Goal: Information Seeking & Learning: Learn about a topic

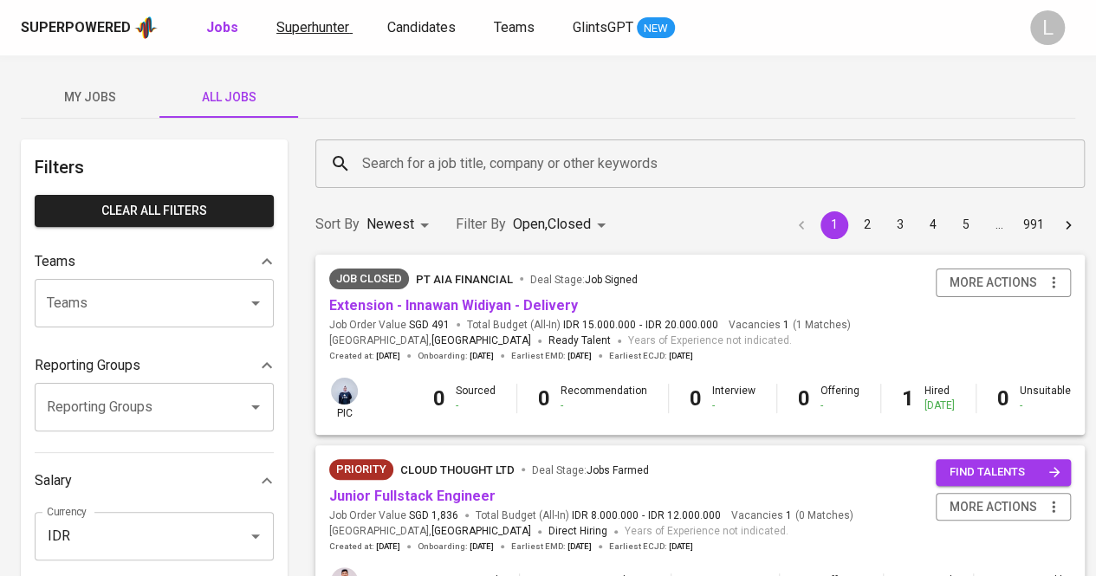
click at [321, 24] on span "Superhunter" at bounding box center [312, 27] width 73 height 16
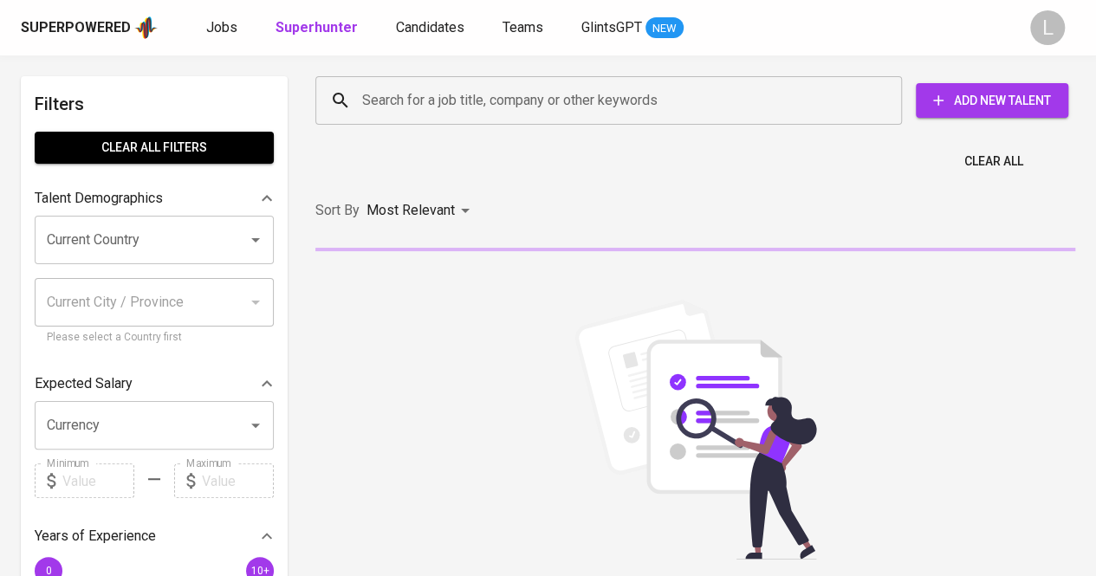
click at [468, 110] on input "Search for a job title, company or other keywords" at bounding box center [613, 100] width 510 height 33
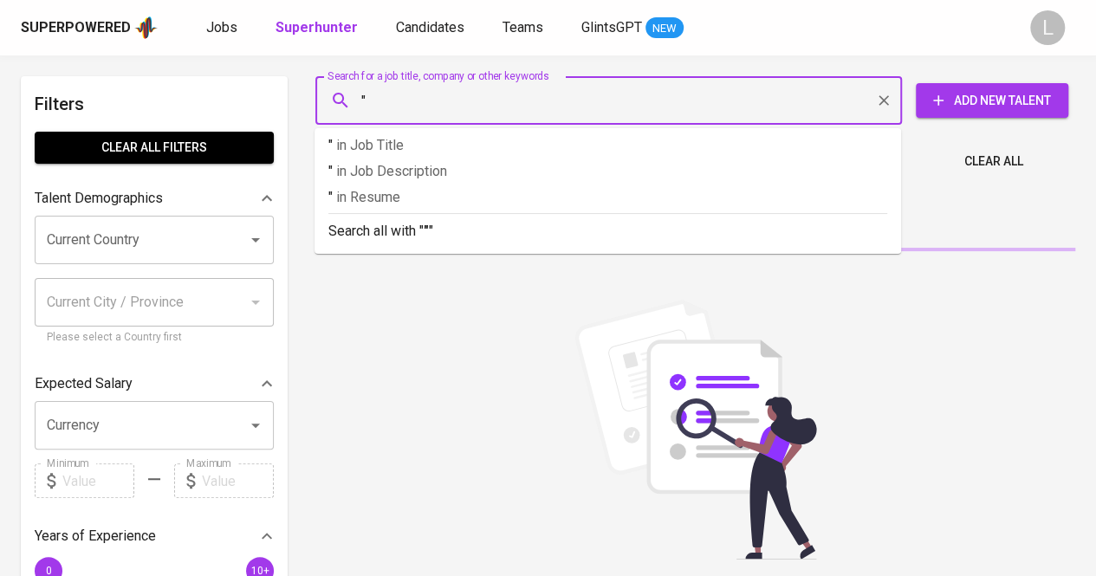
paste input "Pratama Havidiarahman"
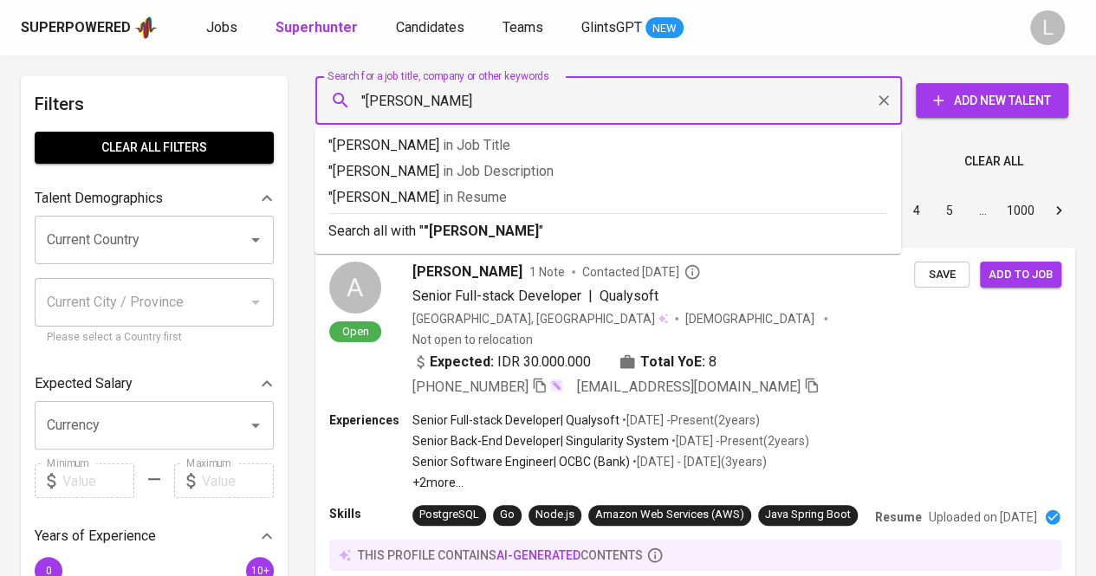
paste input "Pratama Havidiarahman"
type input ""Pratama Havidiarahman""
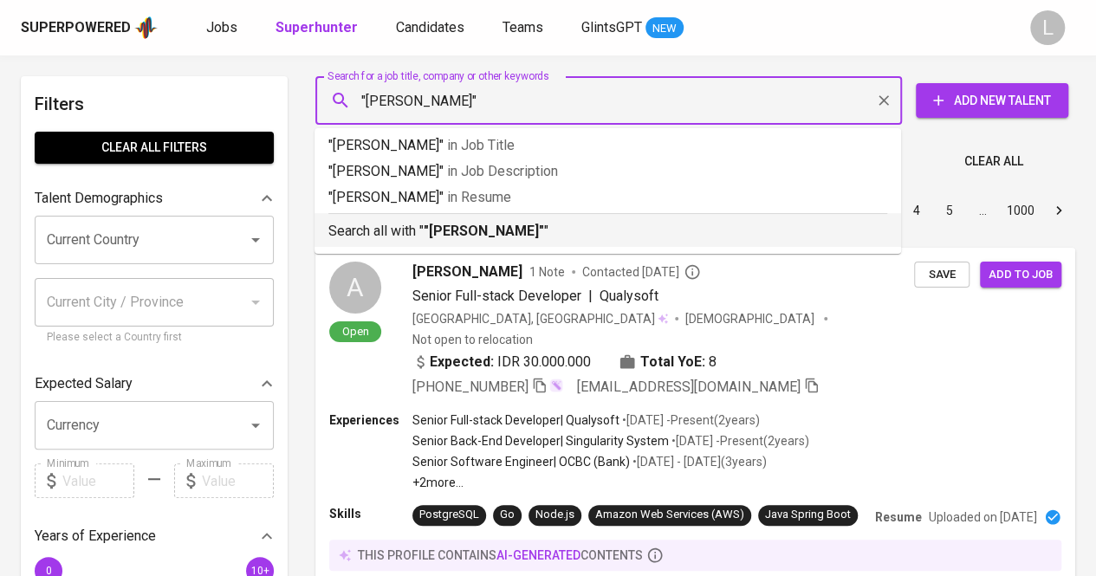
click at [479, 240] on p "Search all with " "Pratama Havidiarahman" "" at bounding box center [607, 231] width 559 height 21
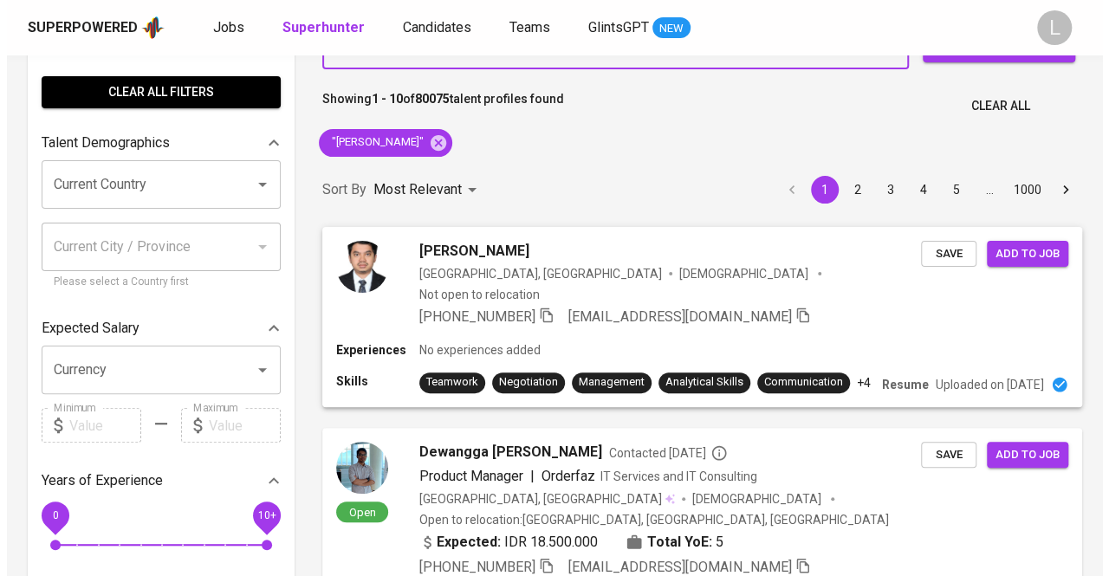
scroll to position [51, 0]
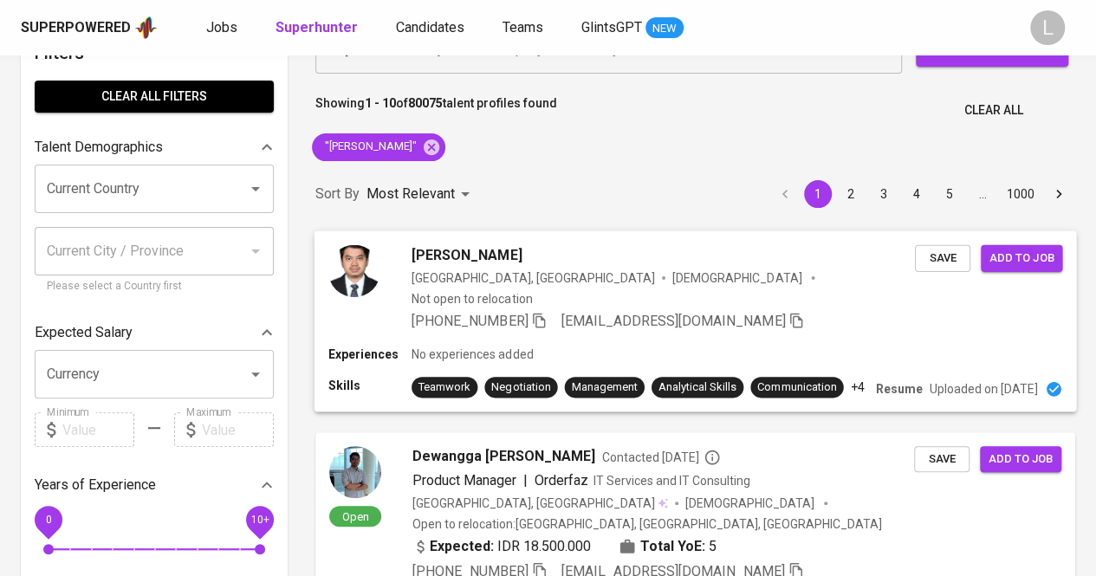
click at [476, 250] on span "Pratama Havidiarahman Suhono" at bounding box center [466, 254] width 110 height 21
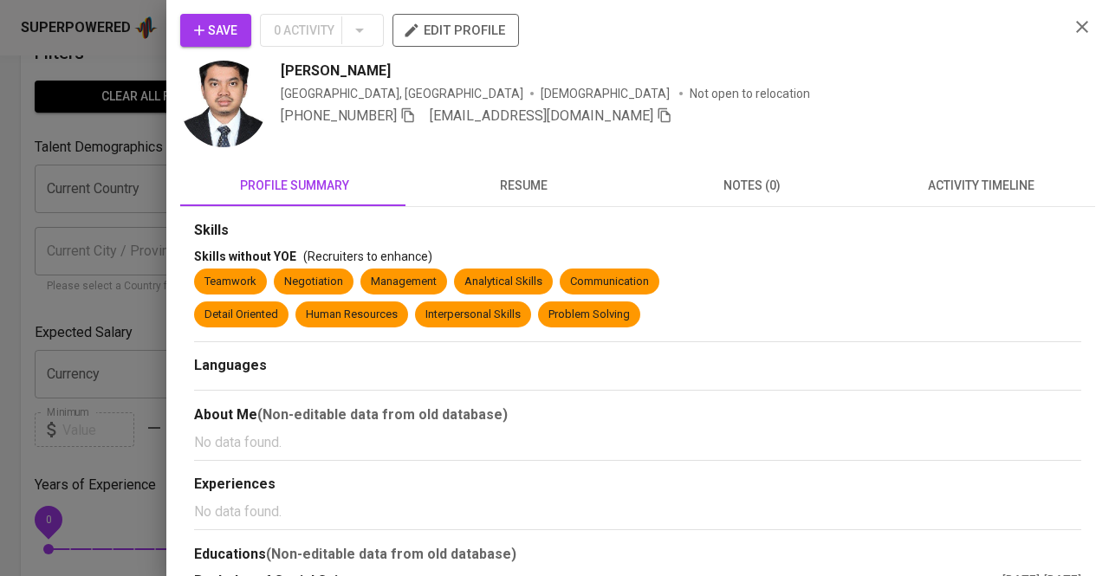
drag, startPoint x: 271, startPoint y: 71, endPoint x: 496, endPoint y: 67, distance: 225.3
click at [496, 67] on div "Pratama Havidiarahman Suhono Indonesia, Bandung Male Not open to relocation +62…" at bounding box center [617, 106] width 875 height 90
copy span "Pratama Havidiarahman Suhono"
click at [406, 113] on icon "button" at bounding box center [408, 115] width 12 height 15
click at [455, 217] on div "Skills Skills without YOE (Recruiters to enhance) Teamwork Negotiation Manageme…" at bounding box center [637, 418] width 915 height 422
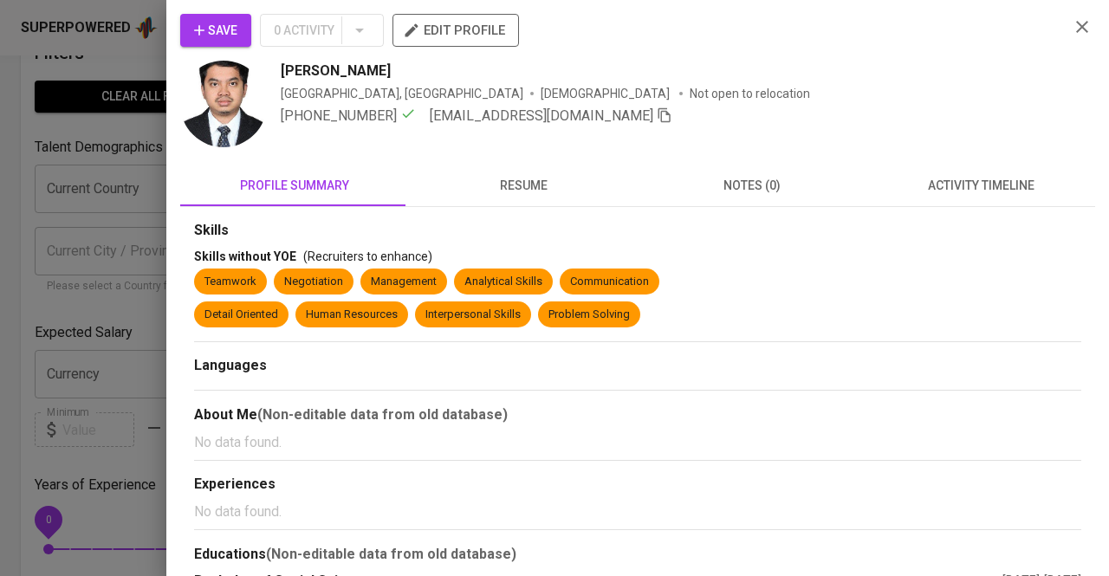
click at [488, 172] on button "resume" at bounding box center [523, 186] width 229 height 42
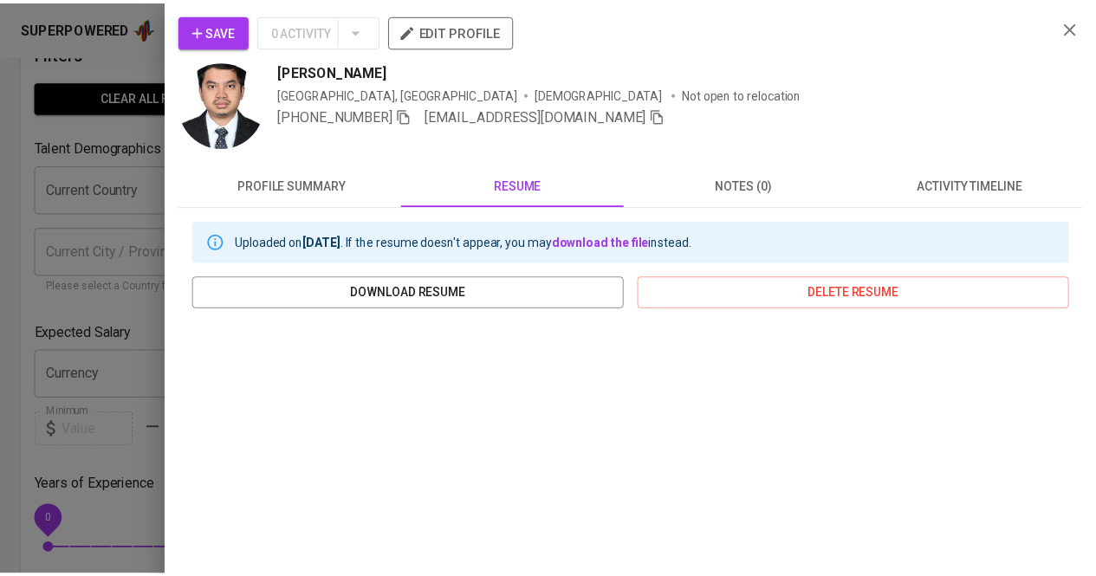
scroll to position [291, 0]
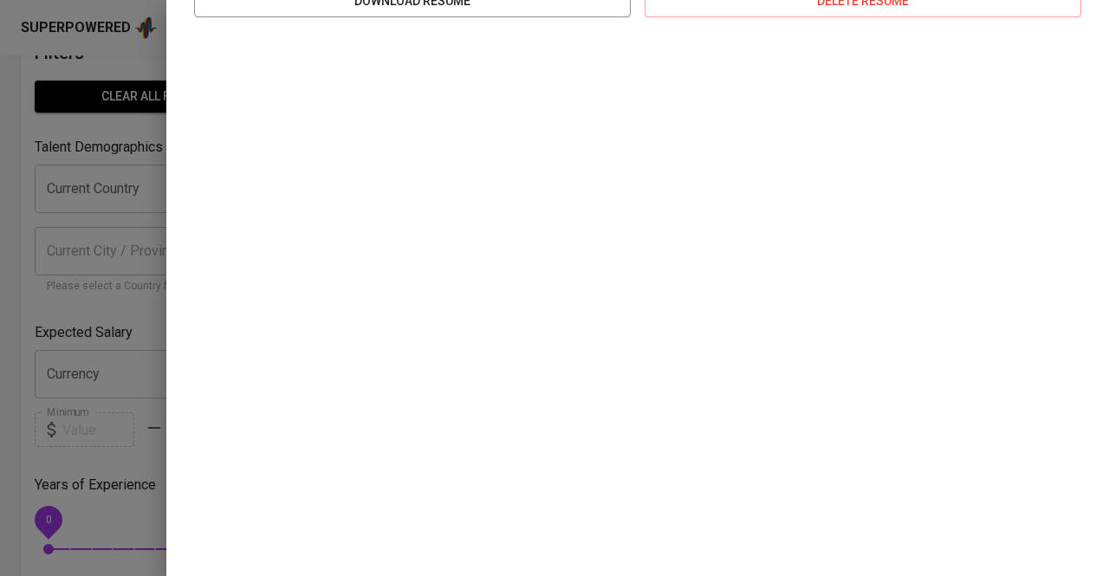
click at [0, 320] on div at bounding box center [554, 288] width 1109 height 576
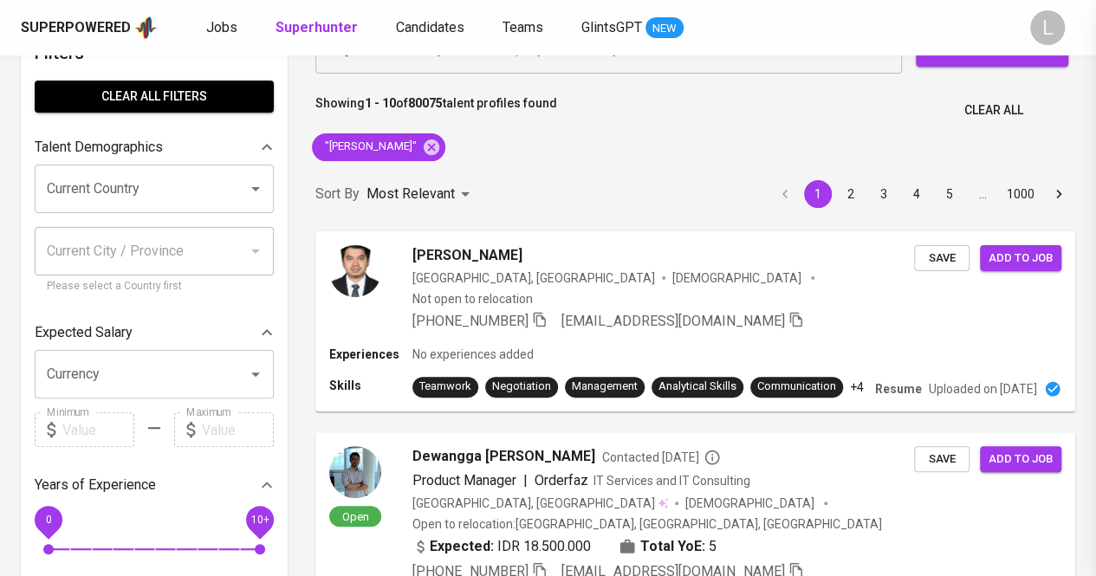
scroll to position [0, 0]
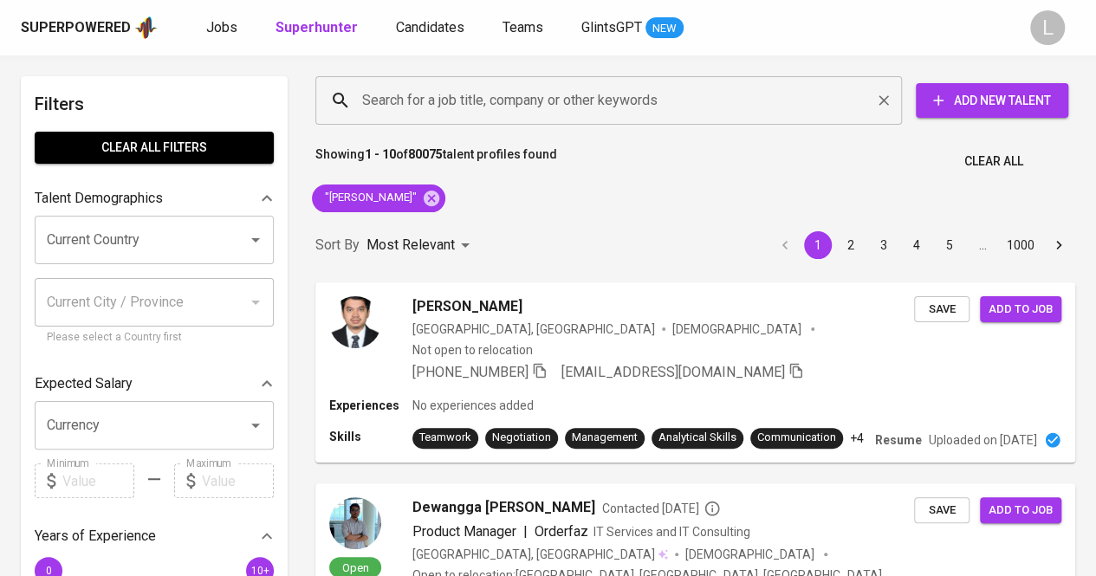
paste input "maulidinashafa22@gmail.com"
type input "maulidinashafa22@gmail.com"
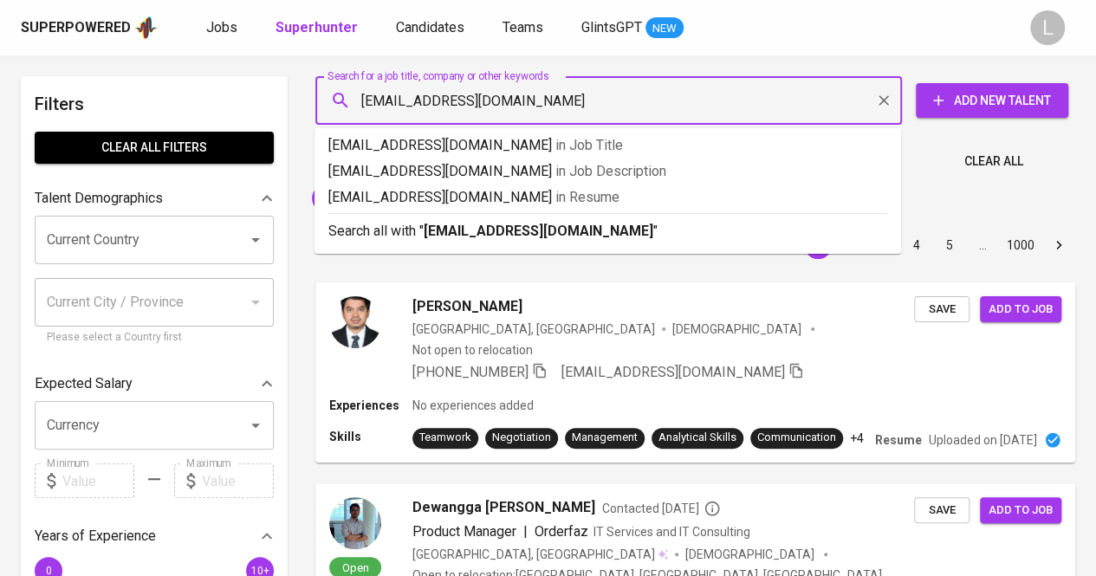
click at [435, 111] on input "maulidinashafa22@gmail.com" at bounding box center [613, 100] width 510 height 33
click at [472, 225] on b "maulidinashafa22@gmail.com" at bounding box center [539, 231] width 230 height 16
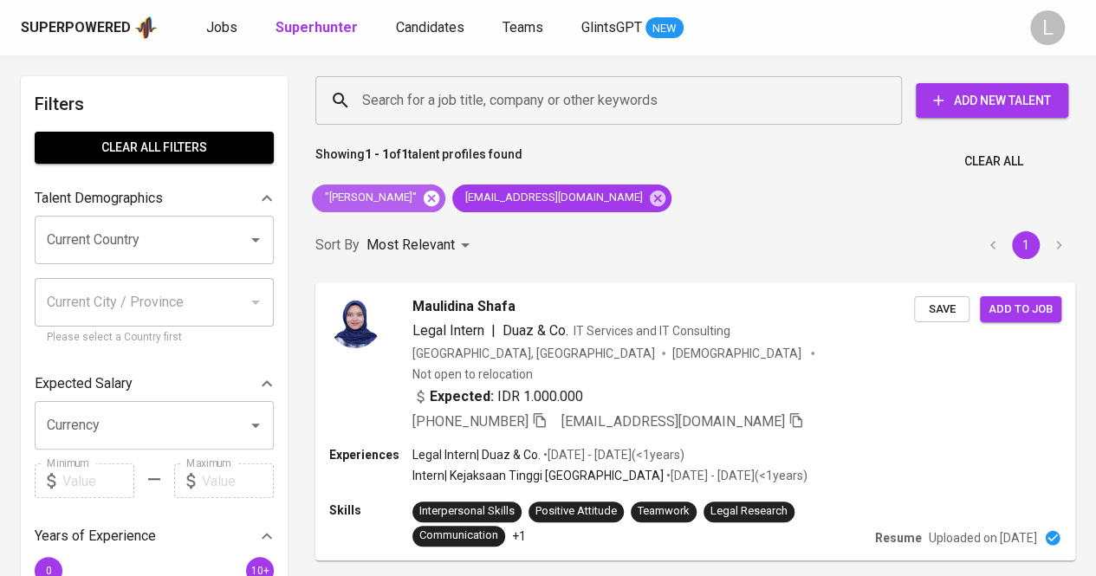
click at [441, 198] on icon at bounding box center [431, 198] width 19 height 19
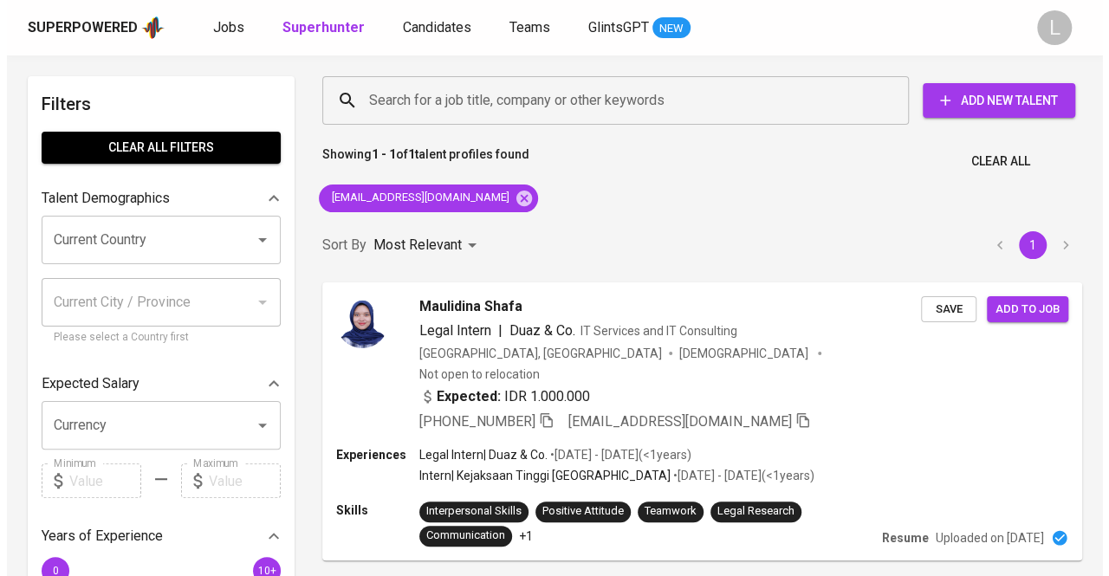
scroll to position [96, 0]
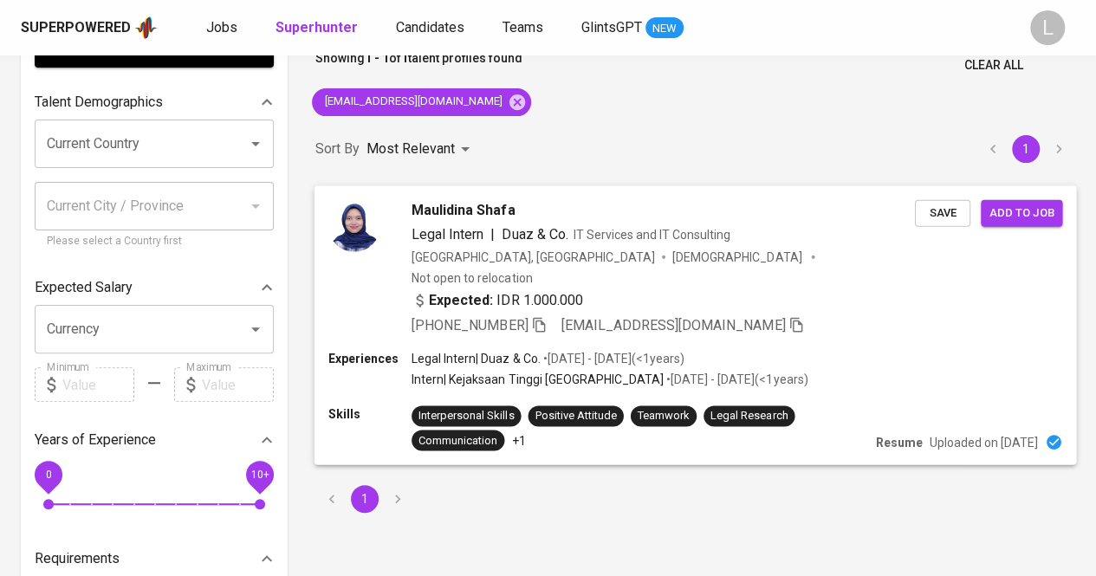
click at [456, 231] on span "Legal Intern" at bounding box center [447, 233] width 72 height 16
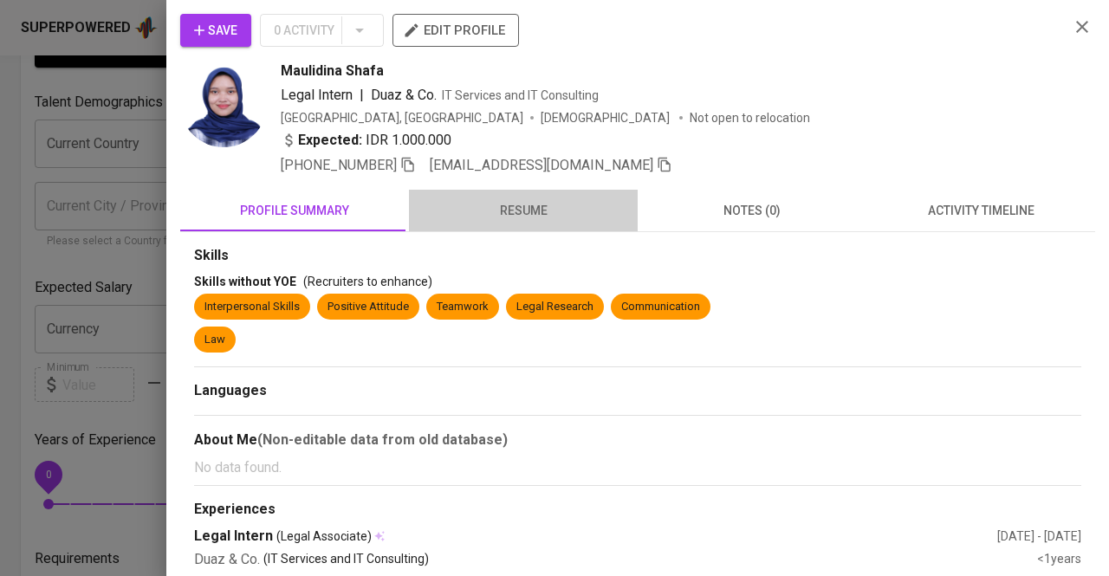
click at [530, 216] on span "resume" at bounding box center [523, 211] width 208 height 22
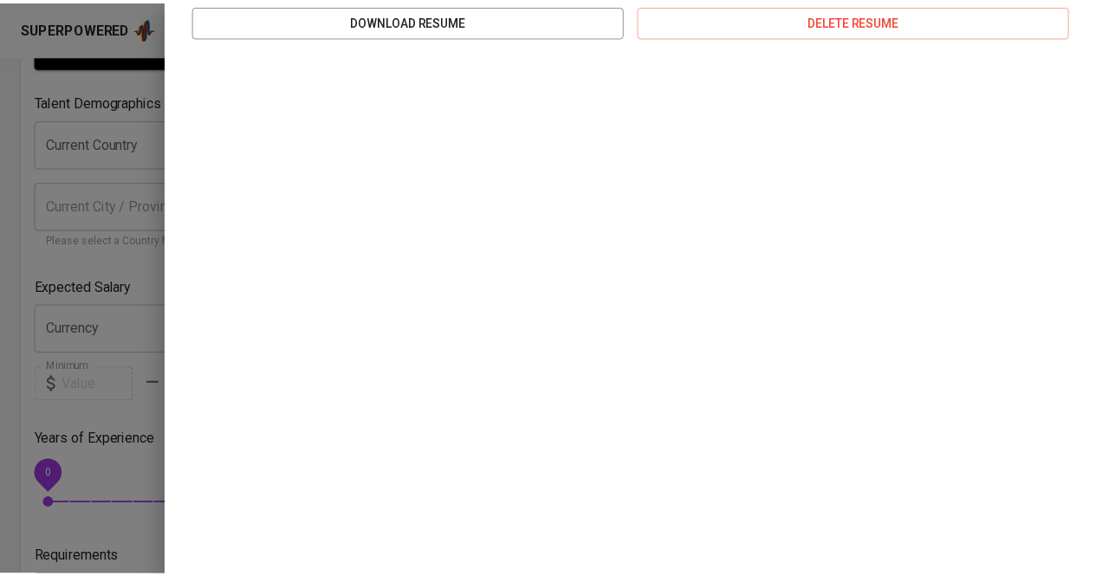
scroll to position [298, 0]
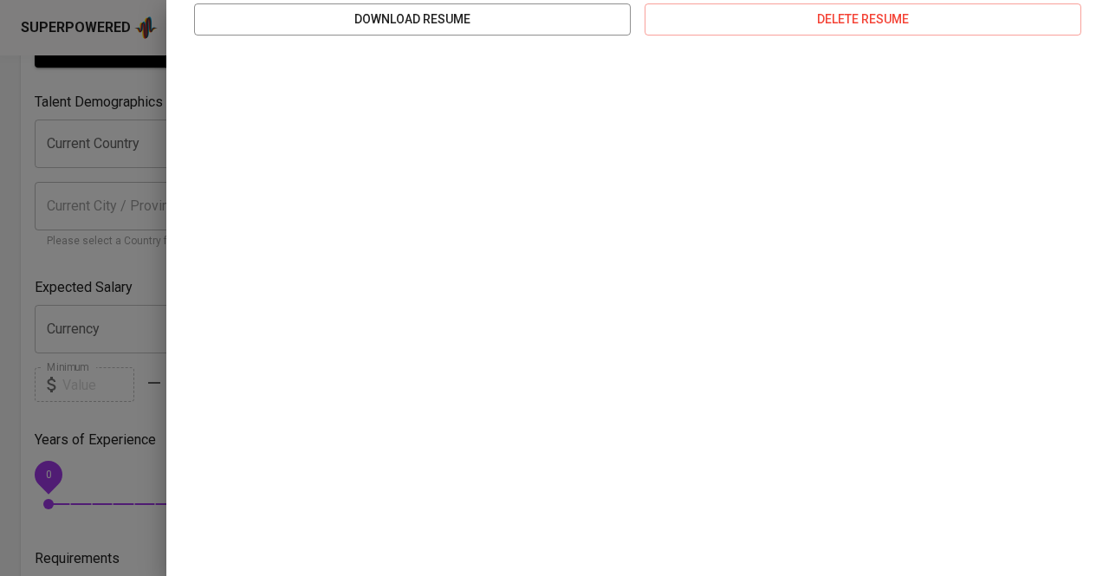
click at [8, 157] on div at bounding box center [554, 288] width 1109 height 576
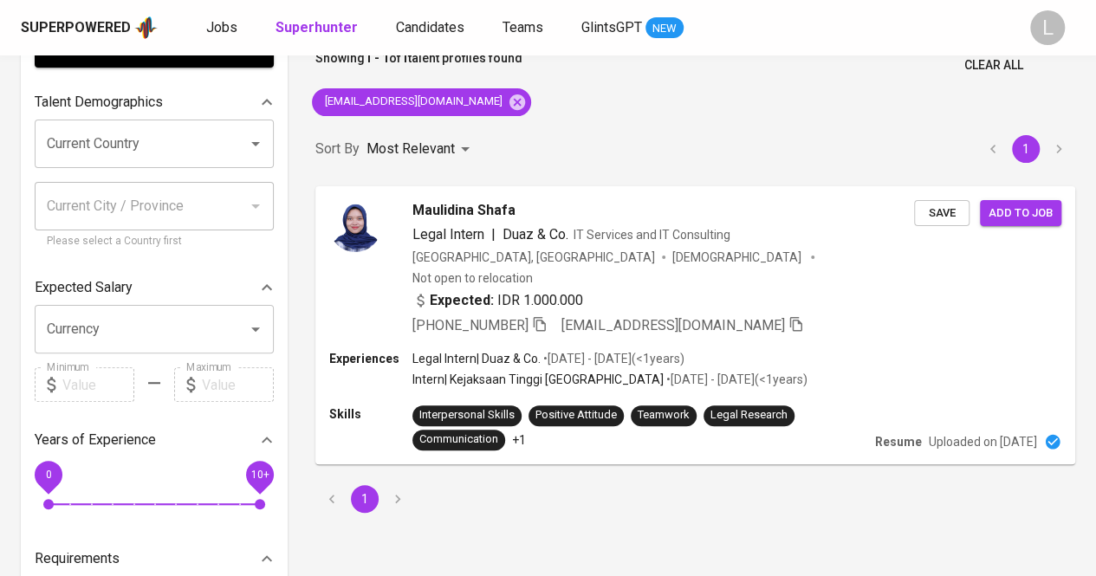
scroll to position [0, 0]
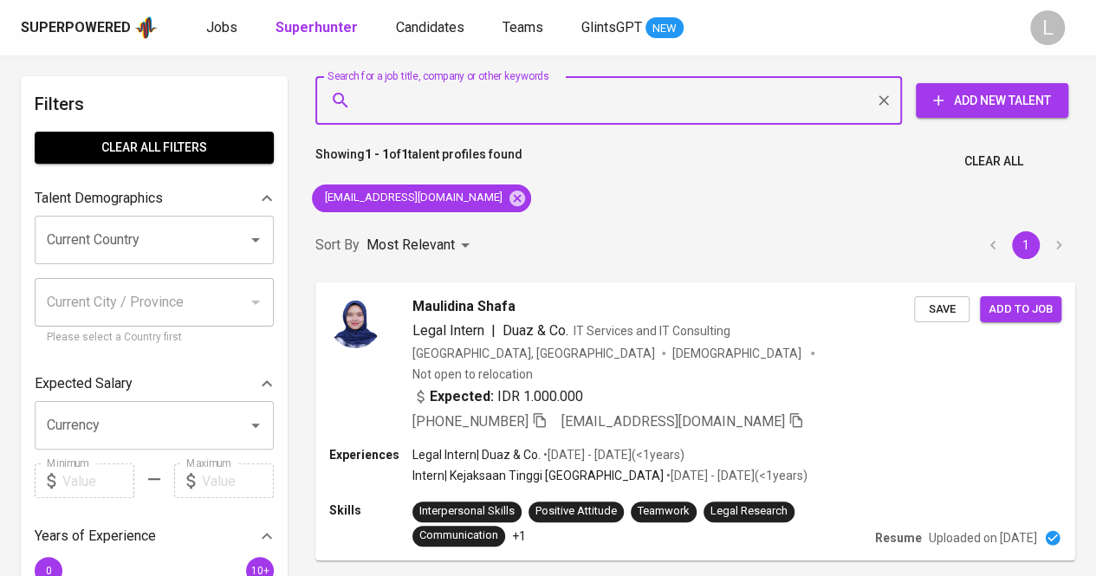
paste input "ahmadrizkifauzi41@gmail.com"
type input "ahmadrizkifauzi41@gmail.com"
click at [547, 100] on input "ahmadrizkifauzi41@gmail.com" at bounding box center [613, 100] width 510 height 33
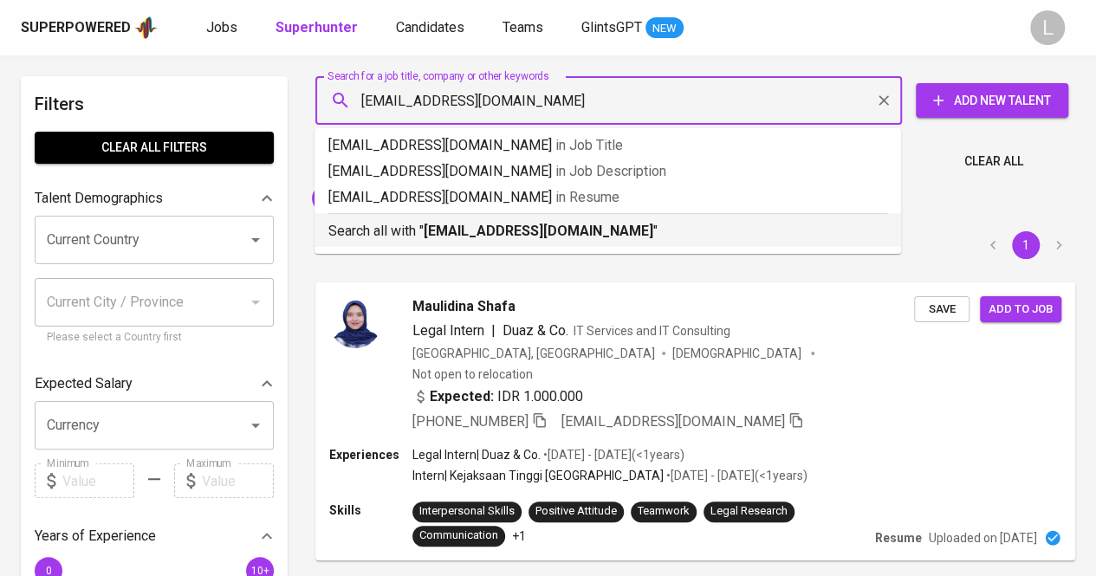
click at [517, 238] on b "ahmadrizkifauzi41@gmail.com" at bounding box center [539, 231] width 230 height 16
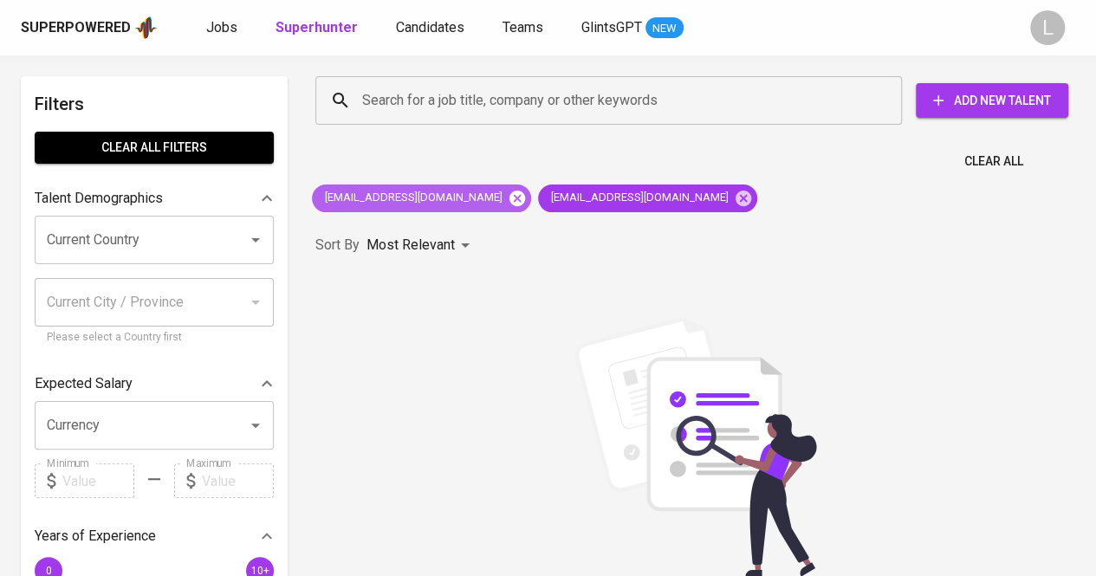
click at [508, 207] on icon at bounding box center [517, 198] width 19 height 19
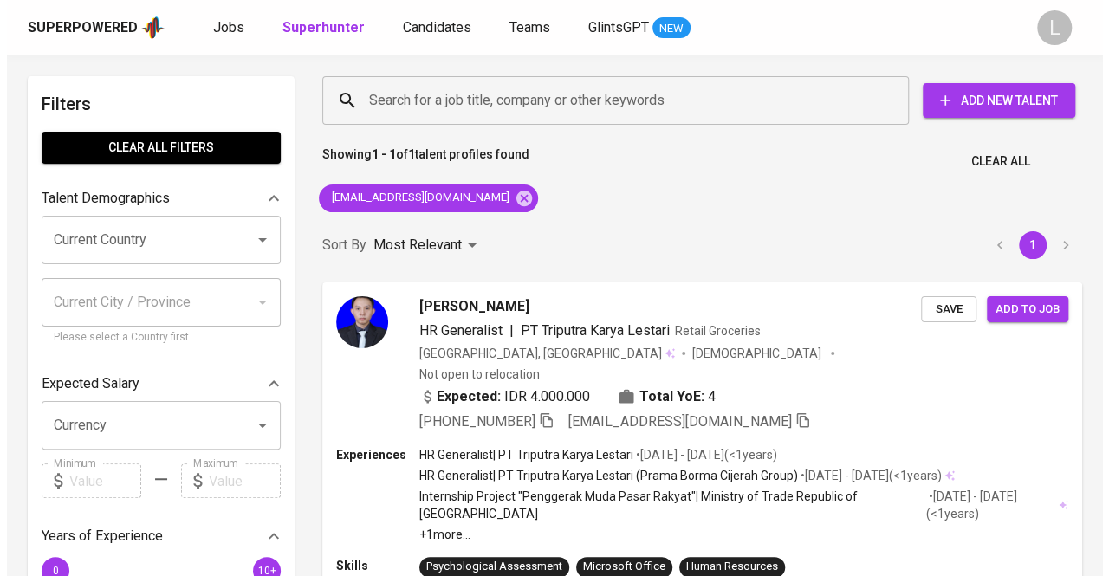
scroll to position [107, 0]
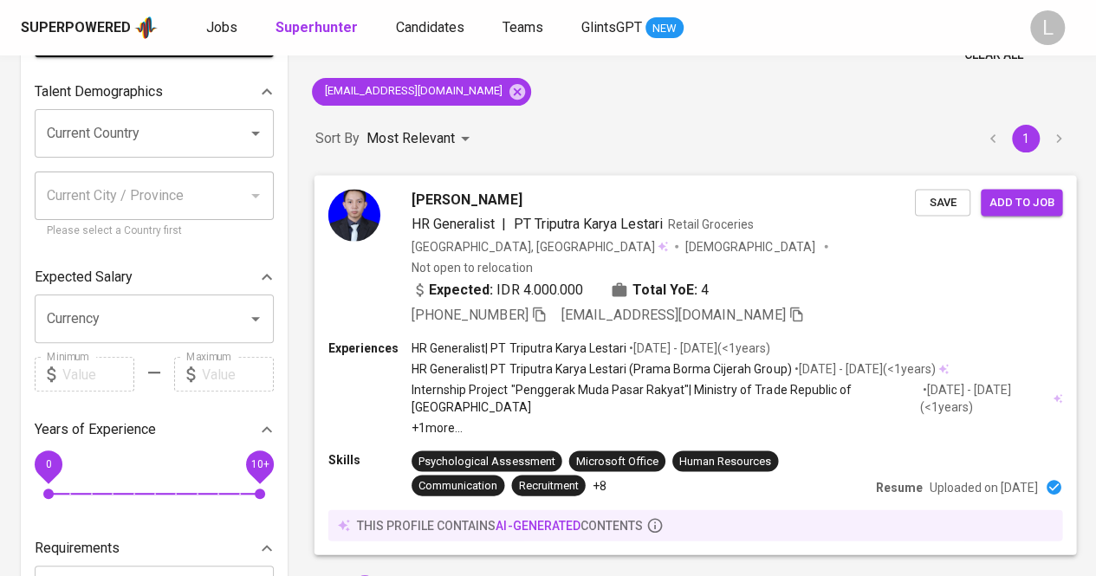
click at [547, 306] on icon "button" at bounding box center [539, 314] width 16 height 16
click at [457, 205] on span "Ahmad Rizki Fauzi" at bounding box center [466, 199] width 110 height 21
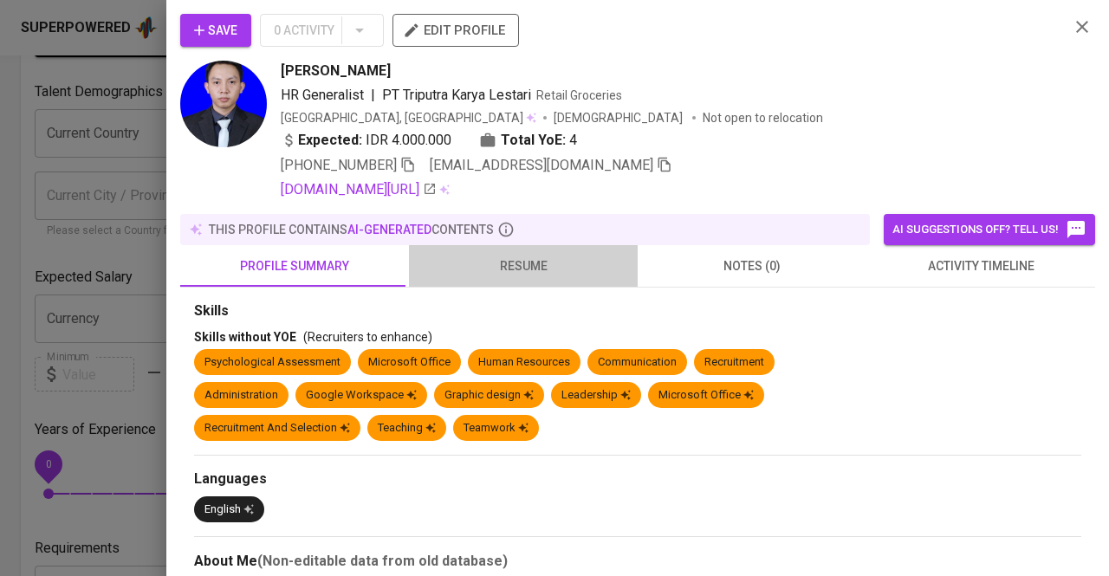
click at [546, 266] on span "resume" at bounding box center [523, 267] width 208 height 22
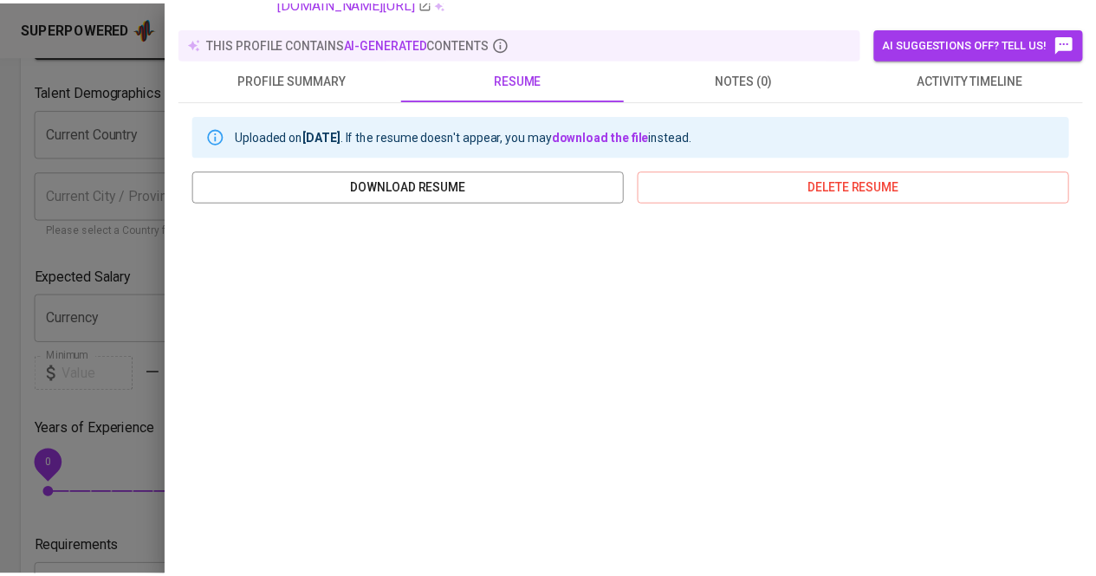
scroll to position [0, 0]
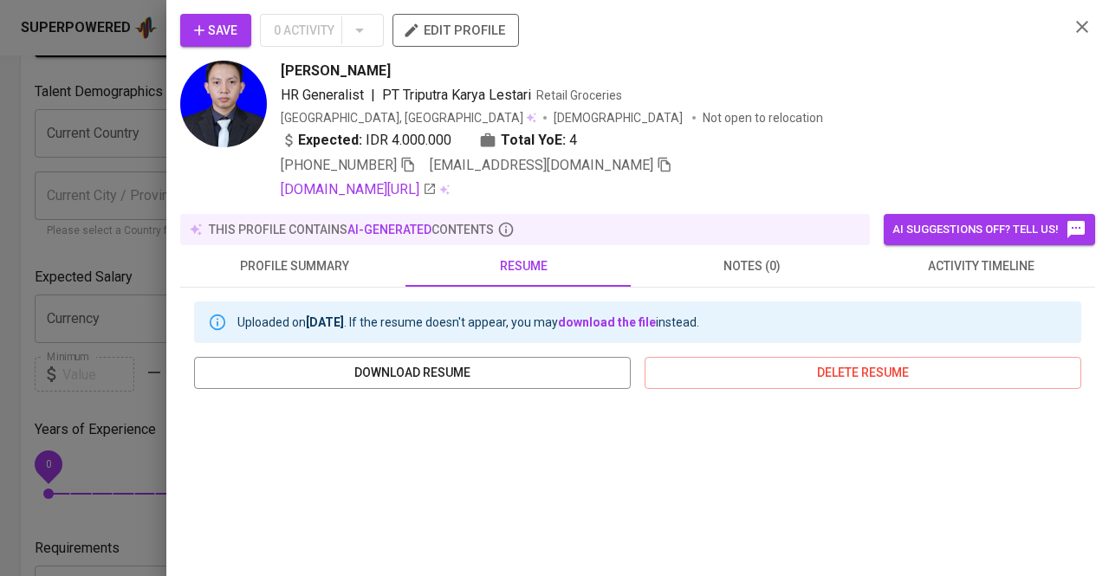
click at [172, 234] on div "Save 0 Activity edit profile Ahmad Rizki Fauzi HR Generalist | PT Triputra Kary…" at bounding box center [637, 288] width 943 height 576
click at [111, 266] on div at bounding box center [554, 288] width 1109 height 576
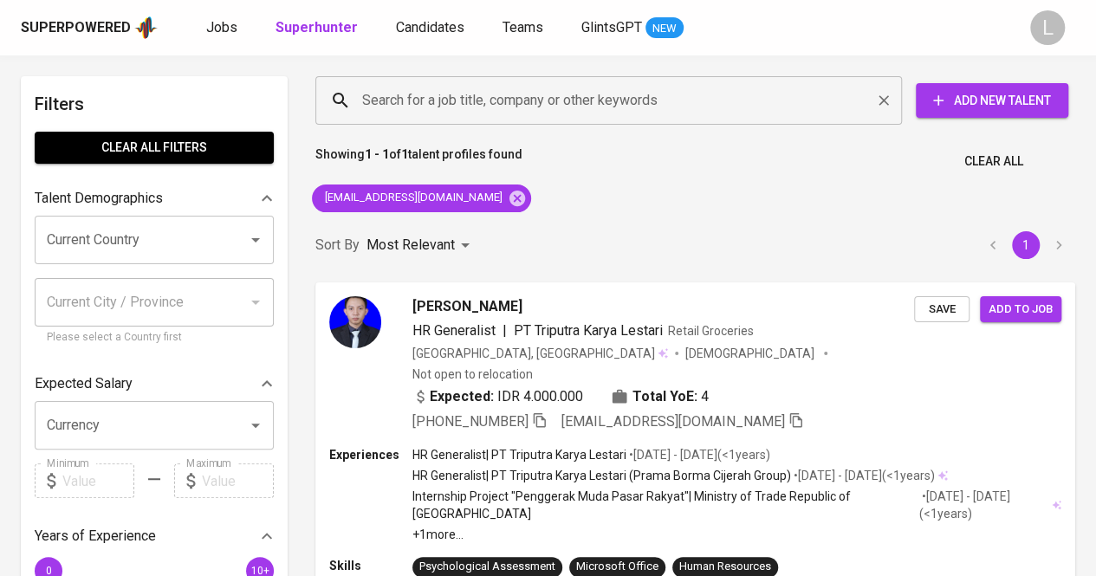
paste input "idham.noer@rocketmail.com"
type input "idham.noer@rocketmail.com"
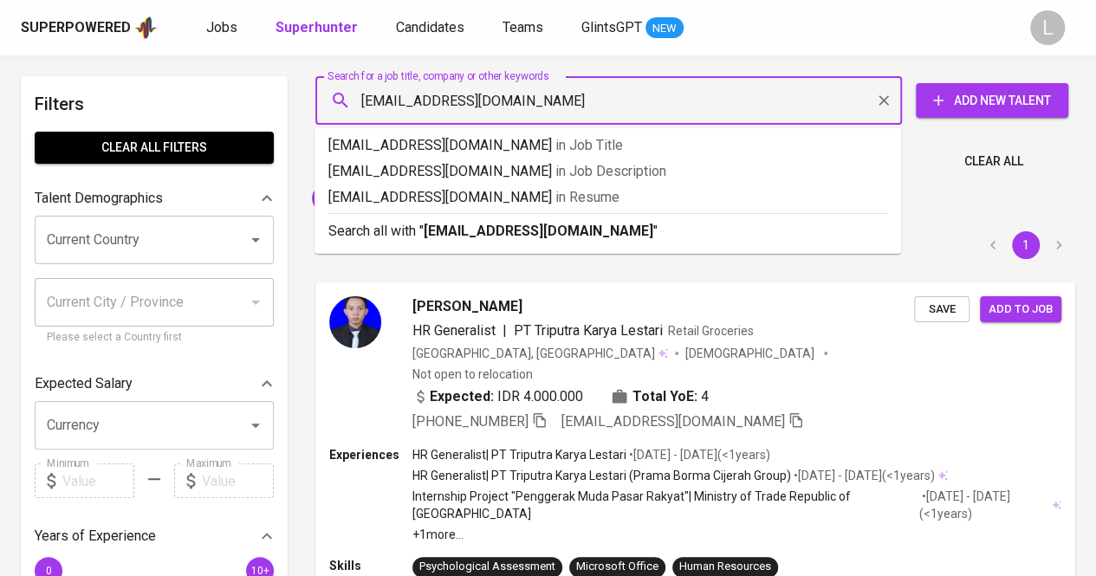
click at [457, 89] on input "idham.noer@rocketmail.com" at bounding box center [613, 100] width 510 height 33
click at [480, 229] on b "idham.noer@rocketmail.com" at bounding box center [539, 231] width 230 height 16
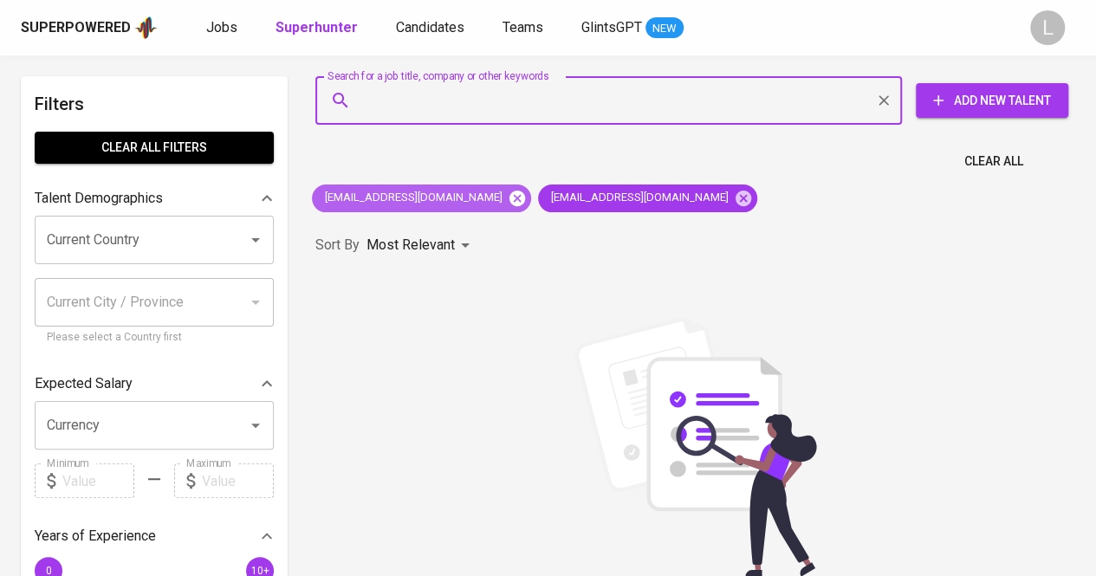
click at [509, 200] on icon at bounding box center [517, 198] width 16 height 16
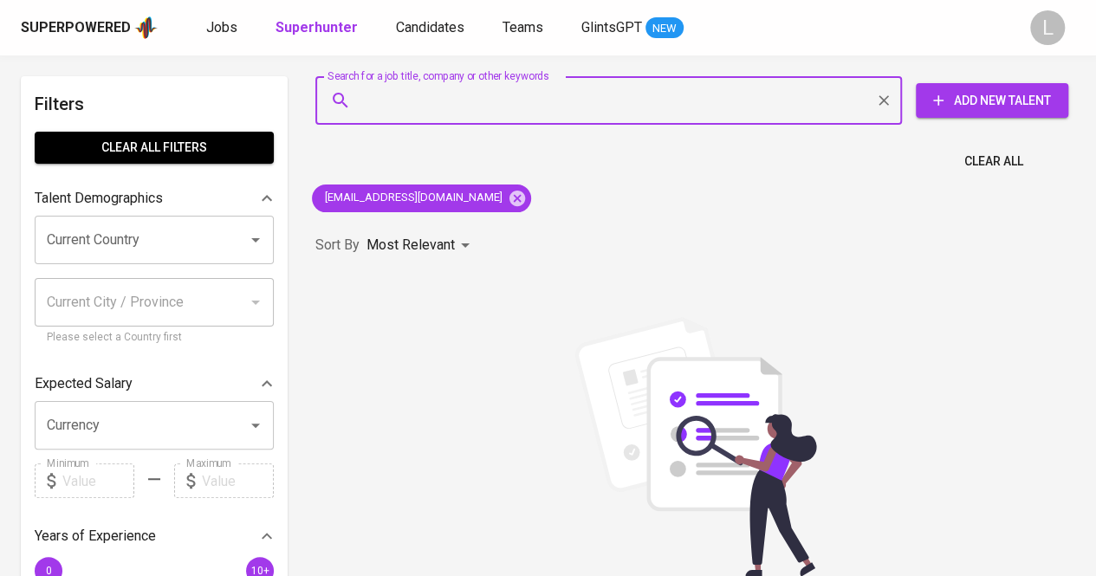
click at [433, 98] on input "Search for a job title, company or other keywords" at bounding box center [613, 100] width 510 height 33
paste input "firmanbudisantoso100@gmail.com"
type input "firmanbudisantoso100@gmail.com"
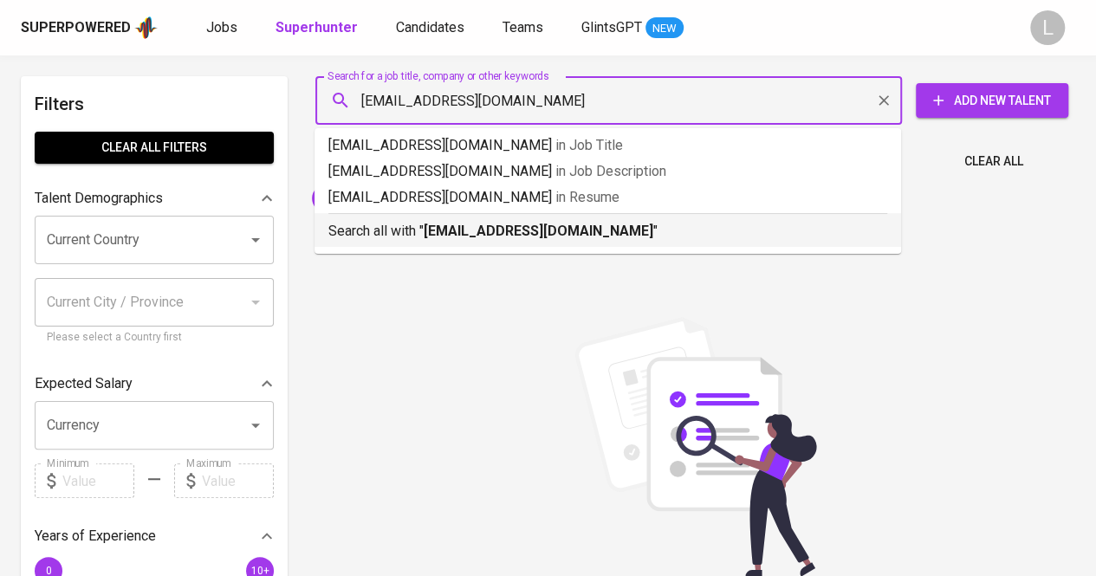
click at [465, 235] on b "firmanbudisantoso100@gmail.com" at bounding box center [539, 231] width 230 height 16
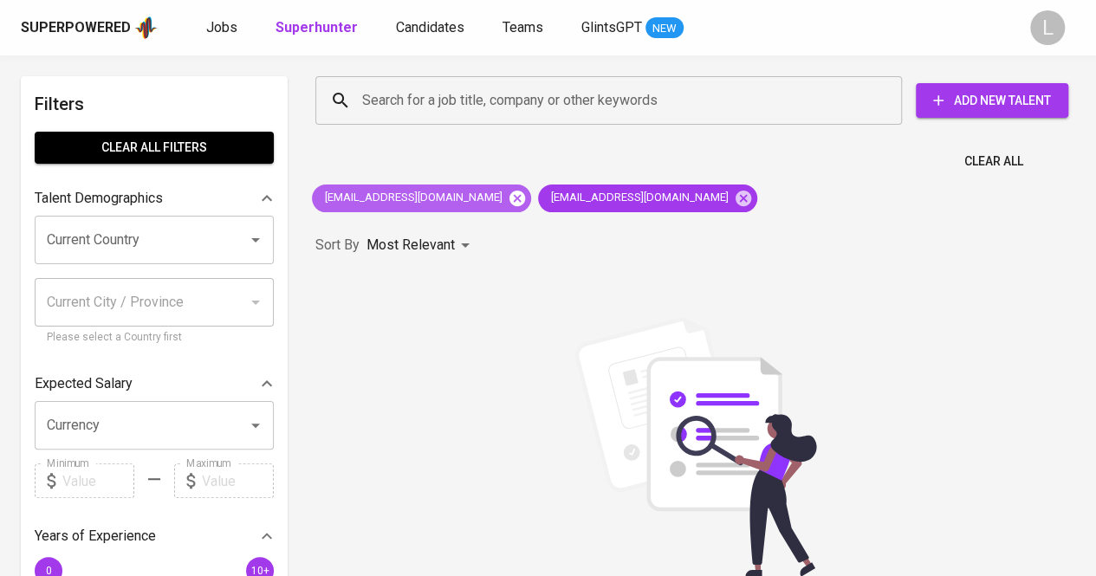
click at [509, 195] on icon at bounding box center [517, 198] width 16 height 16
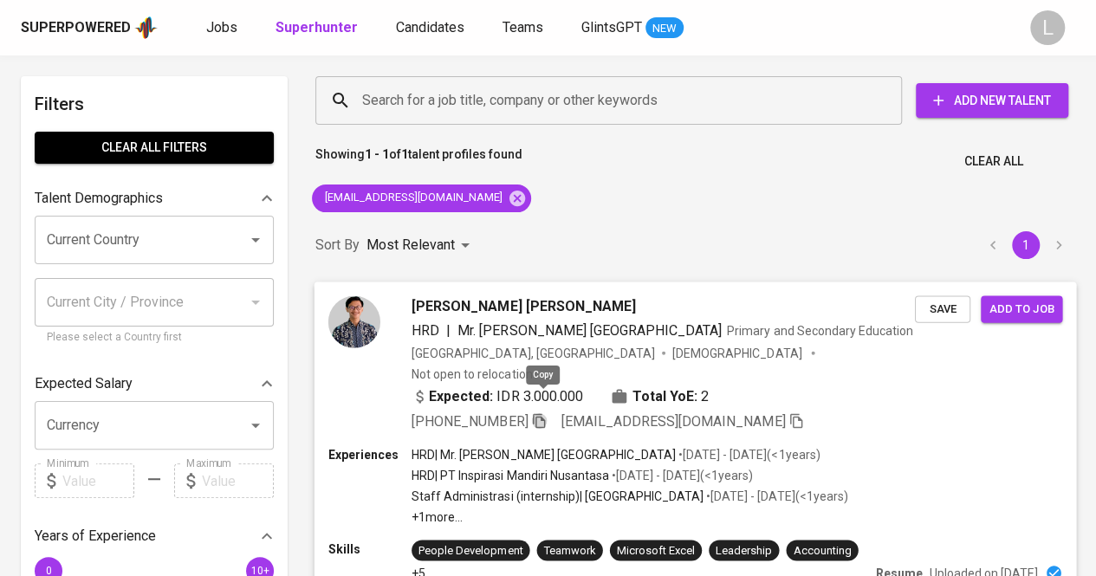
click at [542, 413] on icon "button" at bounding box center [539, 420] width 12 height 15
paste input "yohanadoremy@gmail.com"
type input "yohanadoremy@gmail.com"
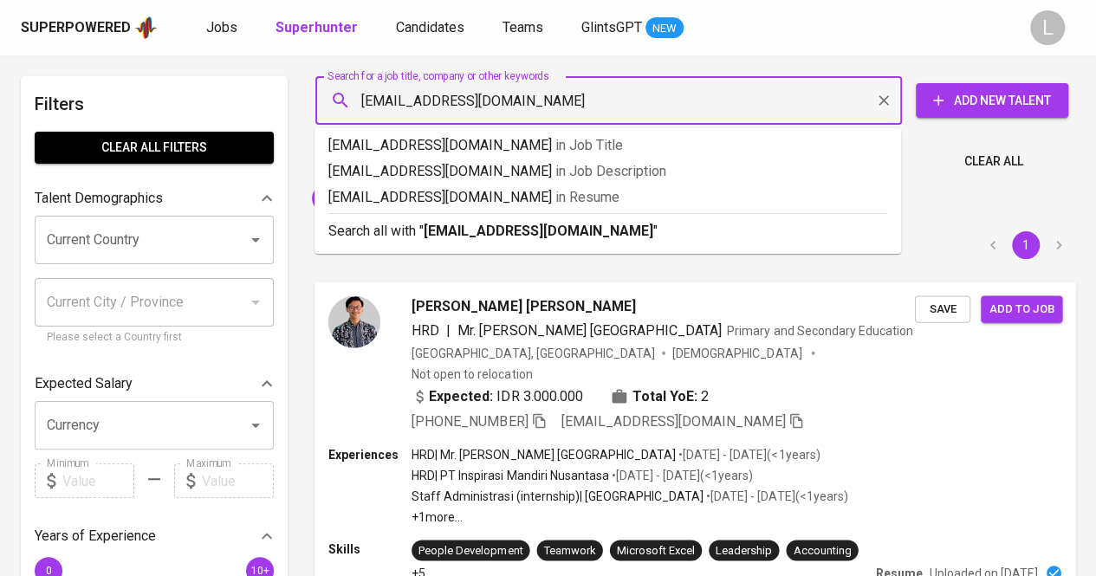
click at [470, 98] on input "yohanadoremy@gmail.com" at bounding box center [613, 100] width 510 height 33
click at [547, 221] on p "Search all with " yohanadoremy@gmail.com "" at bounding box center [607, 231] width 559 height 21
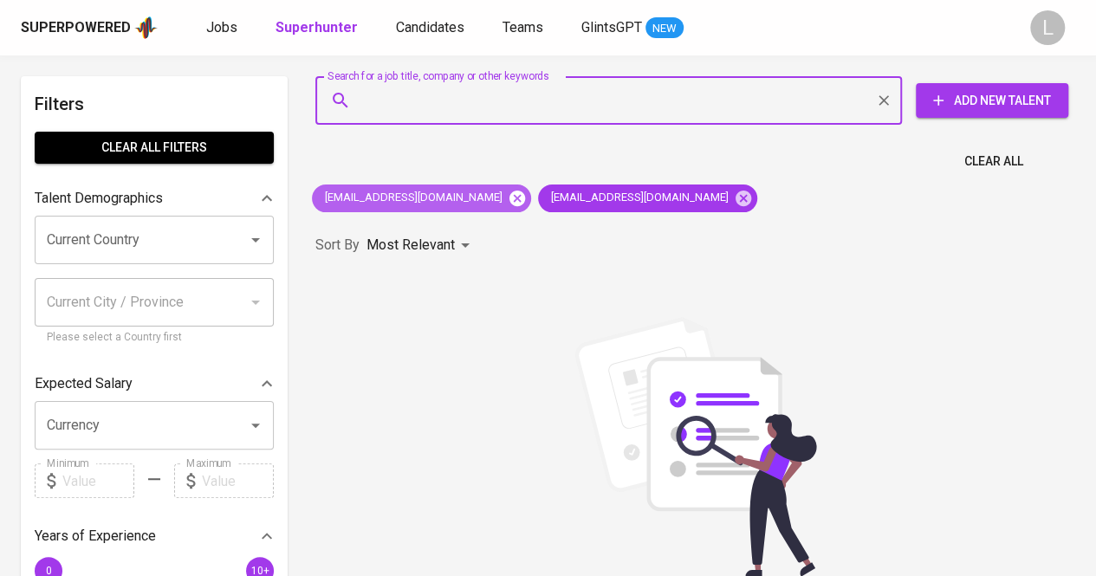
click at [516, 193] on icon at bounding box center [517, 198] width 16 height 16
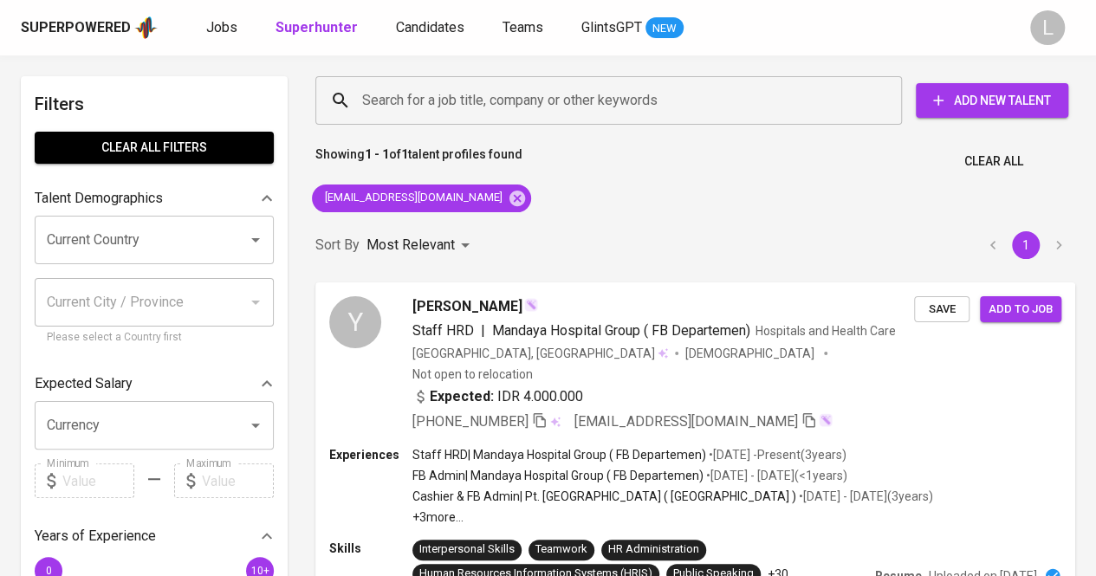
scroll to position [139, 0]
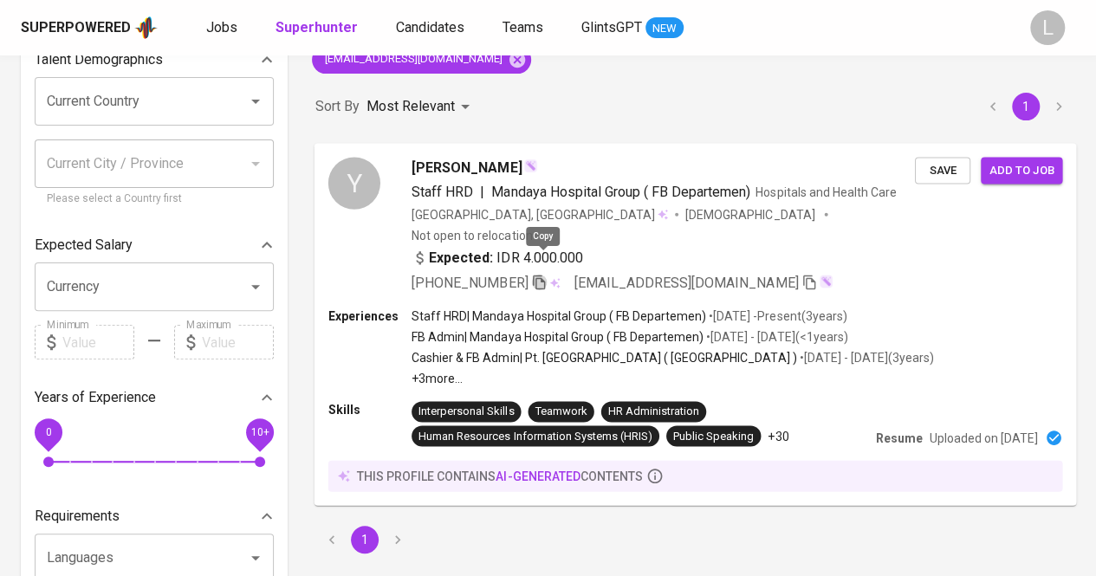
click at [544, 274] on icon "button" at bounding box center [539, 282] width 16 height 16
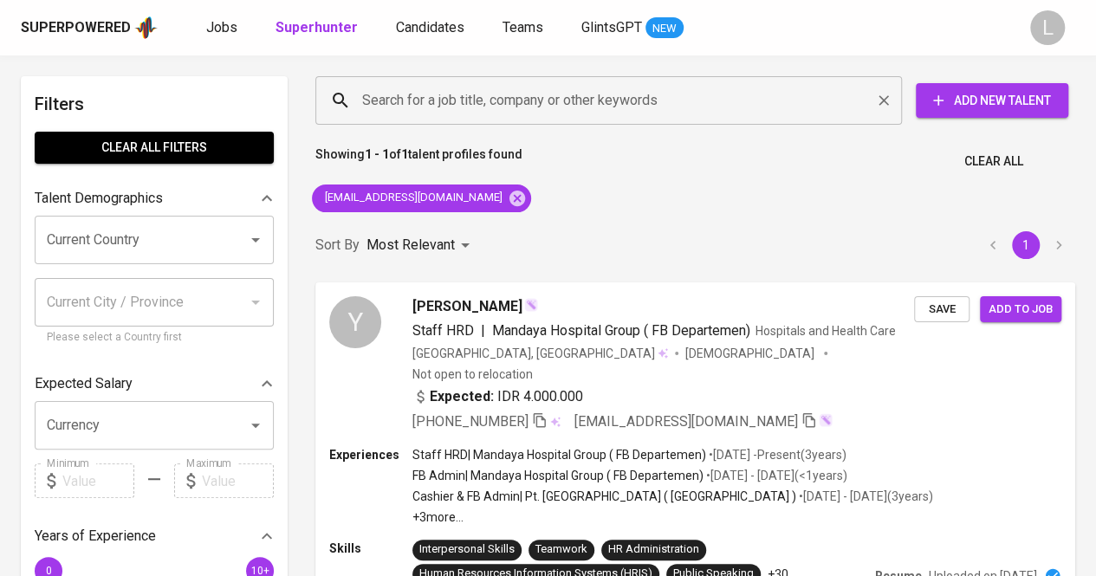
click at [508, 96] on input "Search for a job title, company or other keywords" at bounding box center [613, 100] width 510 height 33
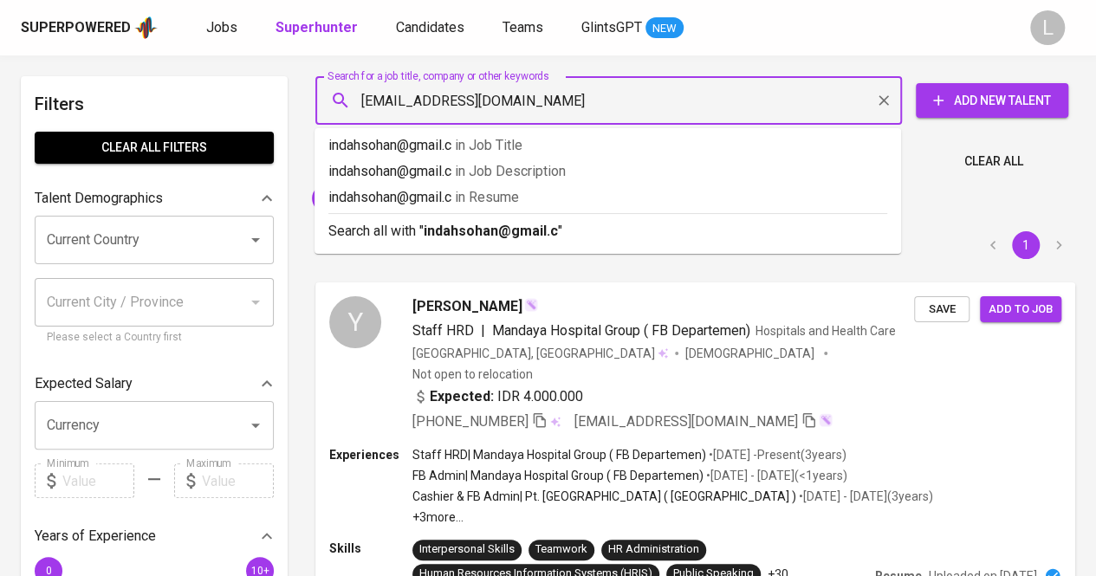
type input "indahsohan@gmail.com"
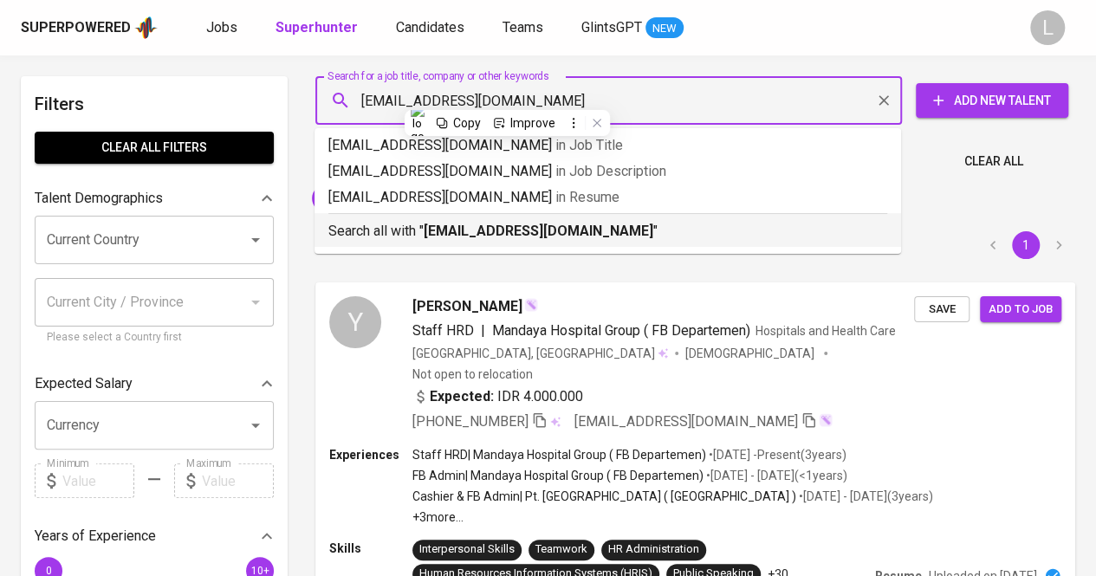
click at [523, 236] on b "indahsohan@gmail.com" at bounding box center [539, 231] width 230 height 16
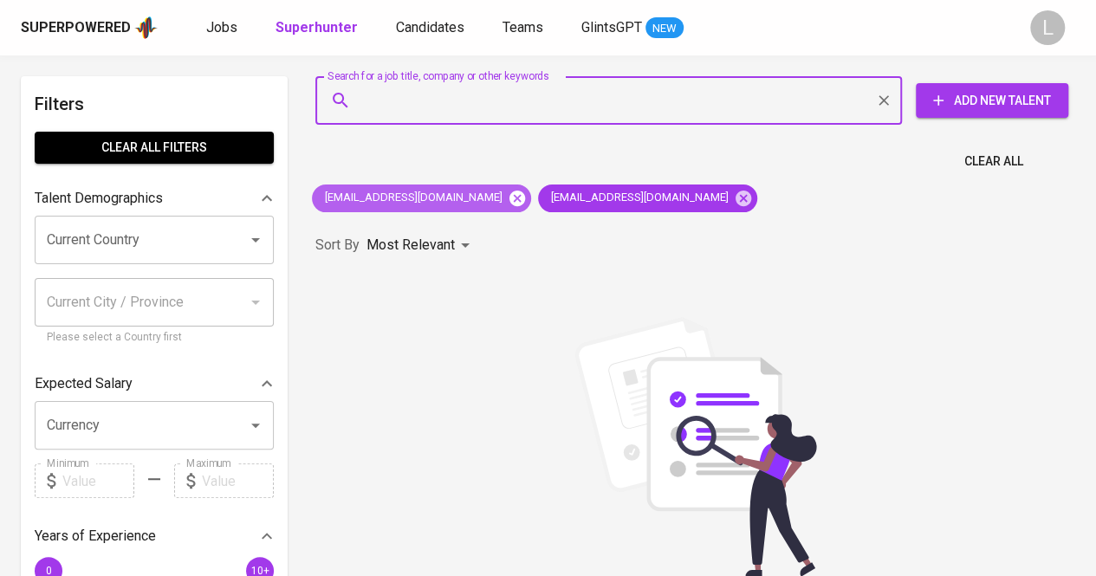
click at [509, 203] on icon at bounding box center [517, 198] width 16 height 16
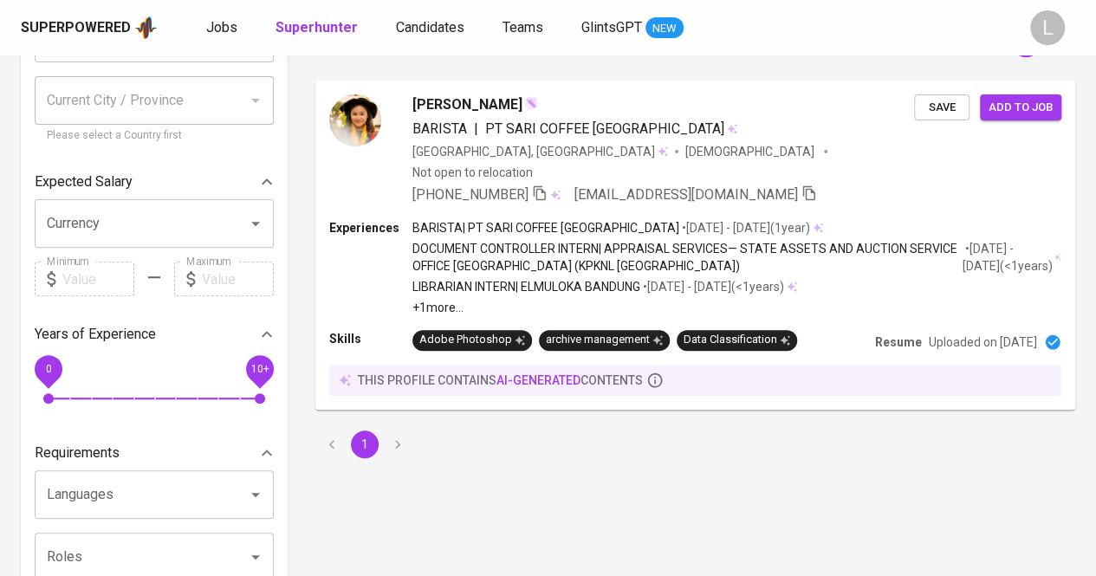
scroll to position [203, 0]
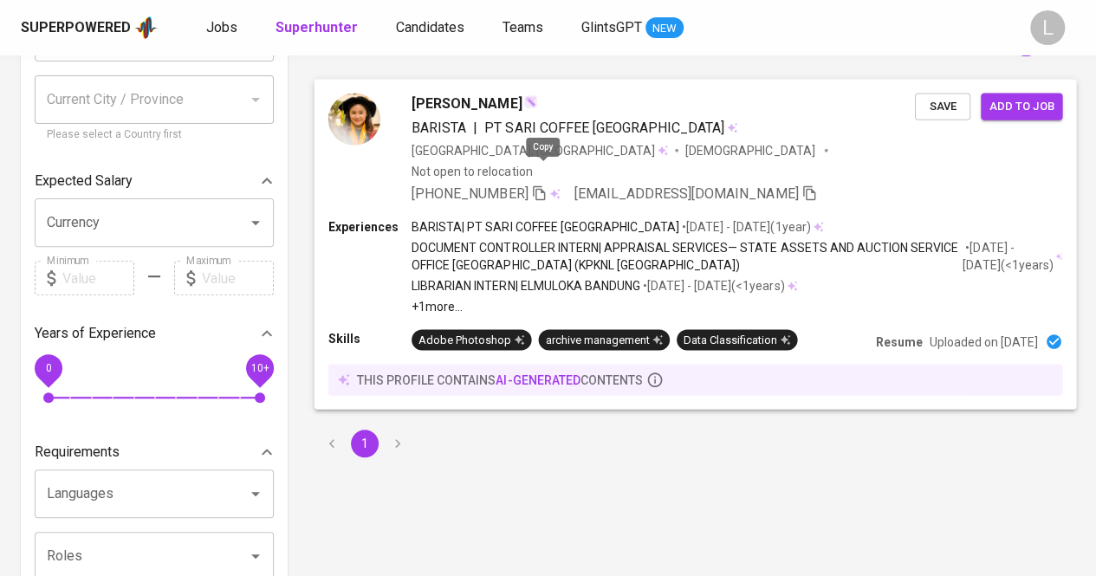
click at [544, 185] on icon "button" at bounding box center [539, 193] width 16 height 16
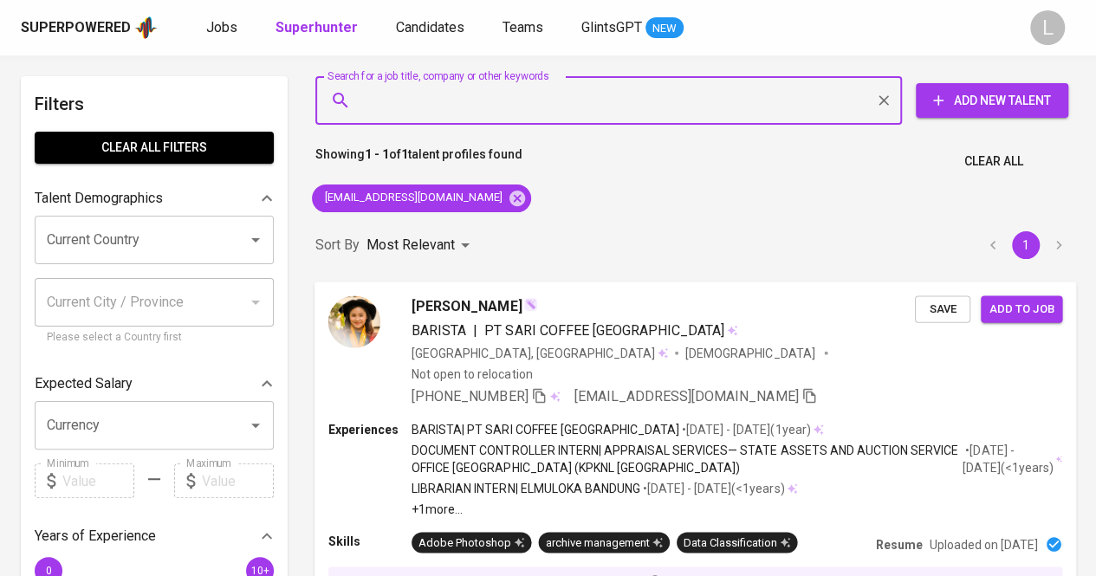
paste input "adhityaerwin14@gmail.com"
type input "adhityaerwin14@gmail.com"
click at [504, 98] on input "adhityaerwin14@gmail.com" at bounding box center [613, 100] width 510 height 33
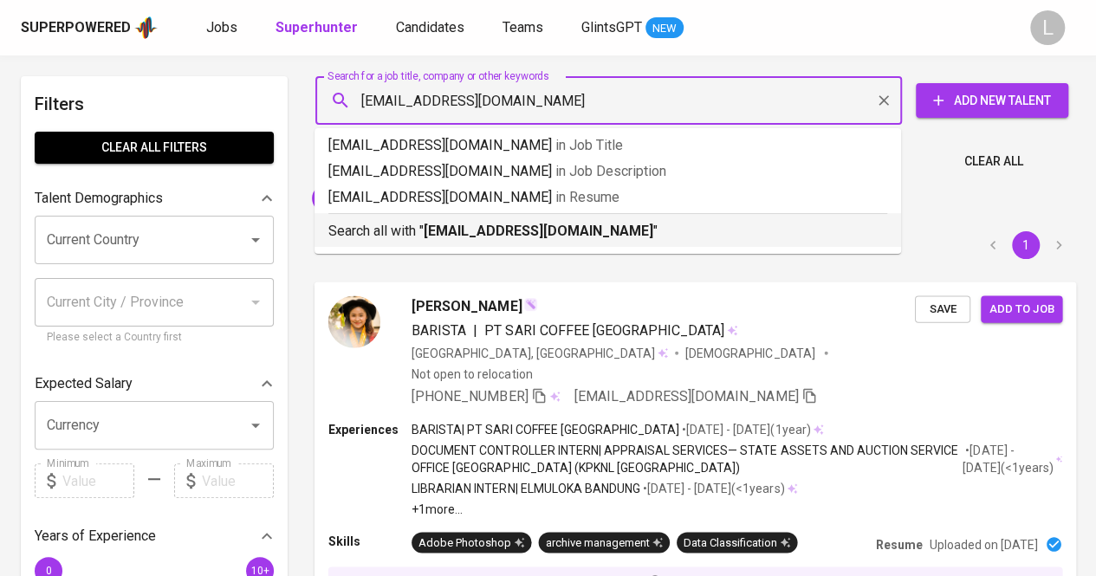
click at [501, 222] on p "Search all with " adhityaerwin14@gmail.com "" at bounding box center [607, 231] width 559 height 21
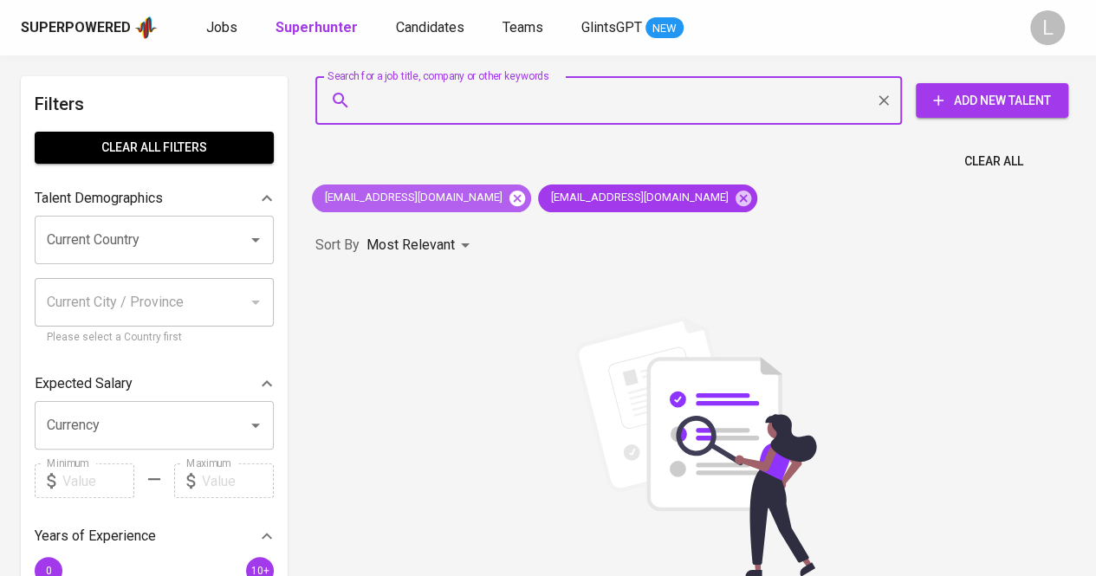
click at [509, 197] on icon at bounding box center [517, 198] width 16 height 16
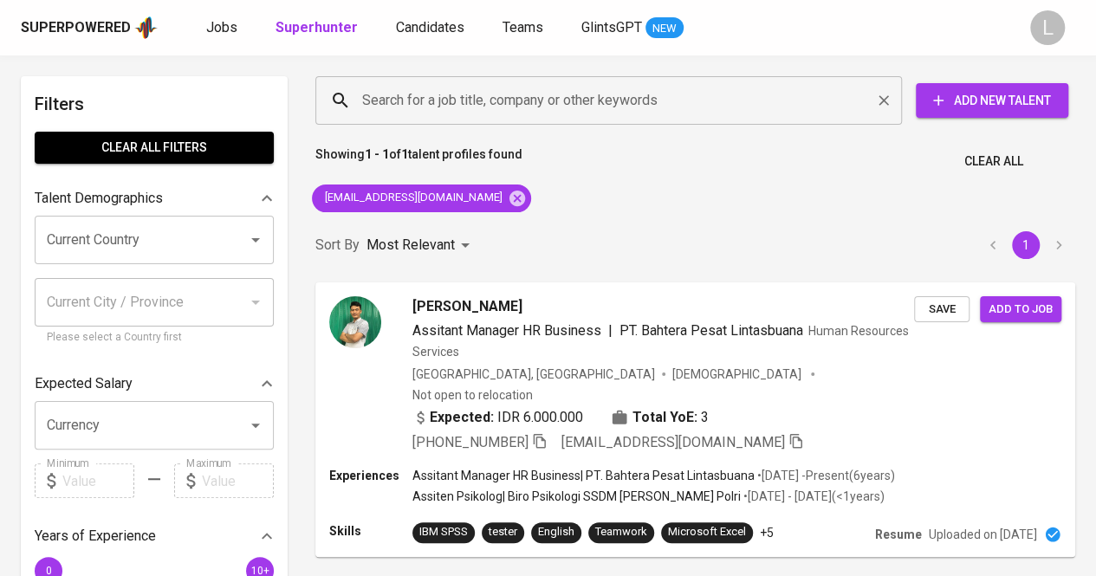
drag, startPoint x: 520, startPoint y: 75, endPoint x: 527, endPoint y: 112, distance: 37.0
click at [527, 112] on div "Search for a job title, company or other keywords" at bounding box center [608, 100] width 586 height 49
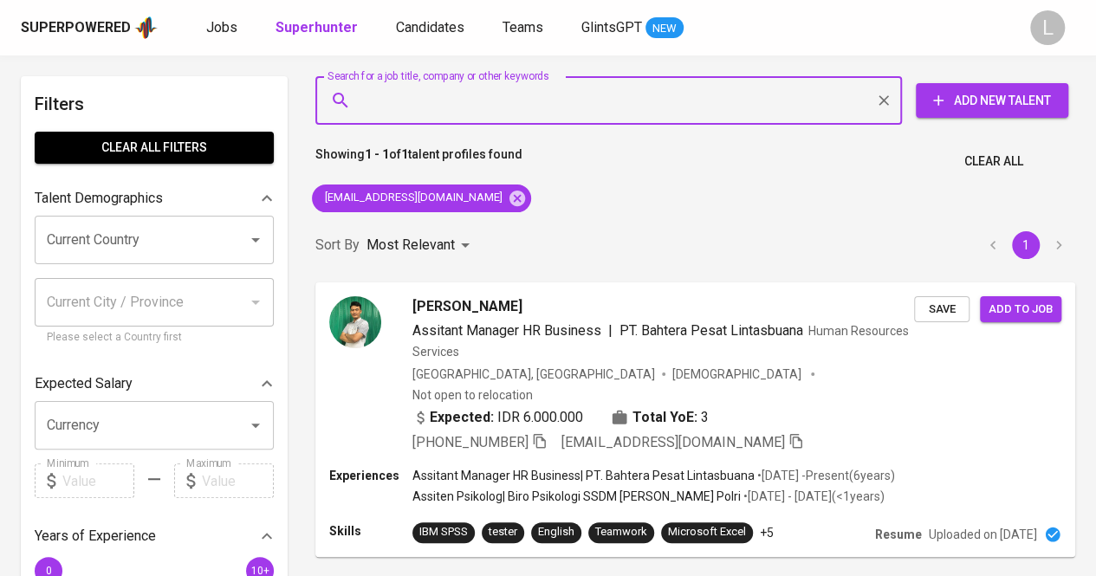
paste input "nisrinatunjungsari@gmail.com"
type input "nisrinatunjungsari@gmail.com"
click at [527, 112] on input "nisrinatunjungsari@gmail.com" at bounding box center [613, 100] width 510 height 33
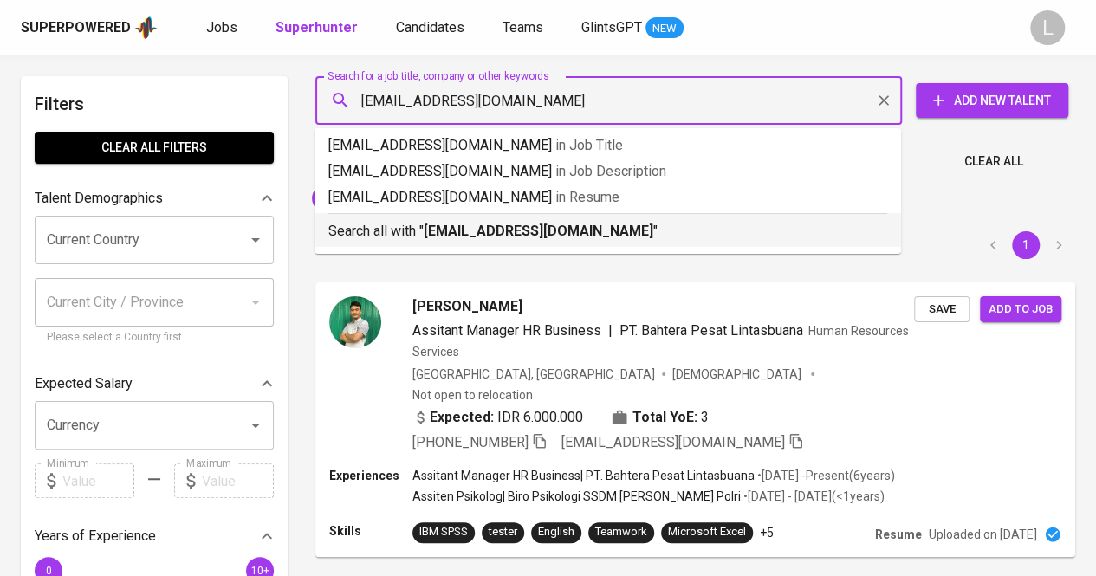
click at [509, 225] on b "nisrinatunjungsari@gmail.com" at bounding box center [539, 231] width 230 height 16
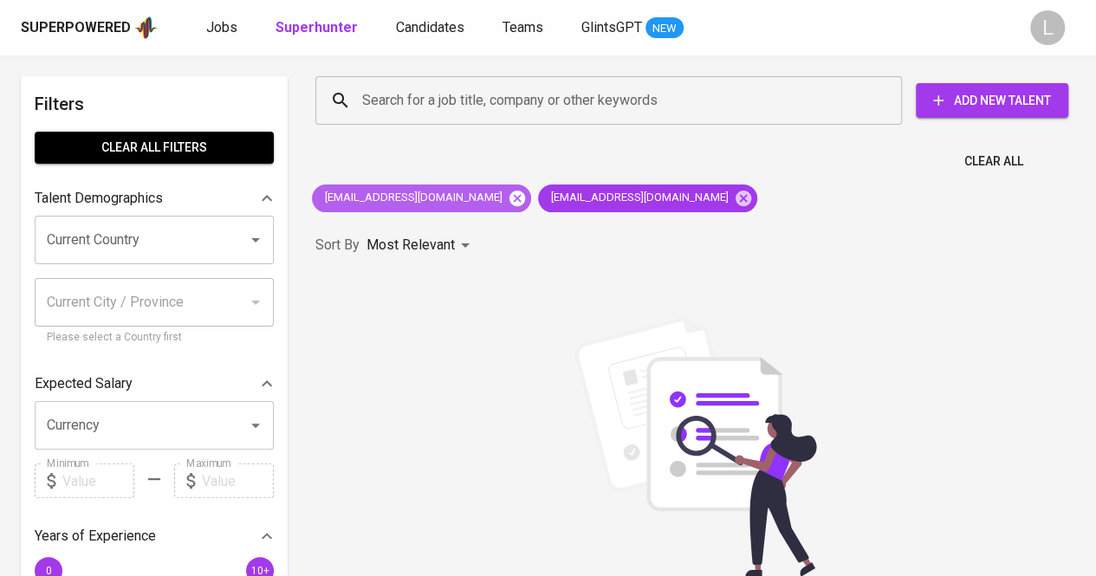
click at [508, 198] on icon at bounding box center [517, 198] width 19 height 19
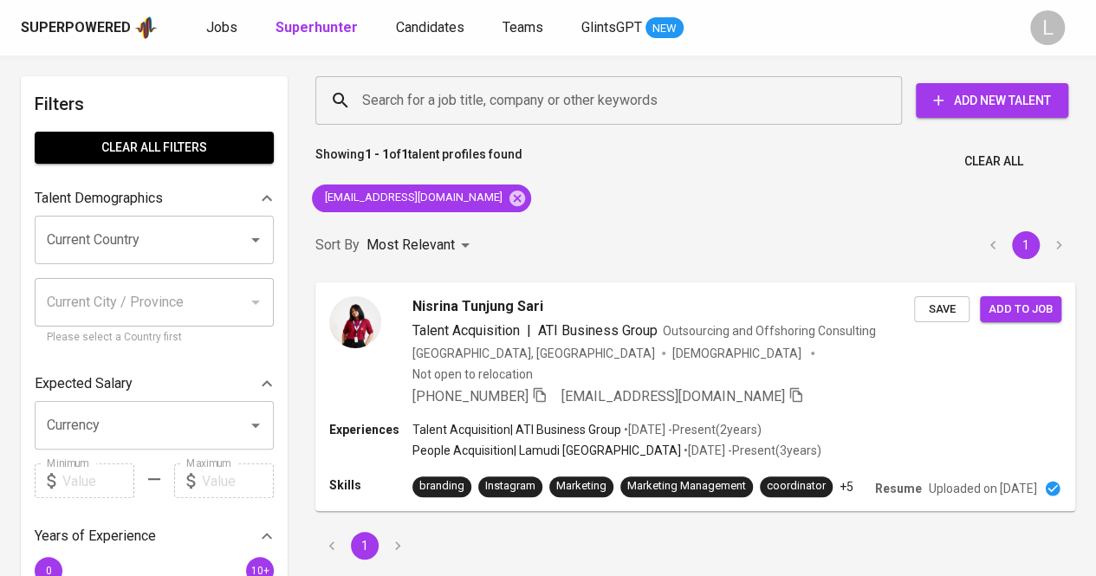
scroll to position [152, 0]
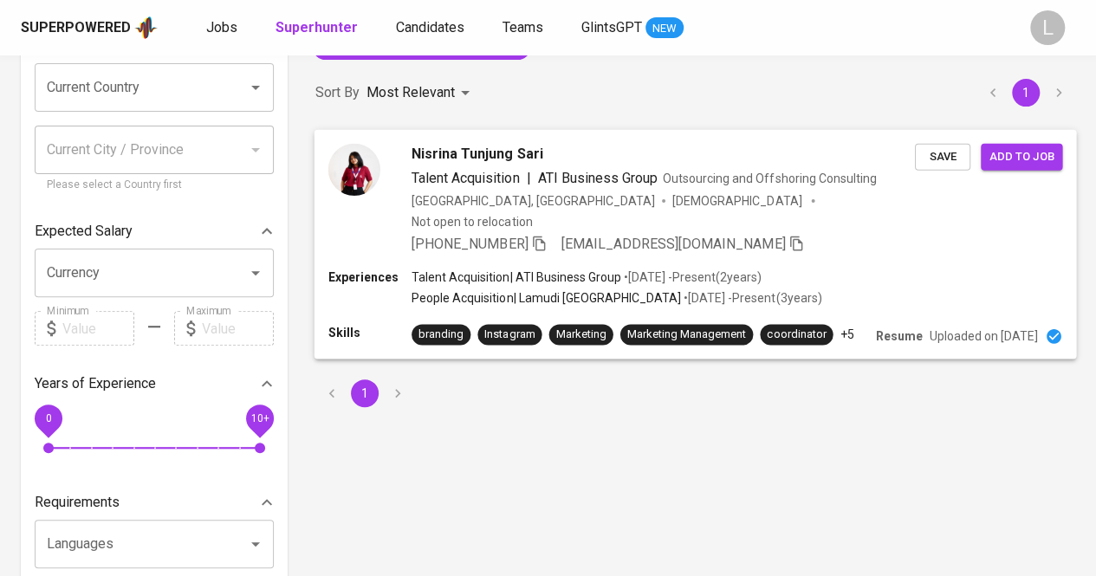
click at [545, 236] on icon "button" at bounding box center [539, 243] width 12 height 15
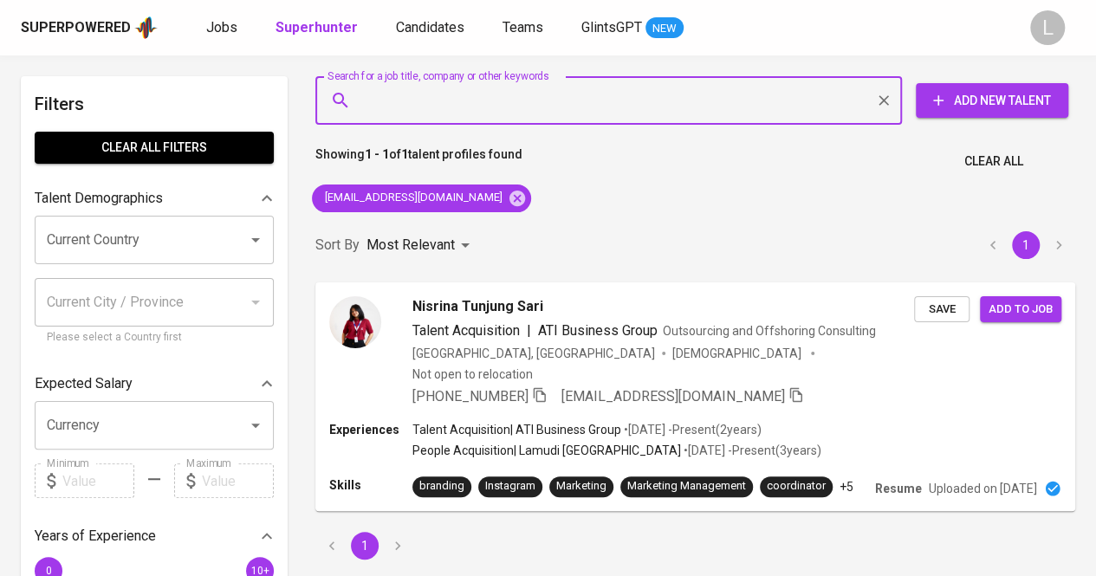
click at [509, 105] on input "Search for a job title, company or other keywords" at bounding box center [613, 100] width 510 height 33
paste input "wiedyseptia@gmail.com"
type input "wiedyseptia@gmail.com"
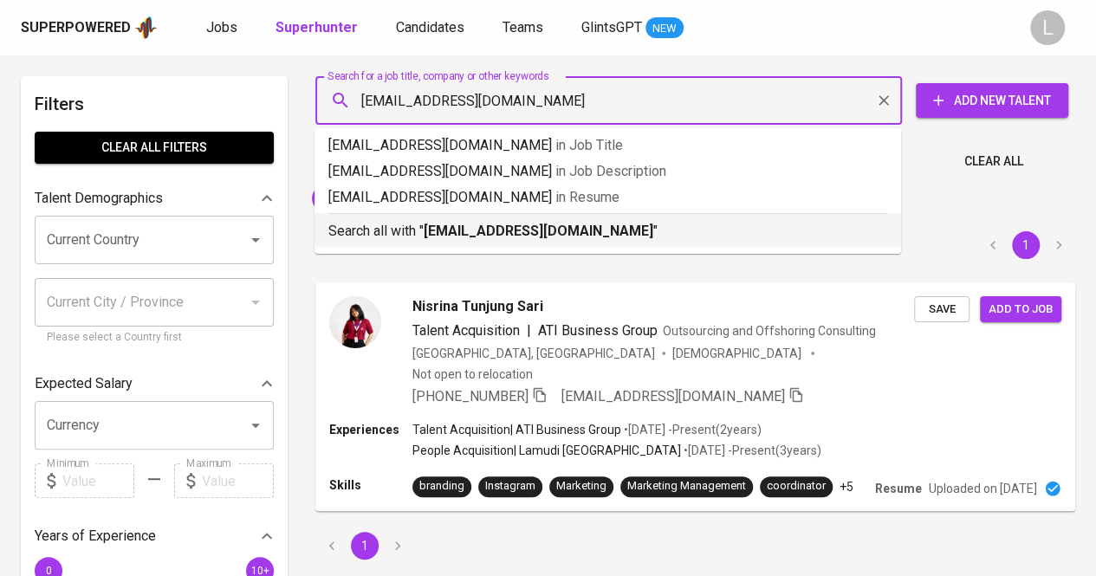
click at [502, 231] on b "wiedyseptia@gmail.com" at bounding box center [539, 231] width 230 height 16
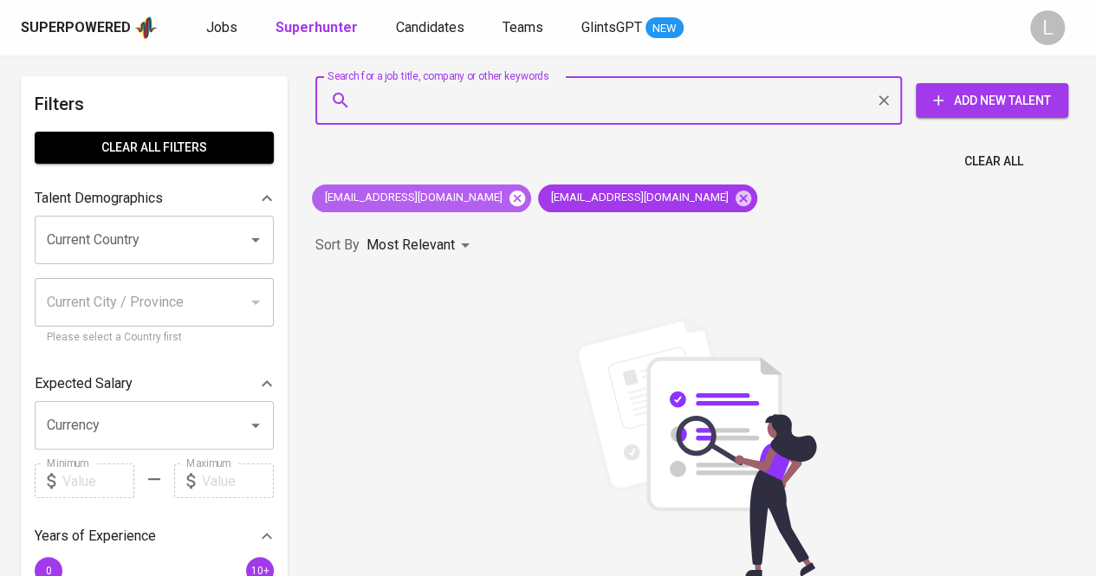
click at [508, 200] on icon at bounding box center [517, 198] width 19 height 19
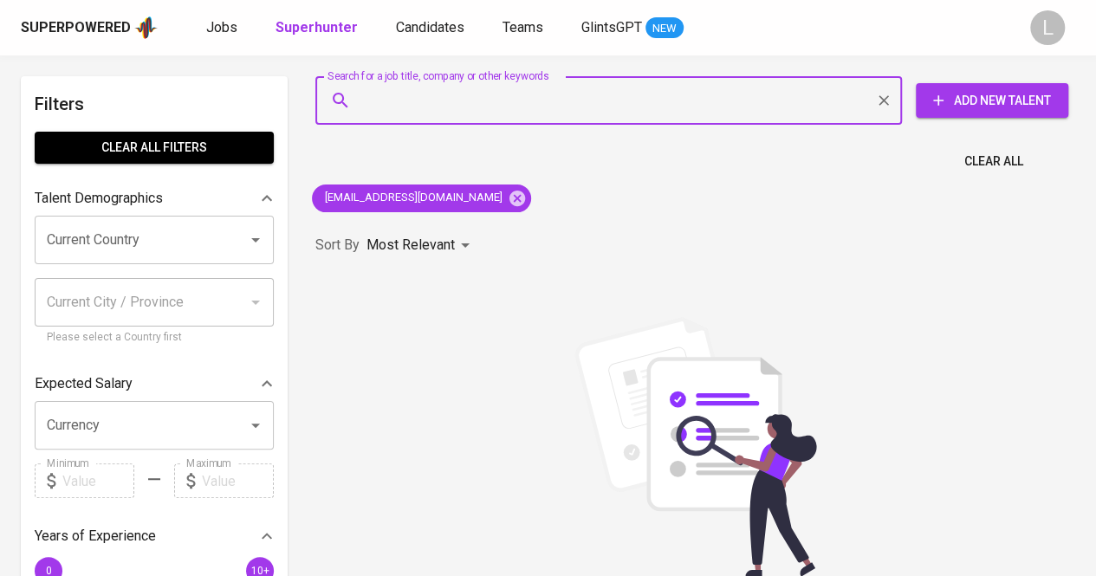
click at [500, 105] on input "Search for a job title, company or other keywords" at bounding box center [613, 100] width 510 height 33
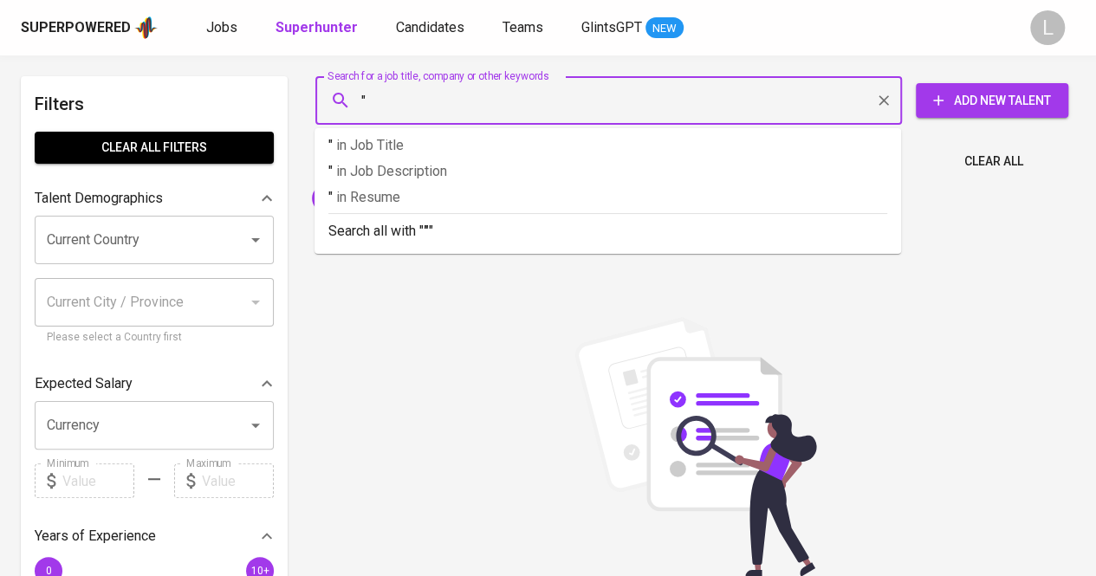
paste input "Wiedy Septia Nugraha"
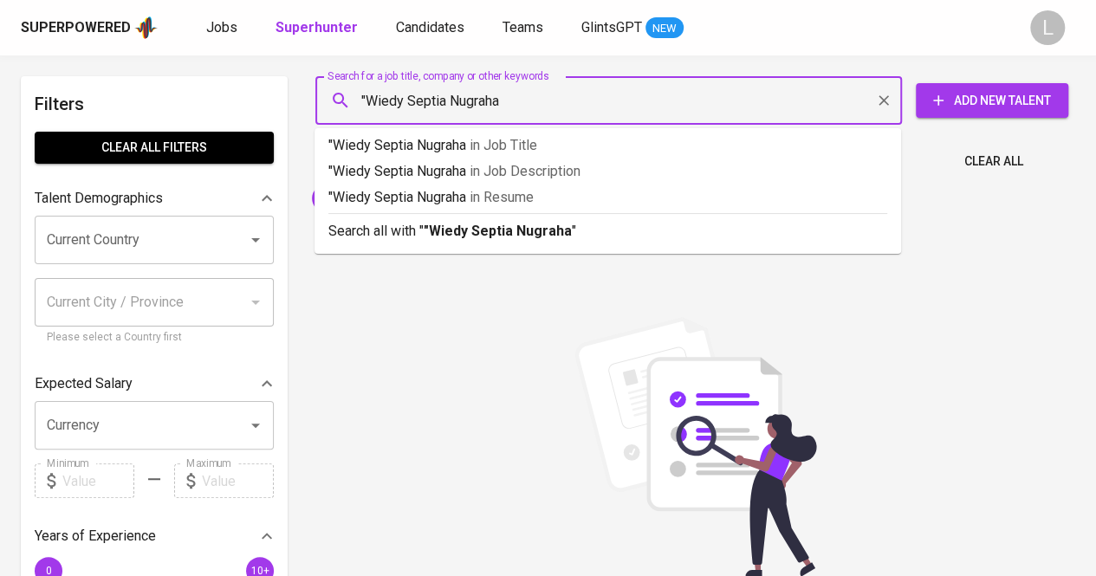
type input ""Wiedy Septia Nugraha""
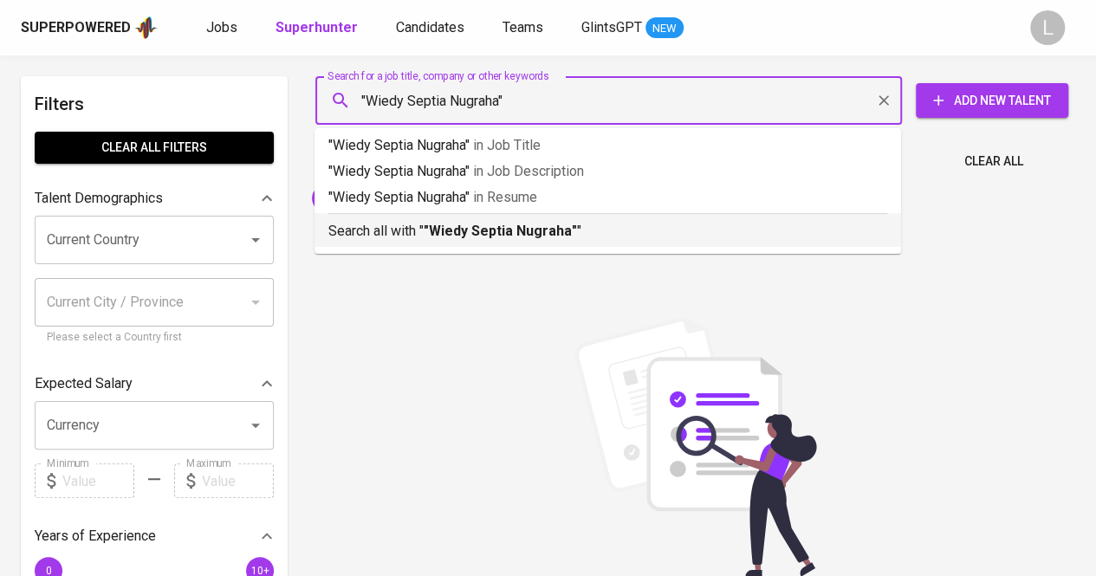
click at [516, 234] on b ""Wiedy Septia Nugraha"" at bounding box center [500, 231] width 153 height 16
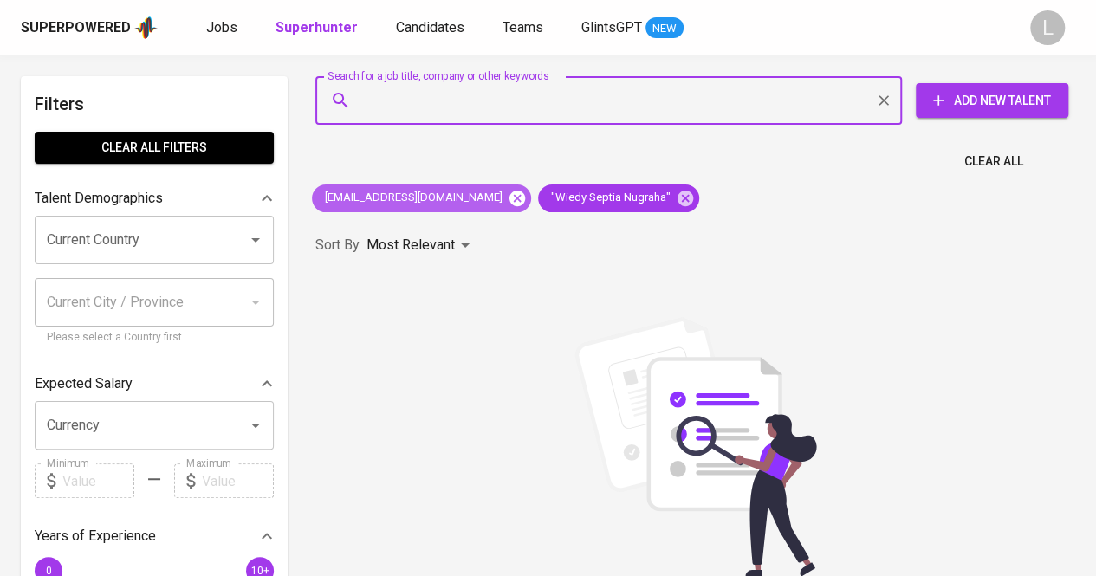
click at [508, 198] on icon at bounding box center [517, 198] width 19 height 19
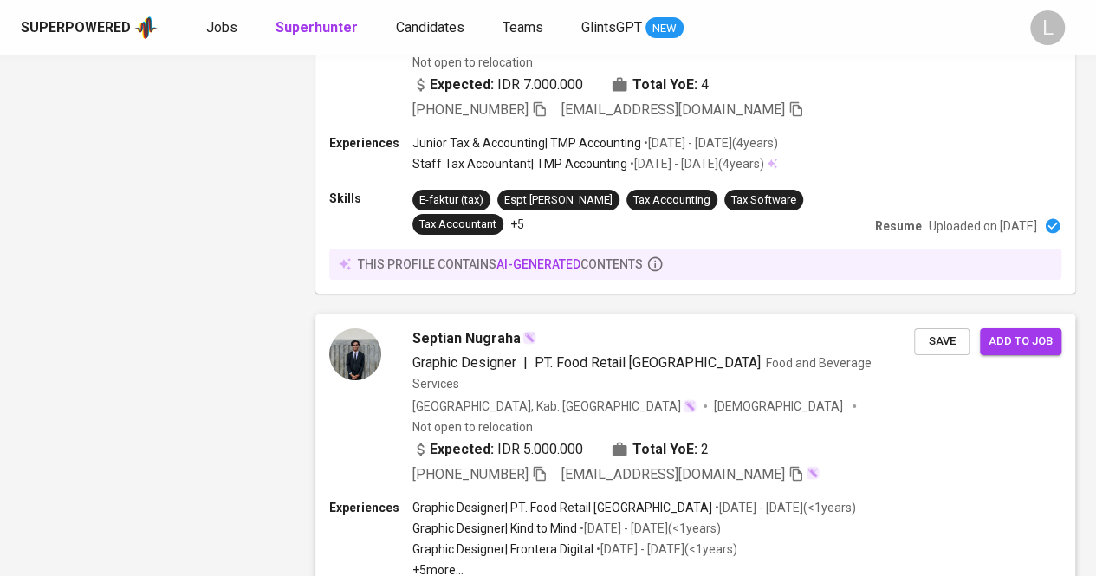
scroll to position [3125, 0]
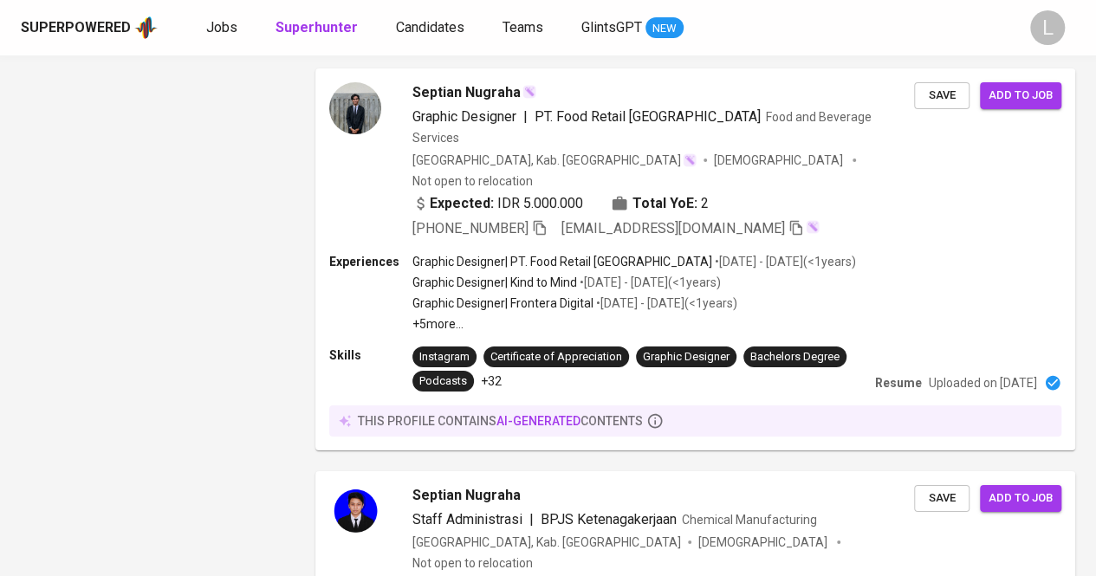
drag, startPoint x: 392, startPoint y: 500, endPoint x: 335, endPoint y: 208, distance: 297.3
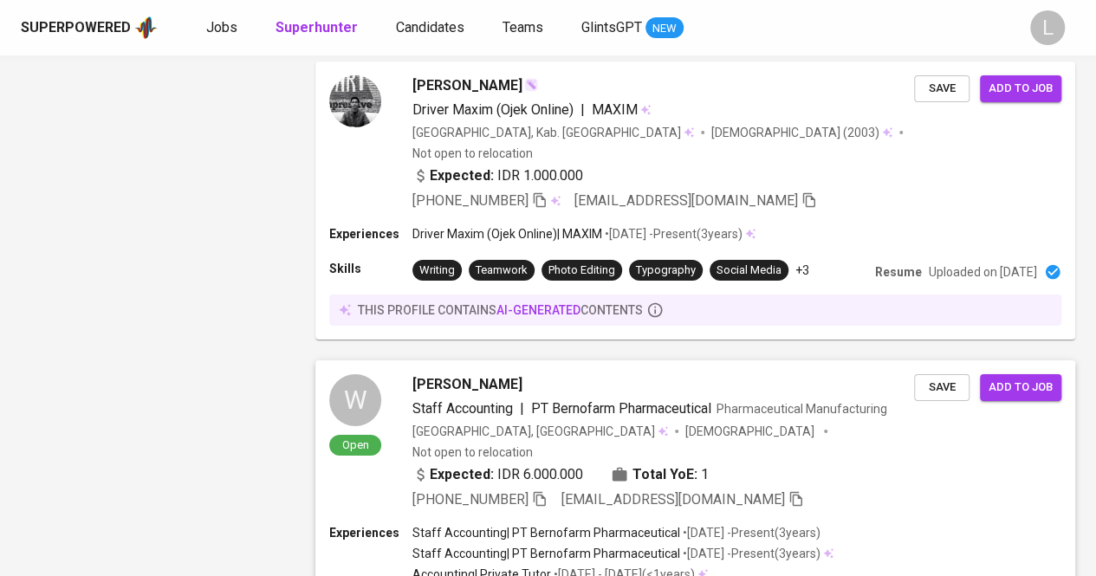
scroll to position [2964, 0]
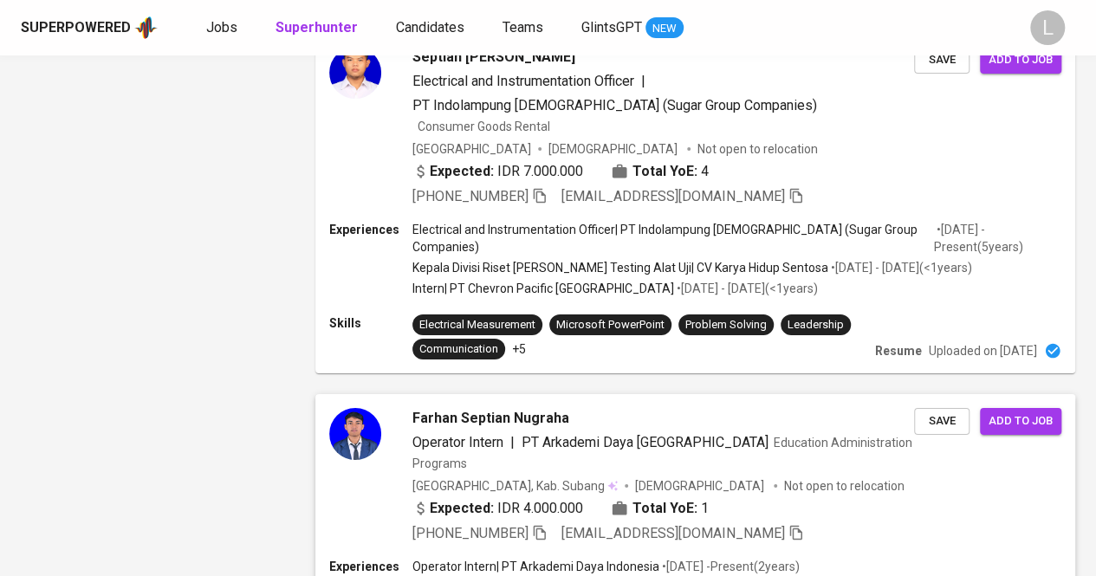
scroll to position [3093, 0]
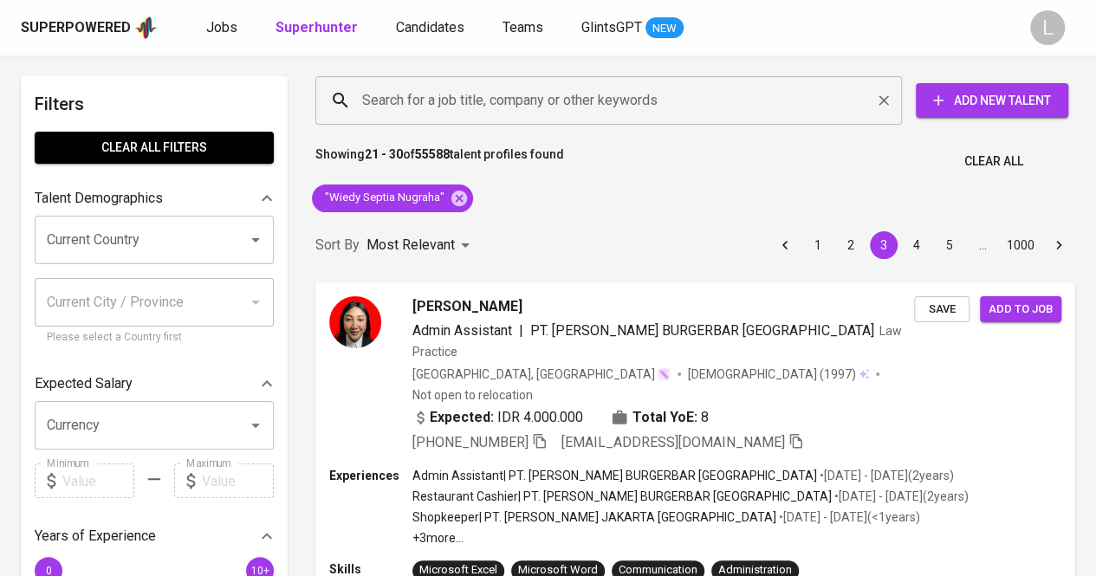
click at [453, 86] on input "Search for a job title, company or other keywords" at bounding box center [613, 100] width 510 height 33
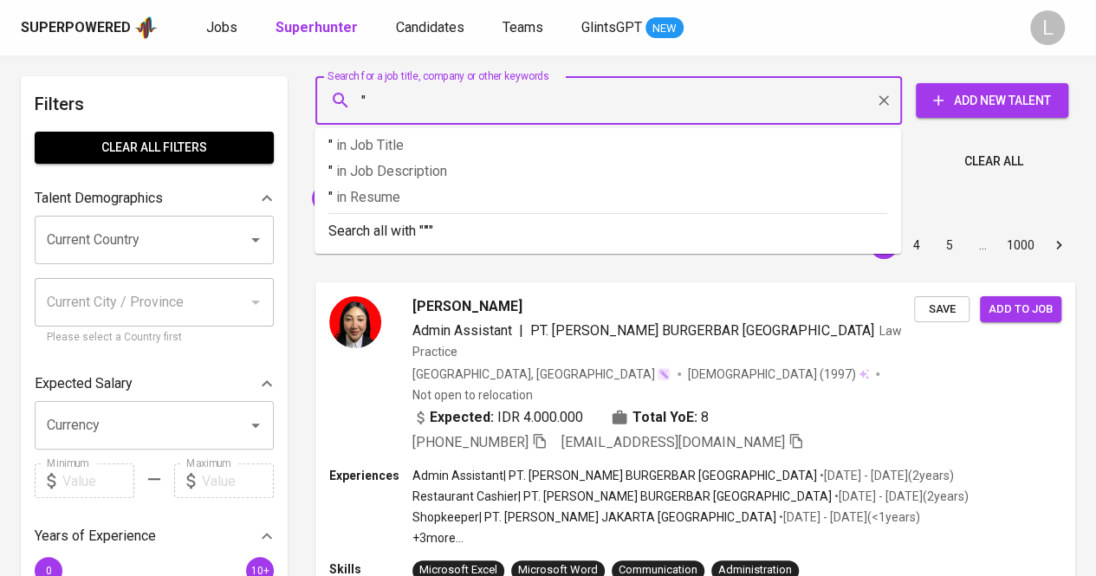
paste input "[PERSON_NAME][DEMOGRAPHIC_DATA] (She/Her)"
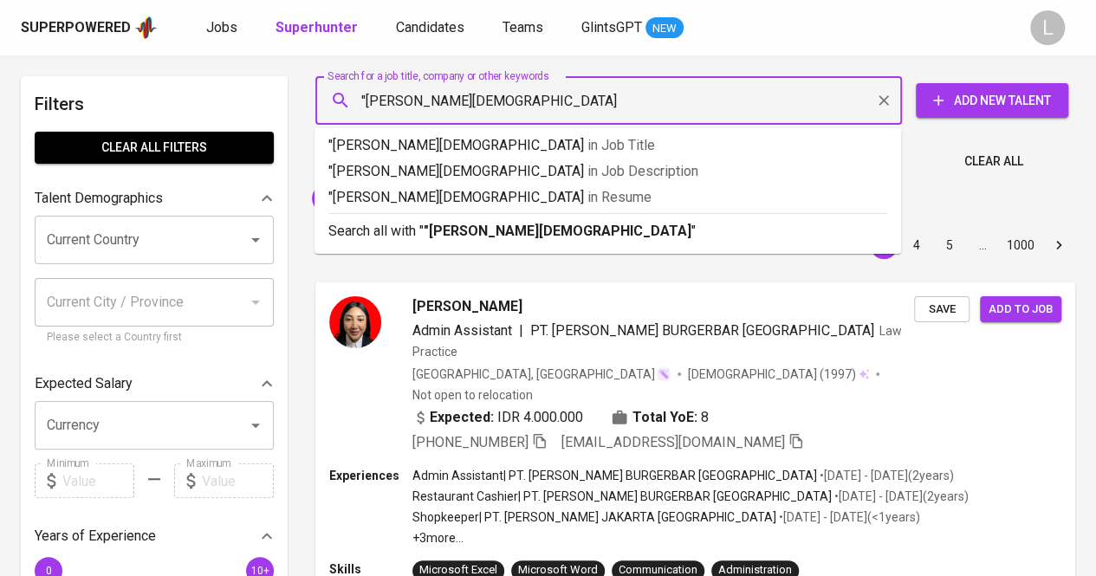
type input ""[PERSON_NAME][DEMOGRAPHIC_DATA]""
click at [530, 224] on b ""[PERSON_NAME][DEMOGRAPHIC_DATA]"" at bounding box center [560, 231] width 273 height 16
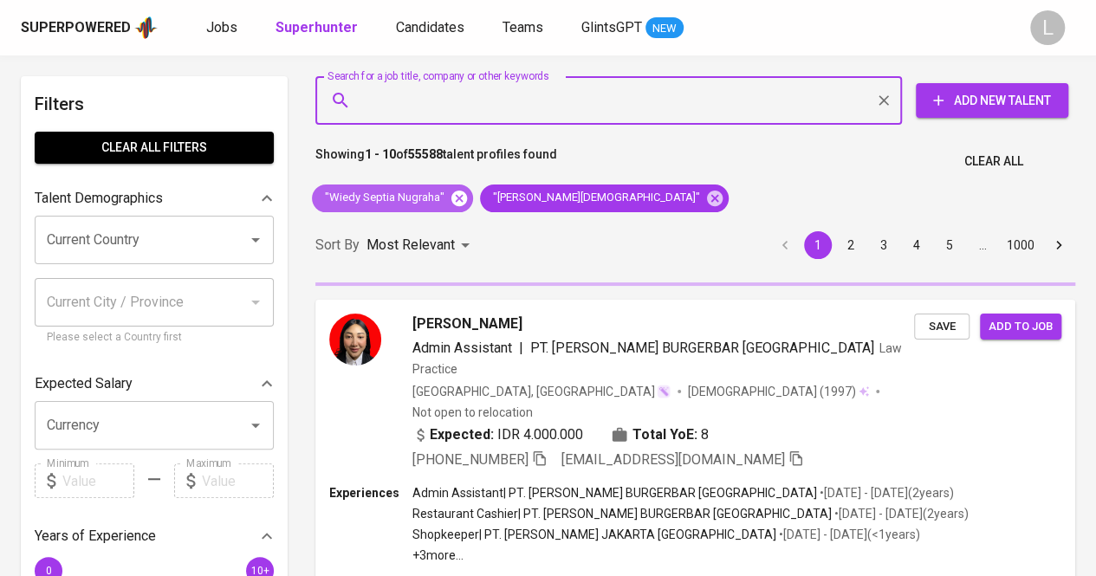
click at [457, 193] on icon at bounding box center [459, 198] width 16 height 16
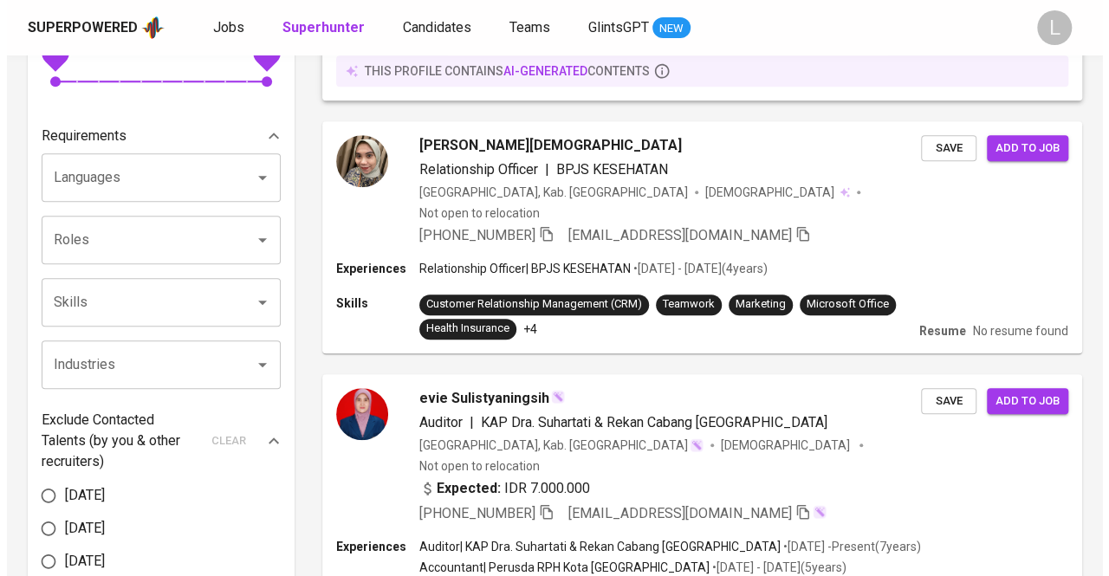
scroll to position [514, 0]
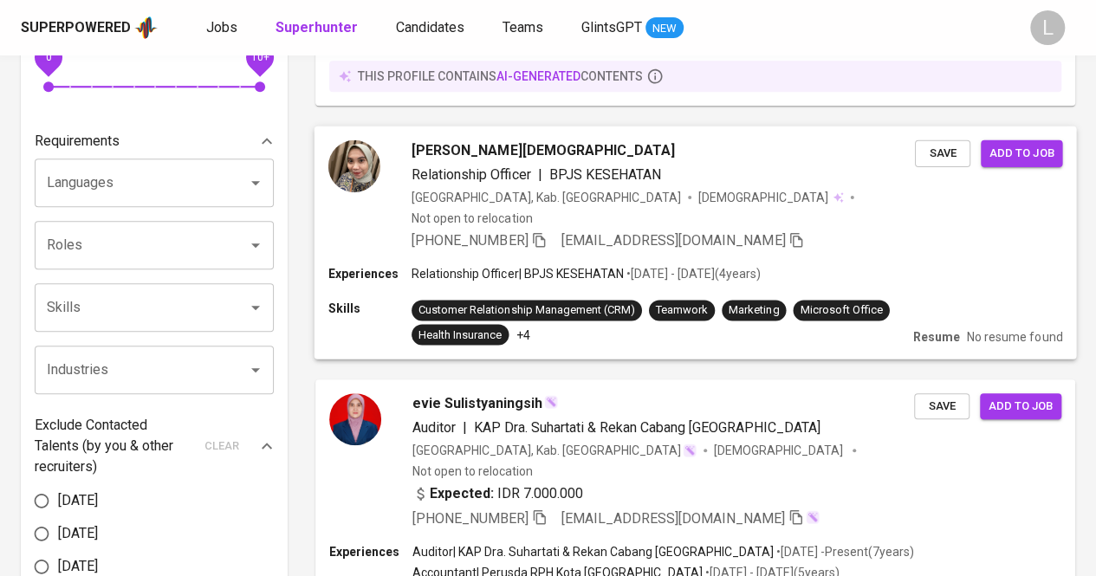
click at [485, 139] on span "[PERSON_NAME][DEMOGRAPHIC_DATA]" at bounding box center [542, 149] width 263 height 21
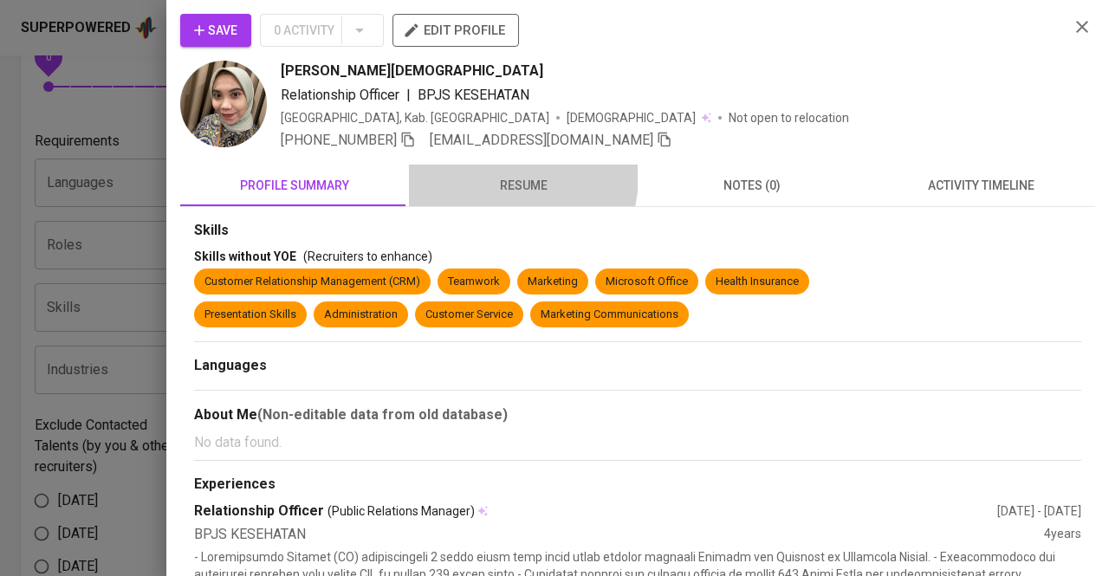
click at [496, 176] on span "resume" at bounding box center [523, 186] width 208 height 22
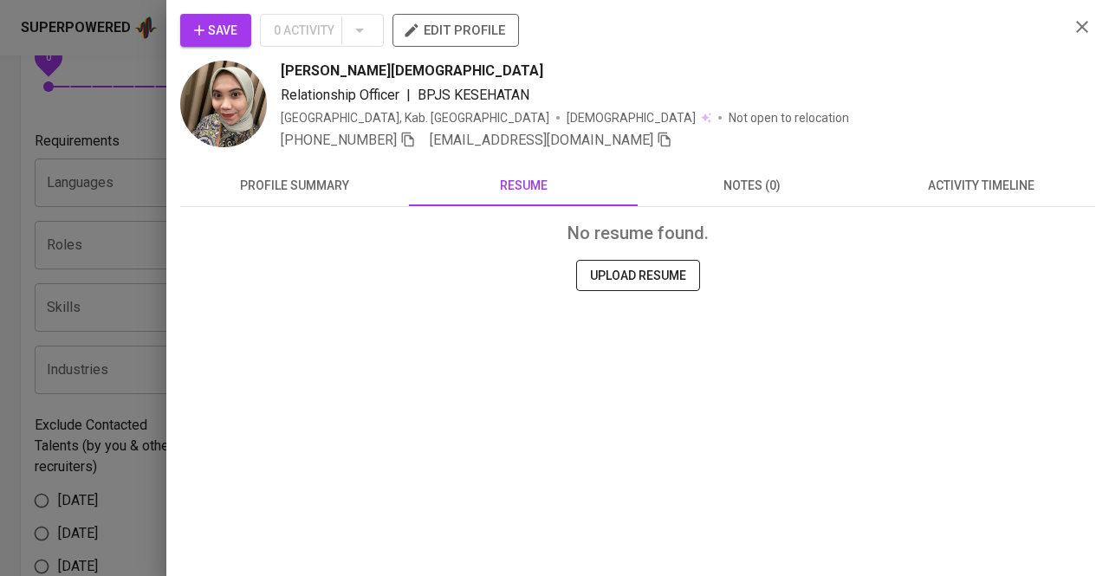
click at [349, 185] on span "profile summary" at bounding box center [295, 186] width 208 height 22
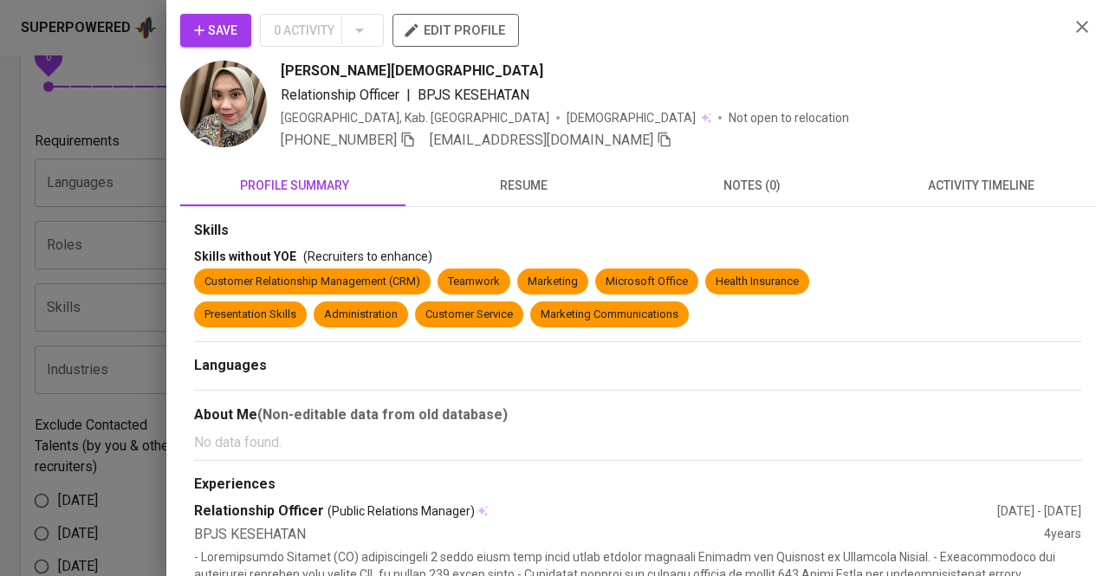
scroll to position [9, 0]
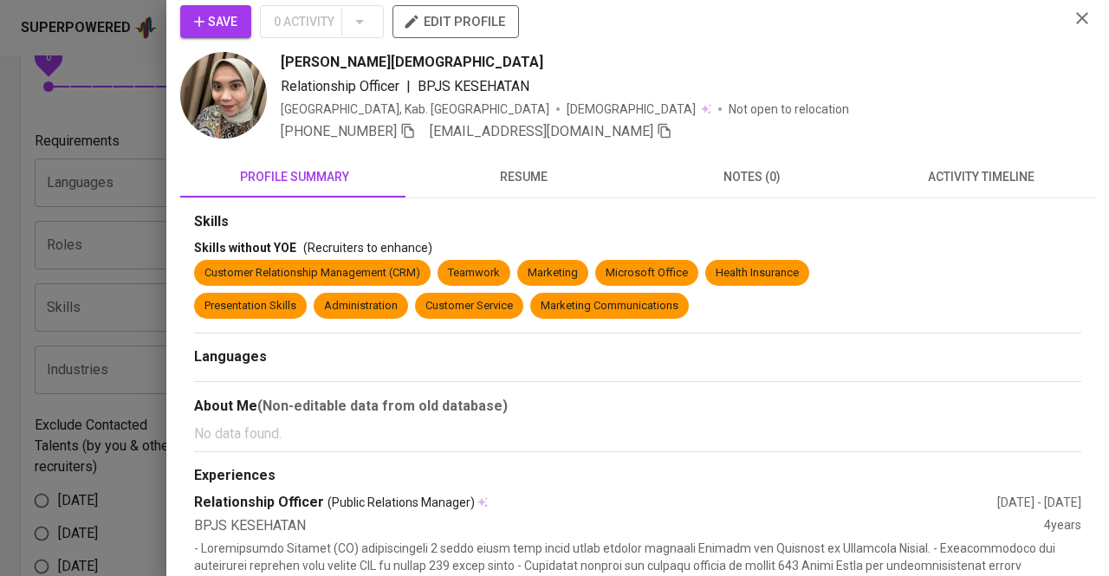
click at [408, 133] on icon "button" at bounding box center [408, 131] width 12 height 15
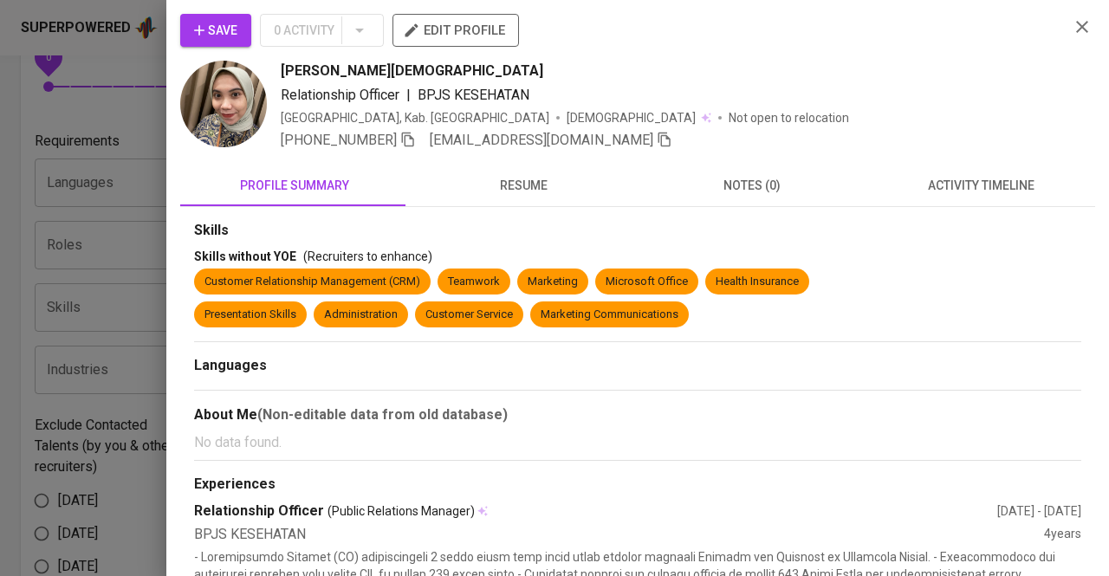
click at [102, 158] on div at bounding box center [554, 288] width 1109 height 576
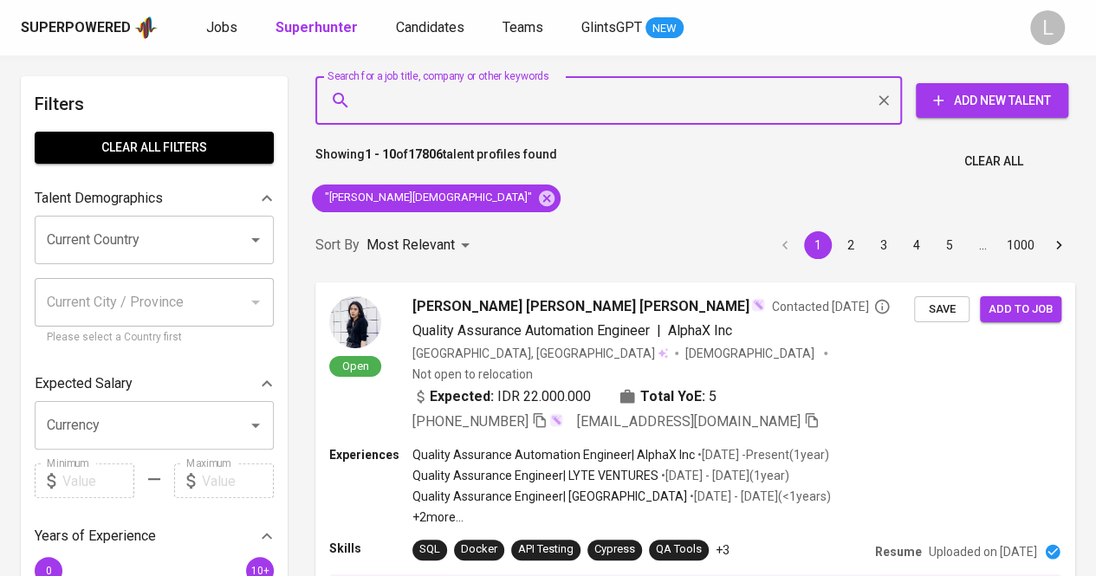
click at [577, 94] on input "Search for a job title, company or other keywords" at bounding box center [613, 100] width 510 height 33
paste input "[EMAIL_ADDRESS][DOMAIN_NAME]"
type input "[EMAIL_ADDRESS][DOMAIN_NAME]"
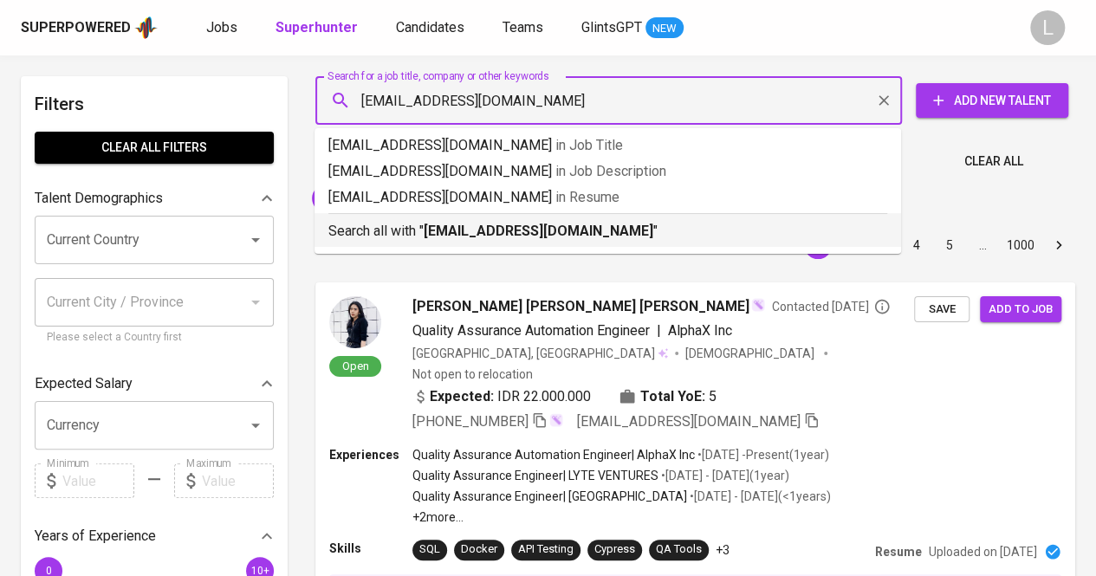
click at [500, 231] on b "[EMAIL_ADDRESS][DOMAIN_NAME]" at bounding box center [539, 231] width 230 height 16
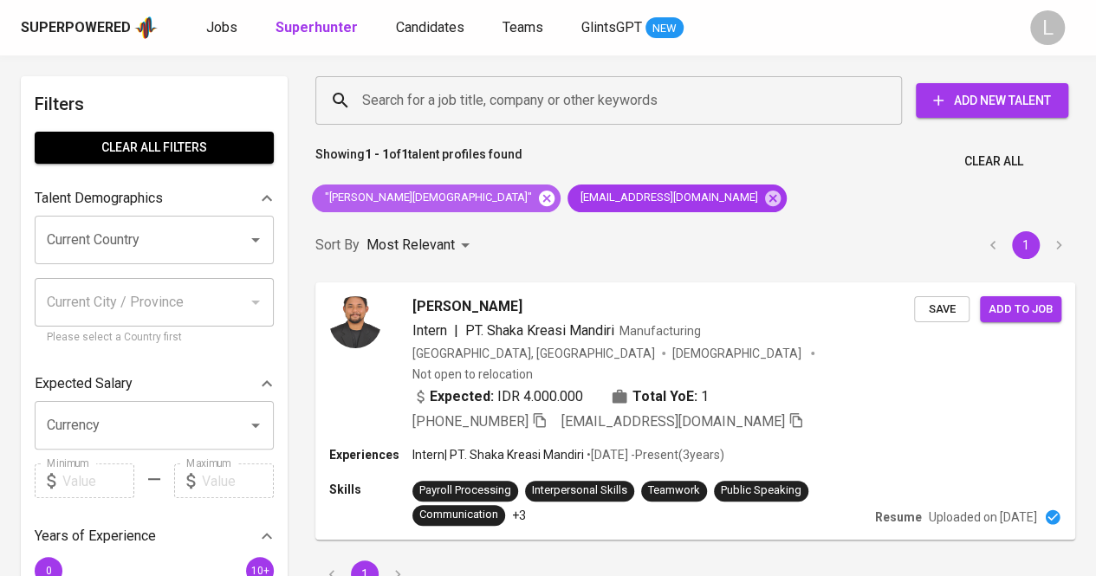
click at [539, 200] on icon at bounding box center [547, 198] width 16 height 16
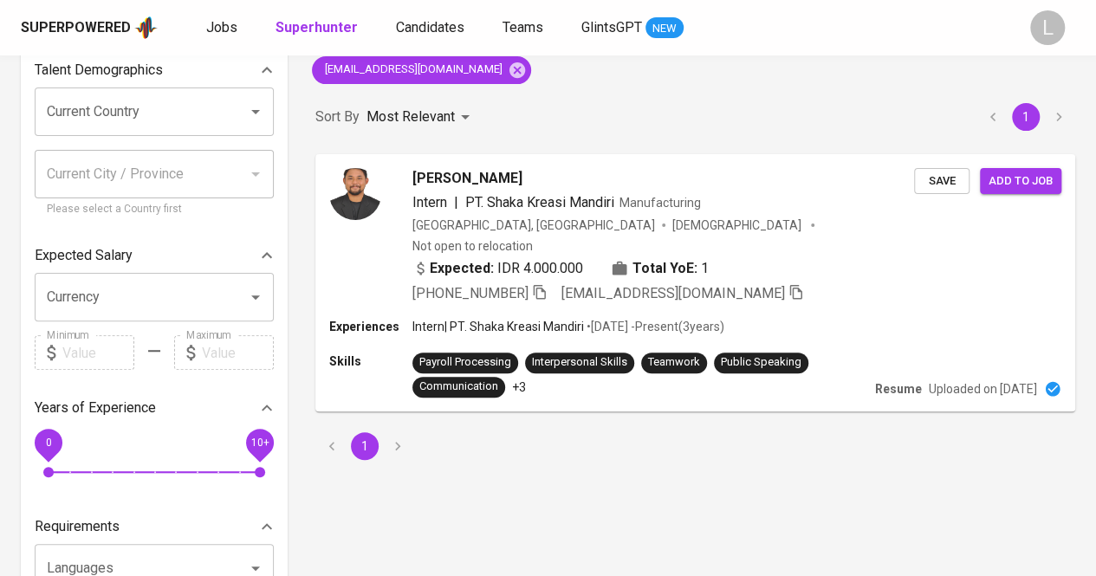
scroll to position [133, 0]
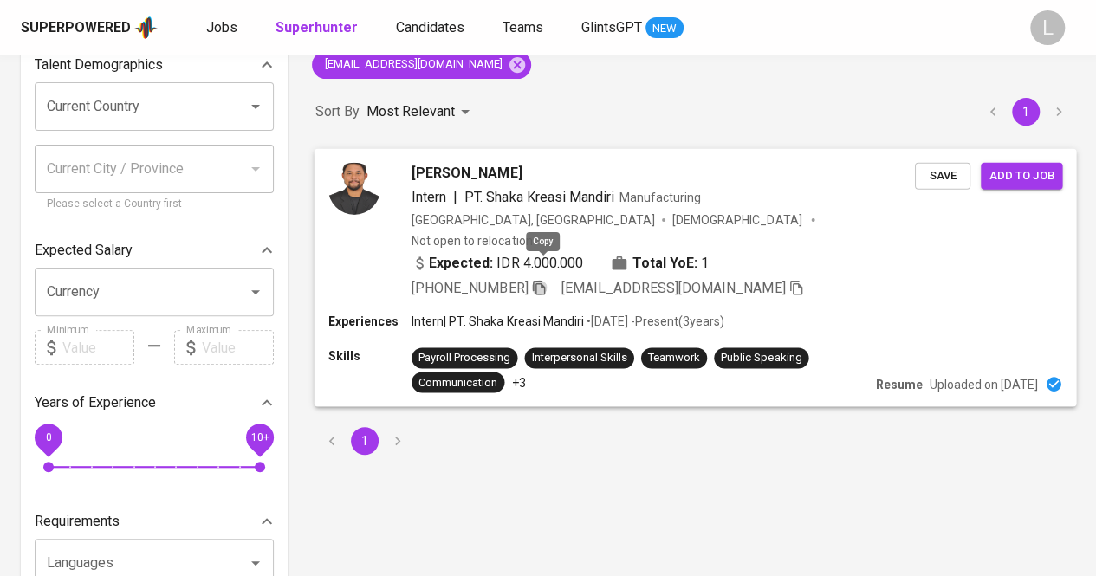
click at [547, 279] on icon "button" at bounding box center [539, 287] width 16 height 16
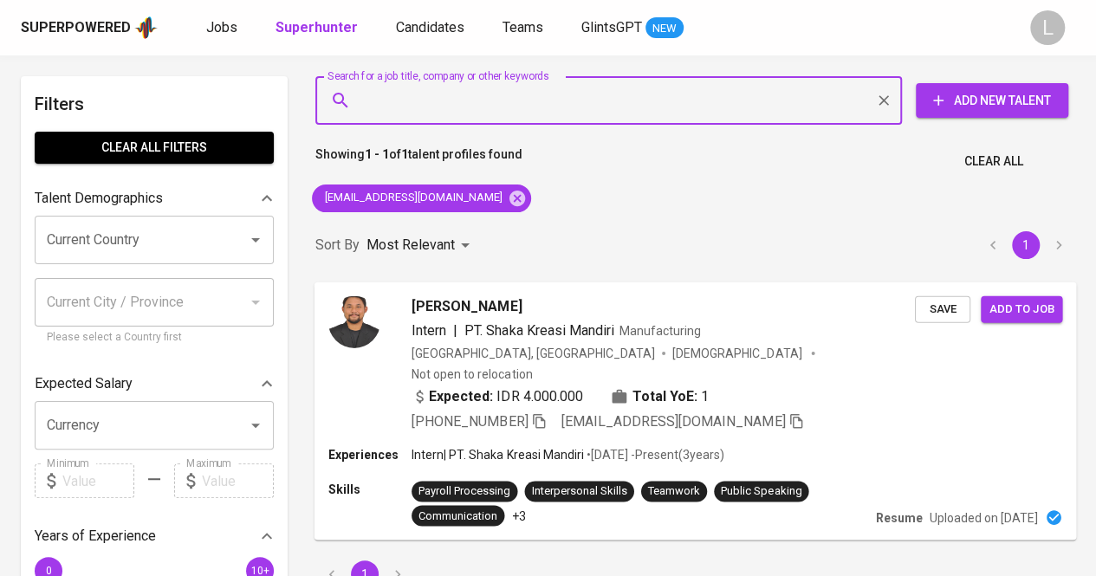
click at [489, 109] on input "Search for a job title, company or other keywords" at bounding box center [613, 100] width 510 height 33
paste input "[EMAIL_ADDRESS][DOMAIN_NAME]"
type input "[EMAIL_ADDRESS][DOMAIN_NAME]"
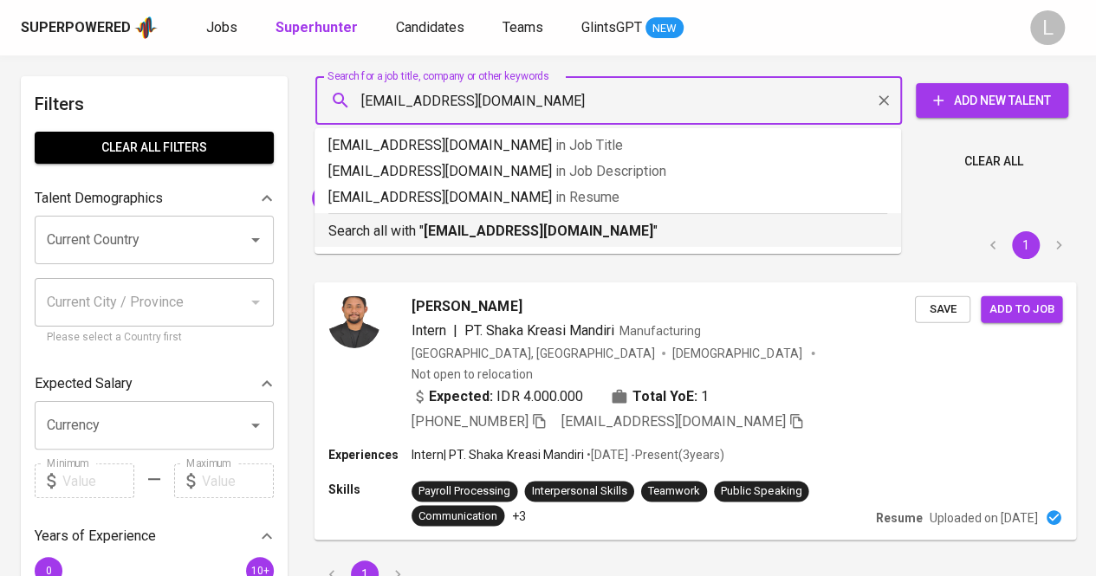
click at [479, 217] on div "Search all with " [EMAIL_ADDRESS][DOMAIN_NAME] "" at bounding box center [607, 227] width 559 height 29
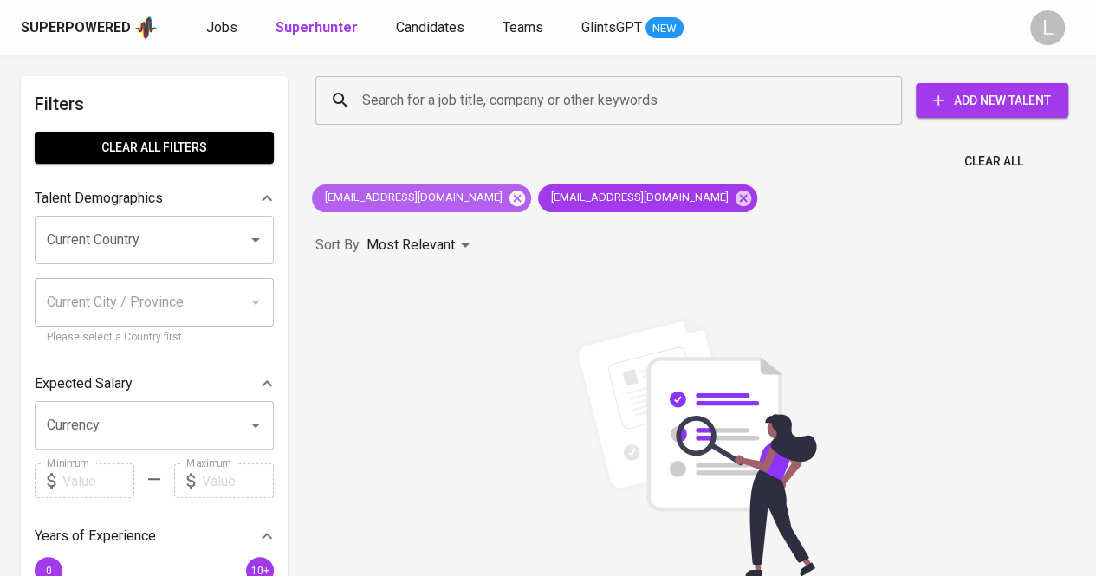
click at [509, 198] on icon at bounding box center [517, 198] width 16 height 16
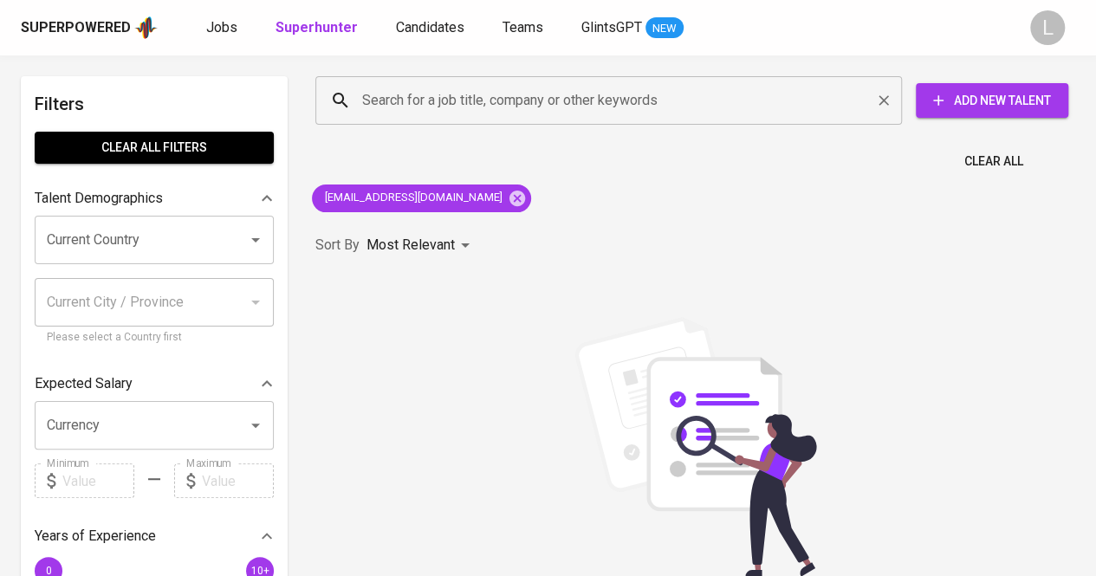
click at [549, 117] on div "Search for a job title, company or other keywords" at bounding box center [608, 100] width 586 height 49
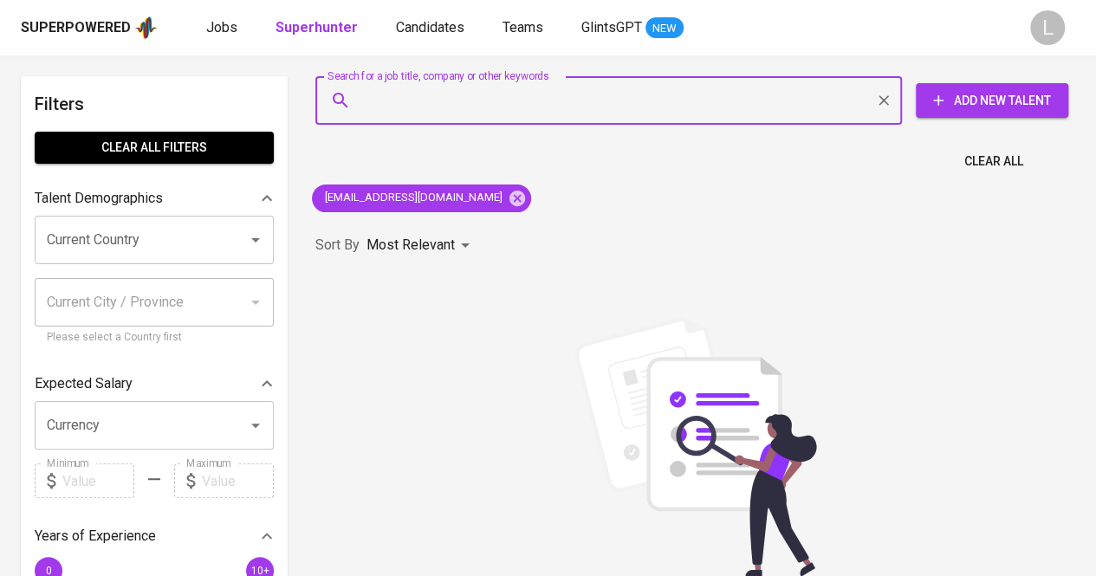
paste input "ayneimut@gmail.com"
type input "ayneimut@gmail.com"
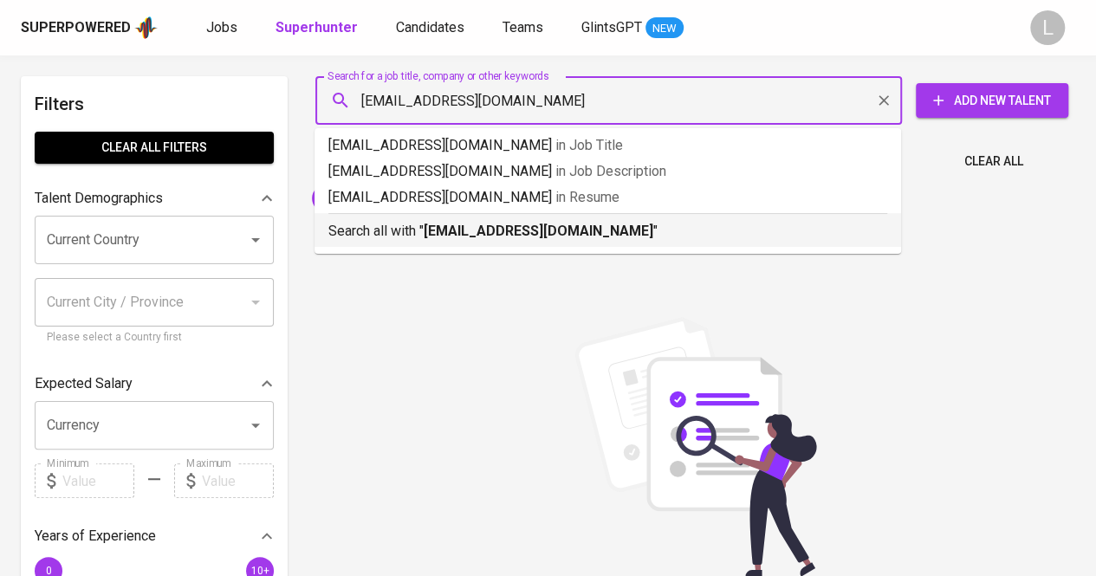
click at [523, 230] on b "ayneimut@gmail.com" at bounding box center [539, 231] width 230 height 16
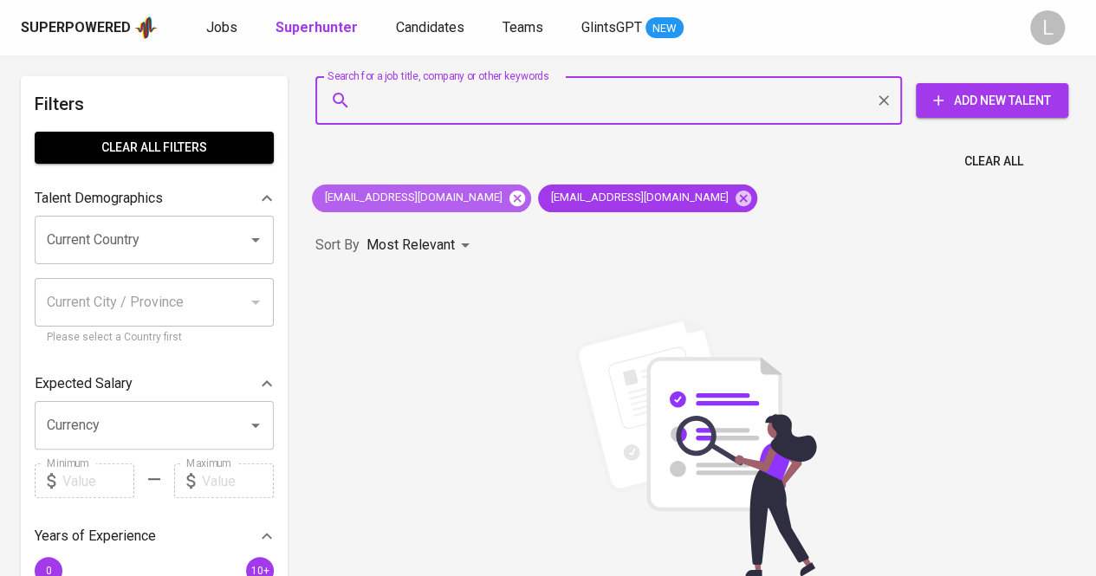
click at [509, 200] on icon at bounding box center [517, 198] width 16 height 16
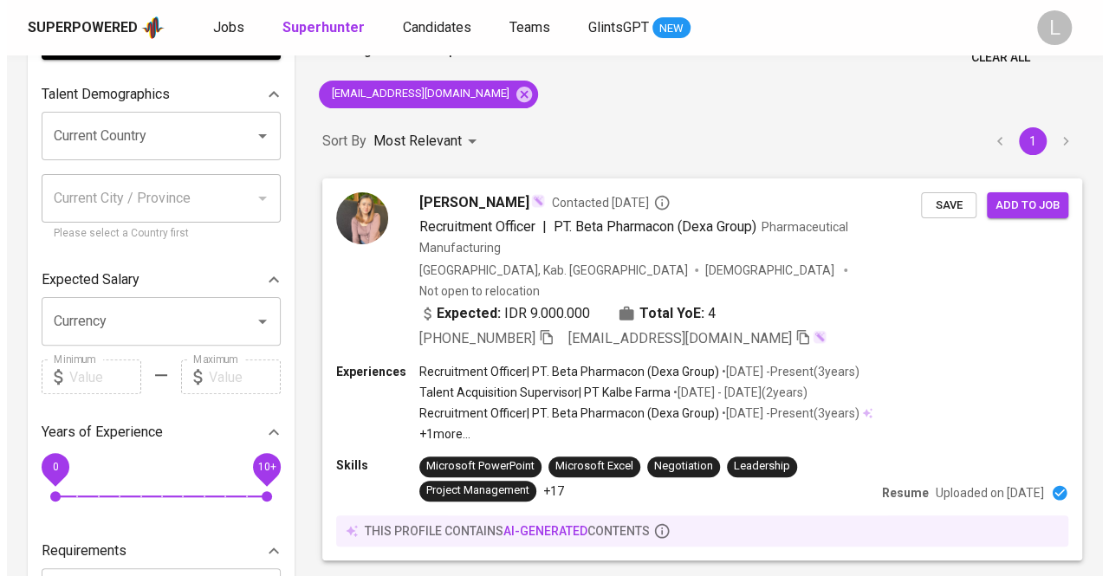
scroll to position [105, 0]
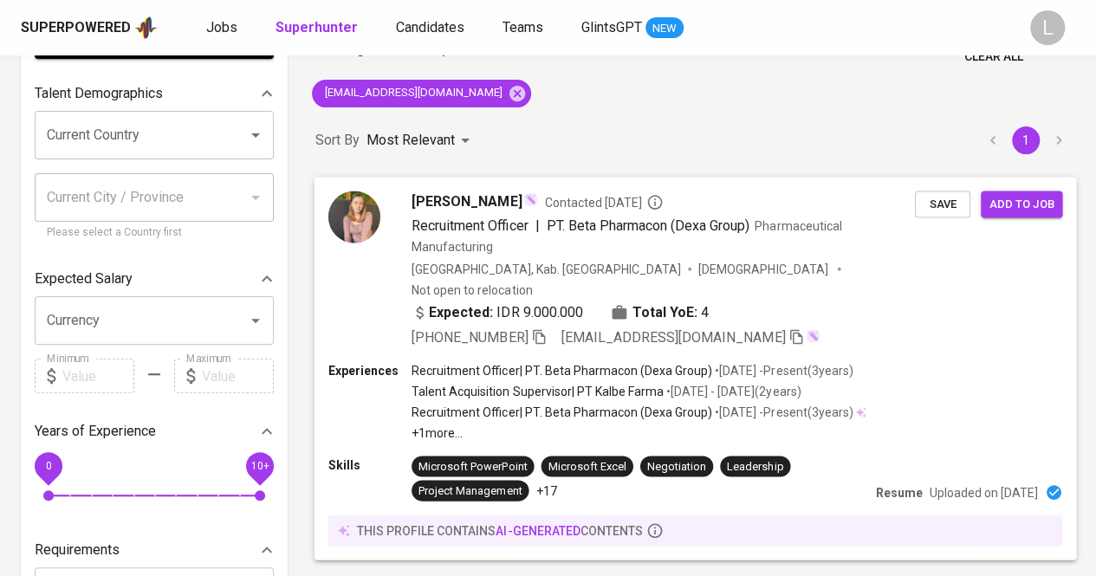
click at [496, 185] on div "Vania Lorrayne Pamuji Contacted 8 months ago Recruitment Officer | PT. Beta Pha…" at bounding box center [695, 269] width 762 height 185
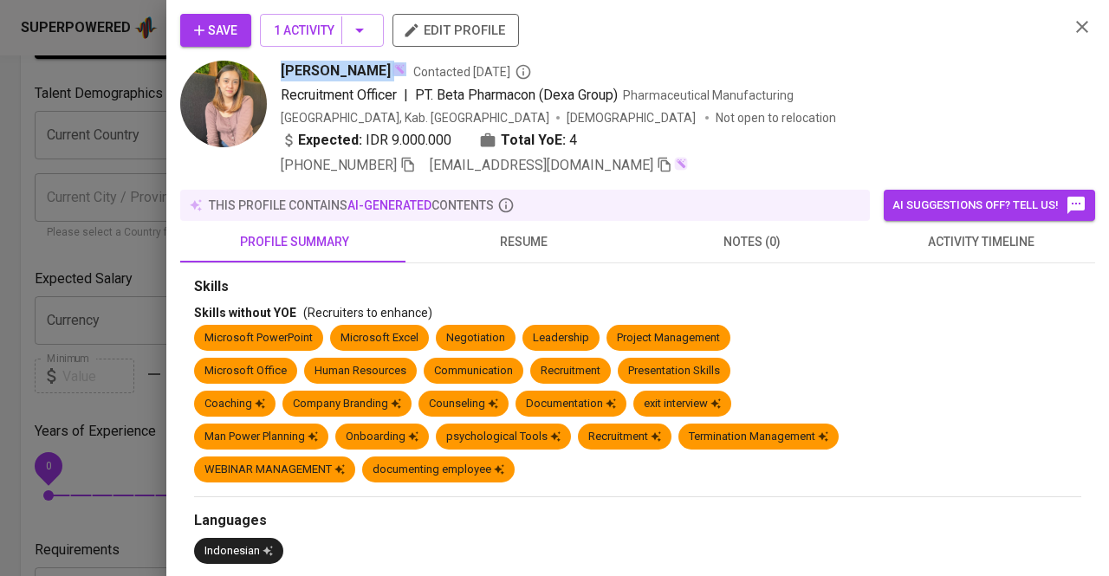
drag, startPoint x: 276, startPoint y: 70, endPoint x: 422, endPoint y: 76, distance: 145.7
click at [422, 76] on div "Vania Lorrayne Pamuji Contacted 8 months ago Recruitment Officer | PT. Beta Pha…" at bounding box center [617, 118] width 875 height 115
copy span "Vania Lorrayne Pamuji"
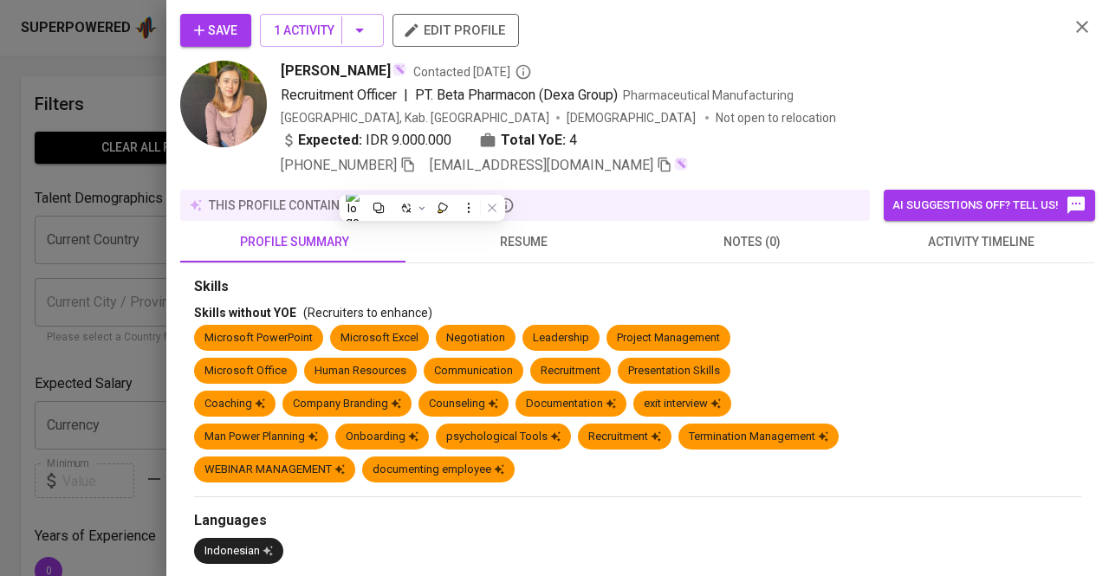
scroll to position [105, 0]
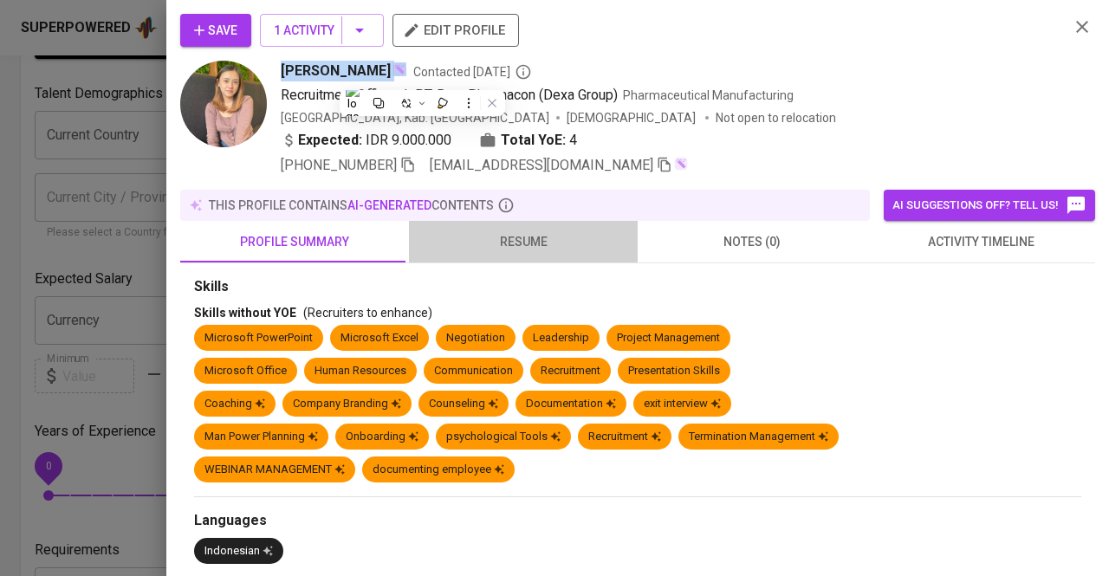
click at [535, 243] on span "resume" at bounding box center [523, 242] width 208 height 22
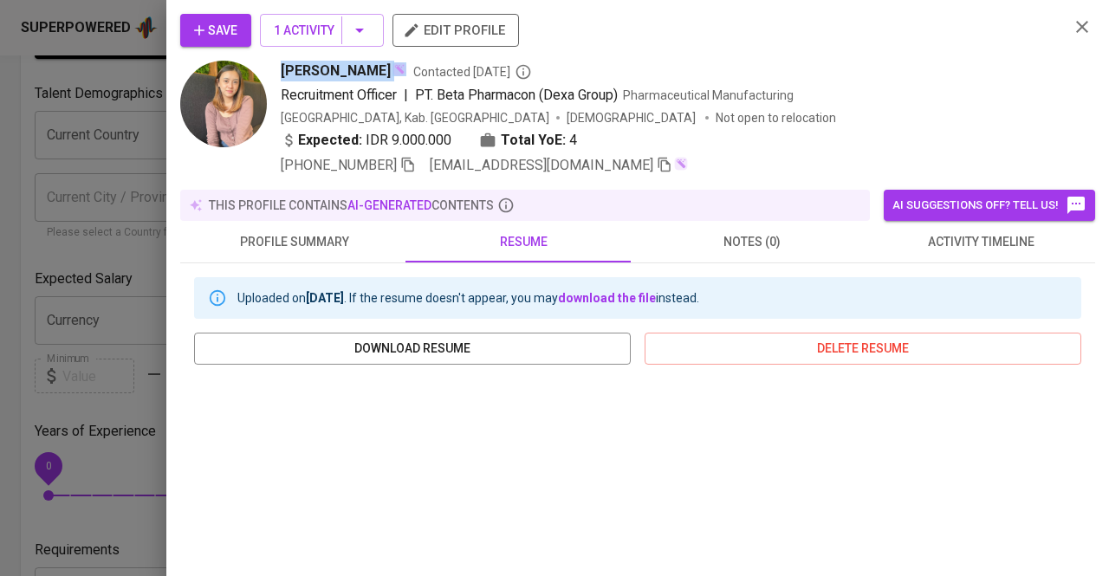
click at [412, 172] on div "+62 899-8995-239 ayneimut@gmail.com" at bounding box center [484, 165] width 407 height 21
click at [404, 164] on icon "button" at bounding box center [408, 165] width 16 height 16
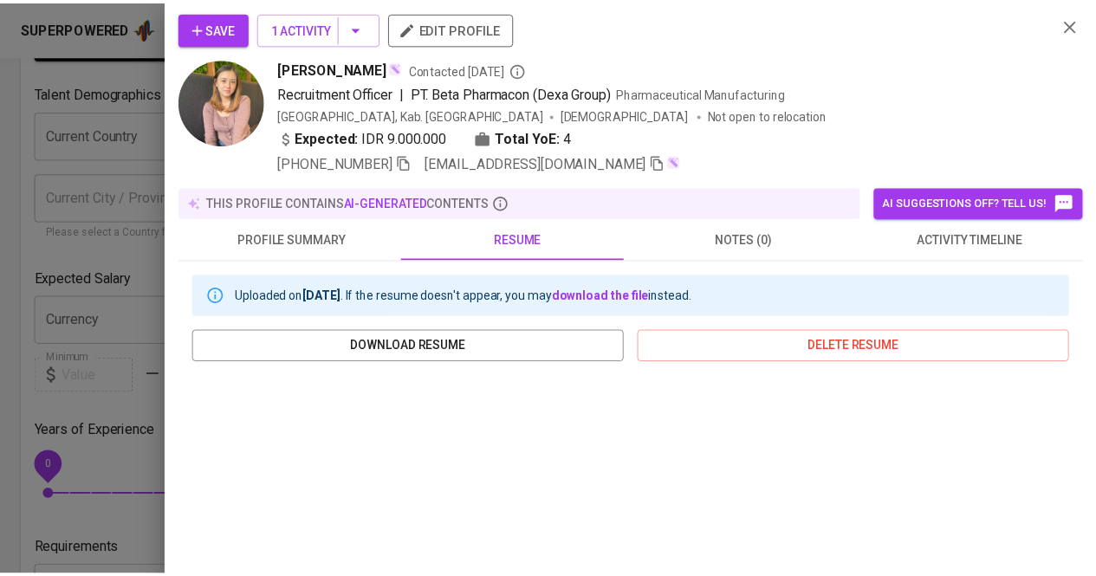
scroll to position [0, 0]
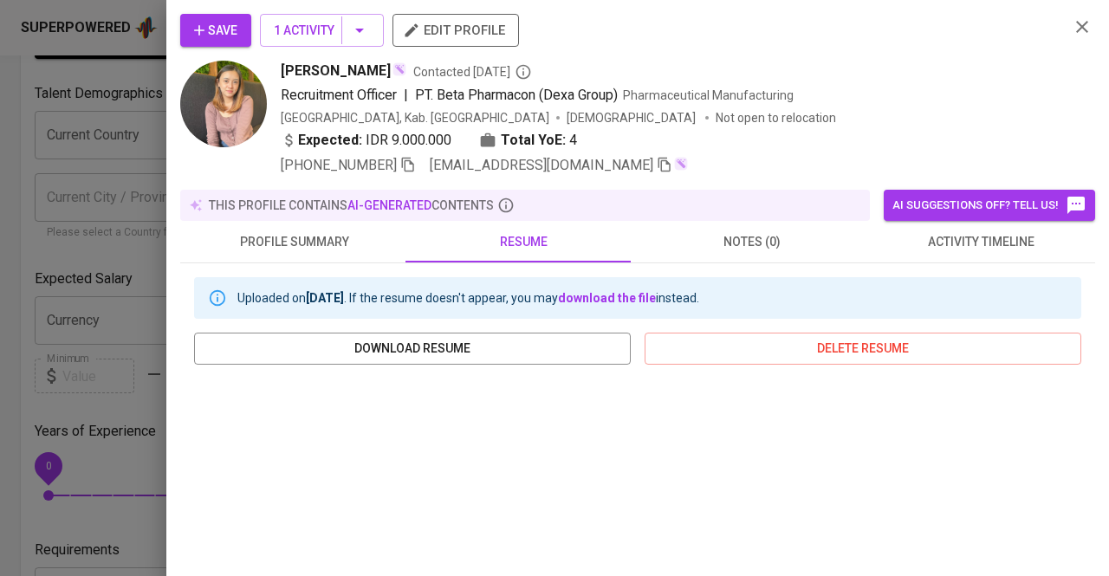
click at [75, 138] on div at bounding box center [554, 288] width 1109 height 576
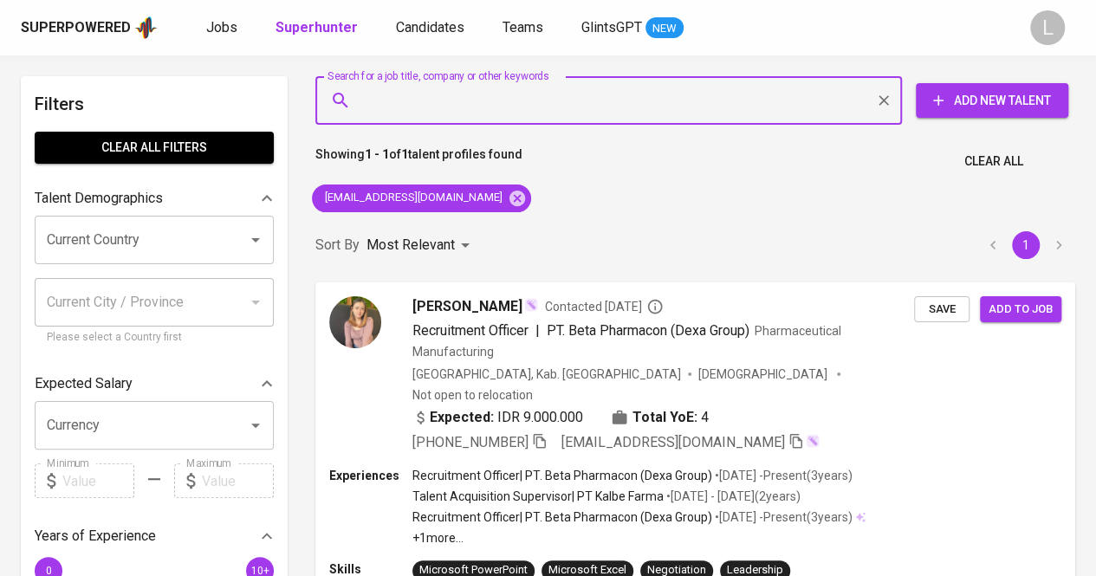
paste input "lindabudiarti2820@yahoo.com"
type input "lindabudiarti2820@yahoo.com"
click at [470, 89] on input "lindabudiarti2820@yahoo.com" at bounding box center [613, 100] width 510 height 33
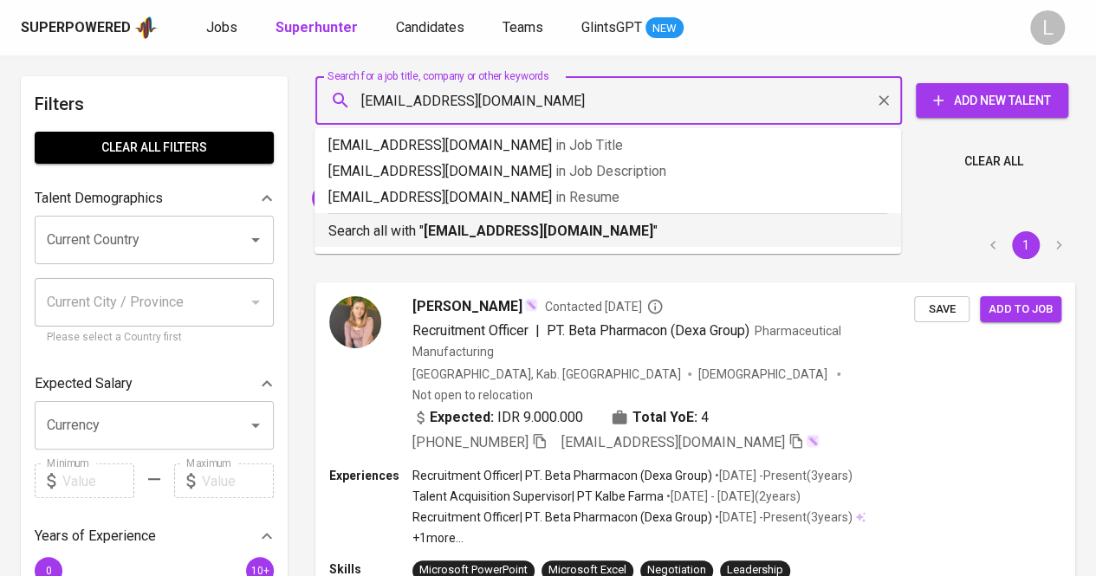
click at [494, 230] on b "lindabudiarti2820@yahoo.com" at bounding box center [539, 231] width 230 height 16
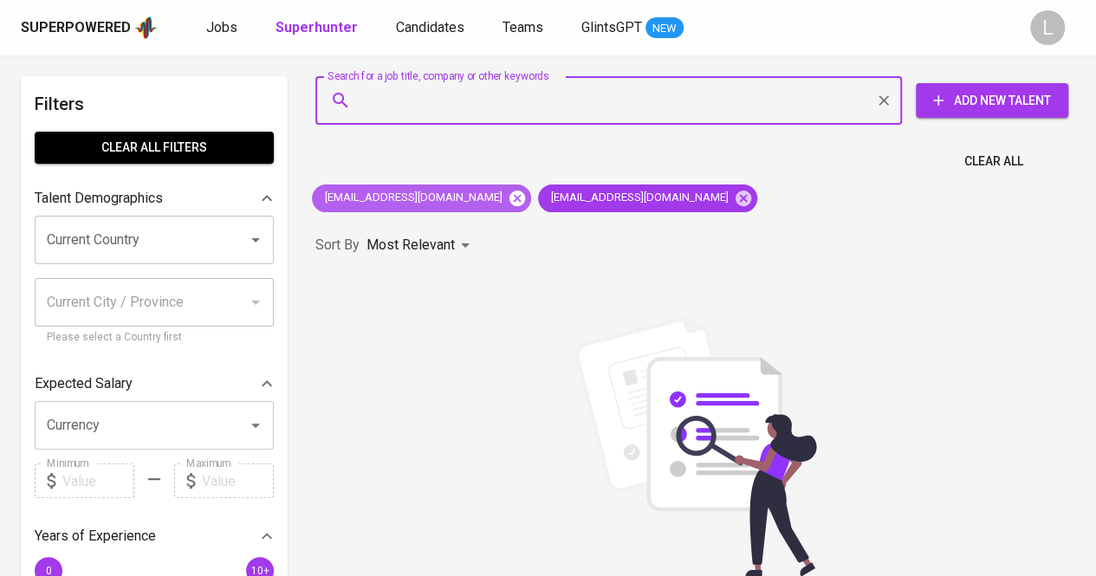
click at [509, 198] on icon at bounding box center [517, 198] width 16 height 16
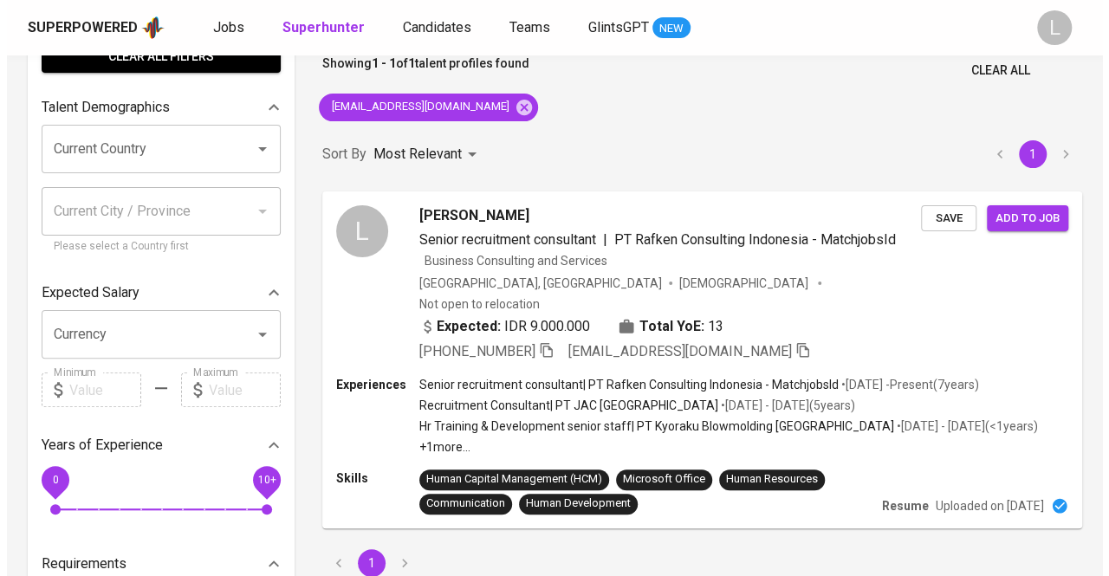
scroll to position [101, 0]
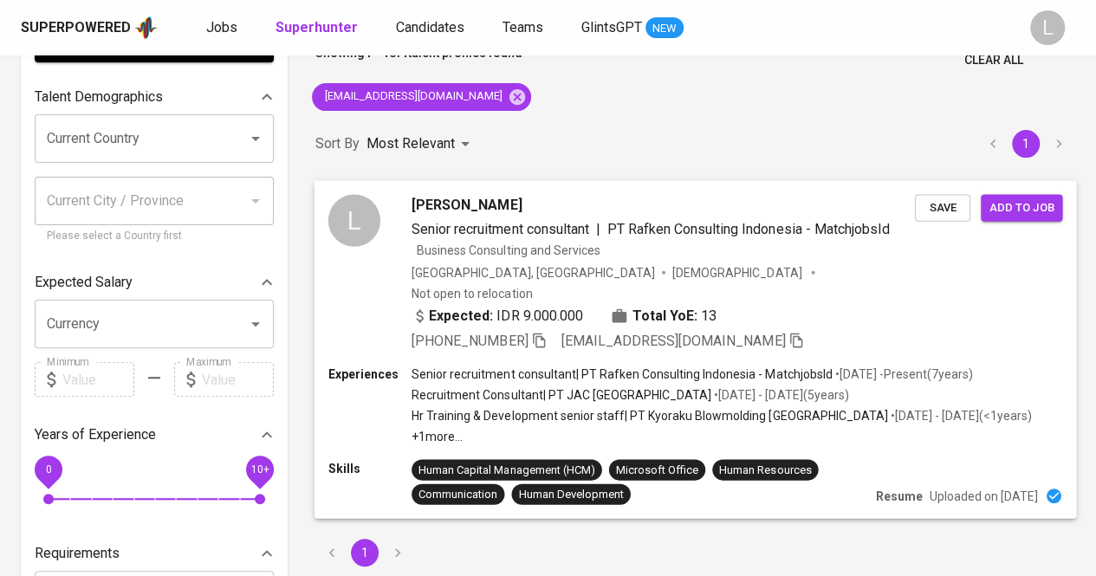
click at [461, 201] on span "Linda BUDIARTI" at bounding box center [466, 204] width 110 height 21
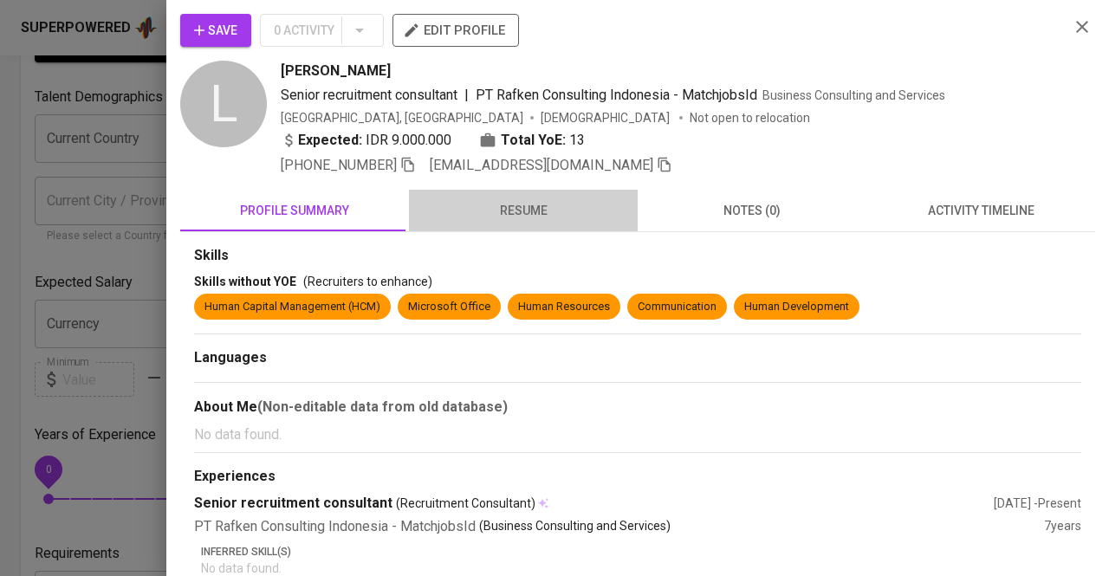
click at [541, 213] on span "resume" at bounding box center [523, 211] width 208 height 22
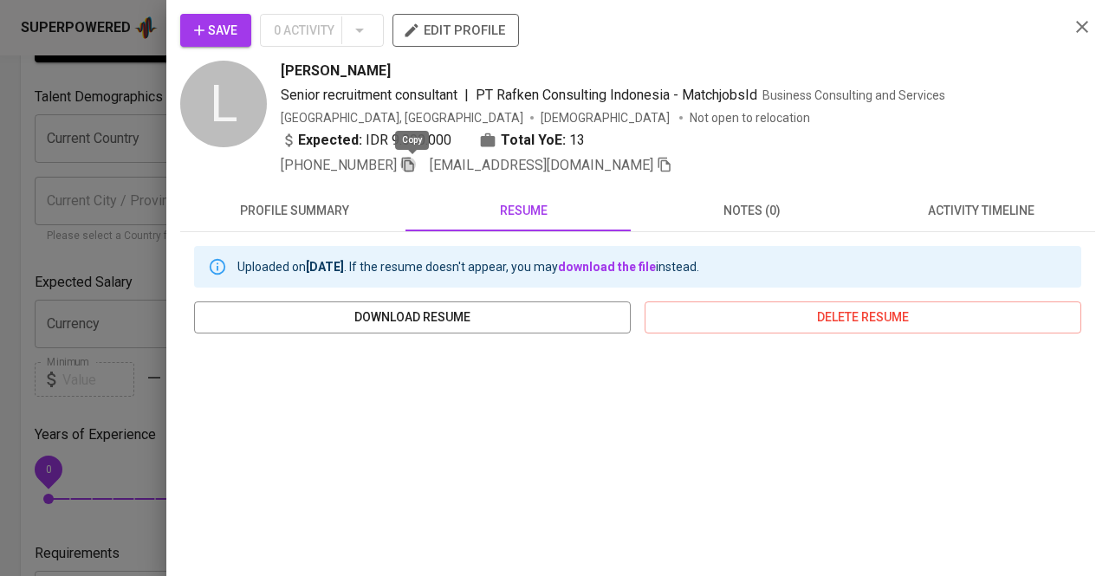
click at [414, 162] on icon "button" at bounding box center [408, 165] width 12 height 15
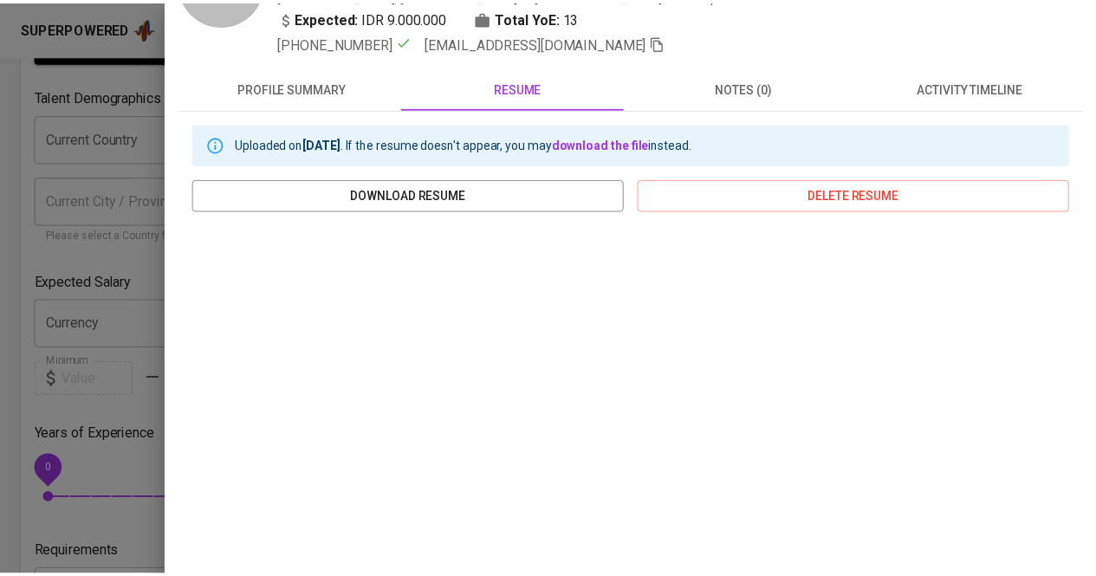
scroll to position [153, 0]
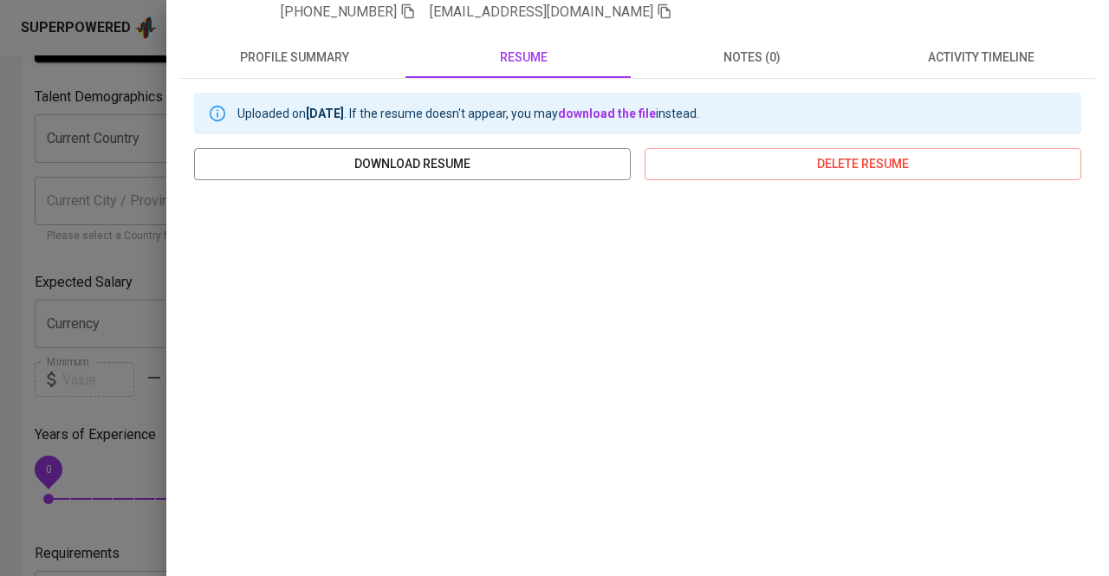
click at [87, 249] on div at bounding box center [554, 288] width 1109 height 576
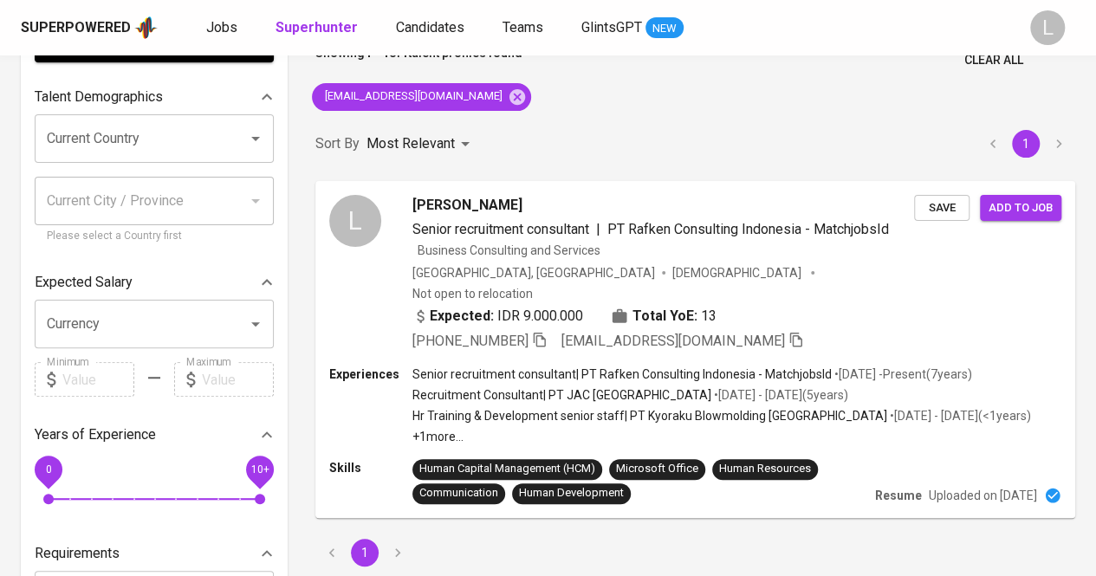
scroll to position [0, 0]
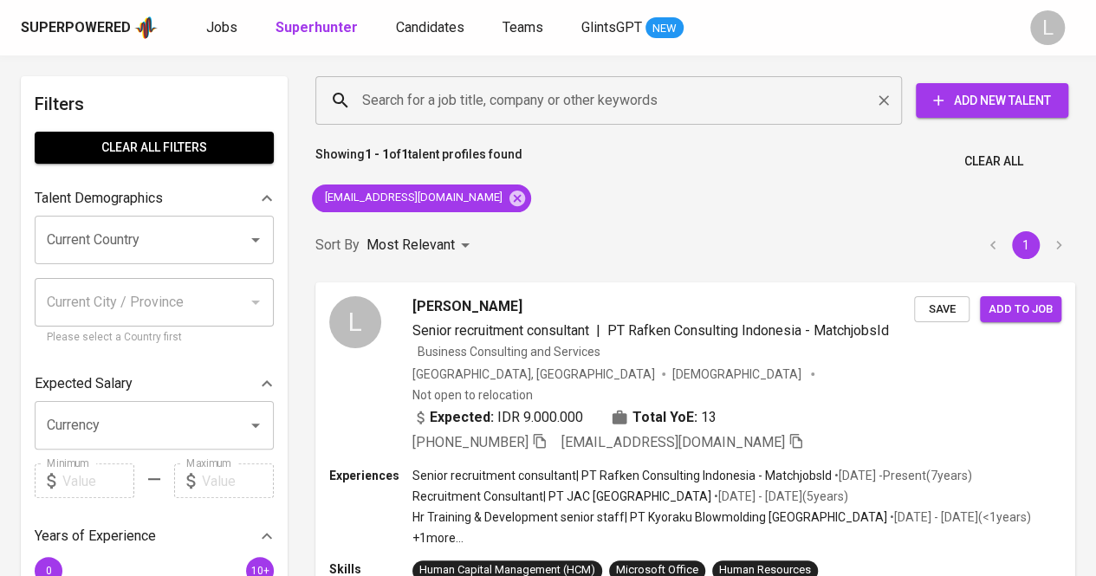
paste input "indranugraha430@gmail.com"
click at [501, 107] on input "Search for a job title, company or other keywords" at bounding box center [613, 100] width 510 height 33
type input "indranugraha430@gmail.com"
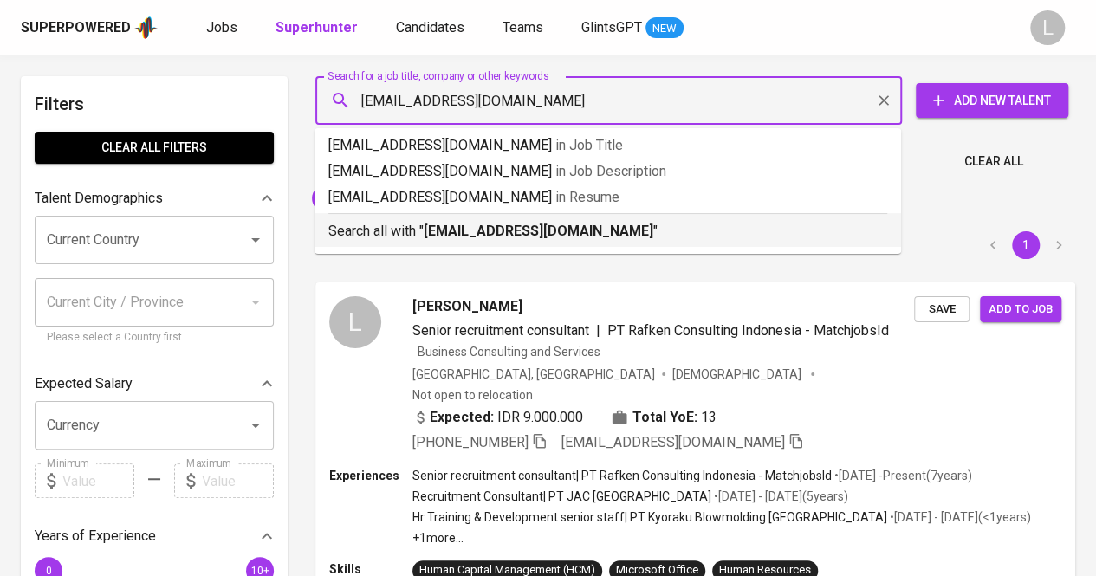
click at [499, 243] on li "Search all with " indranugraha430@gmail.com "" at bounding box center [607, 230] width 586 height 34
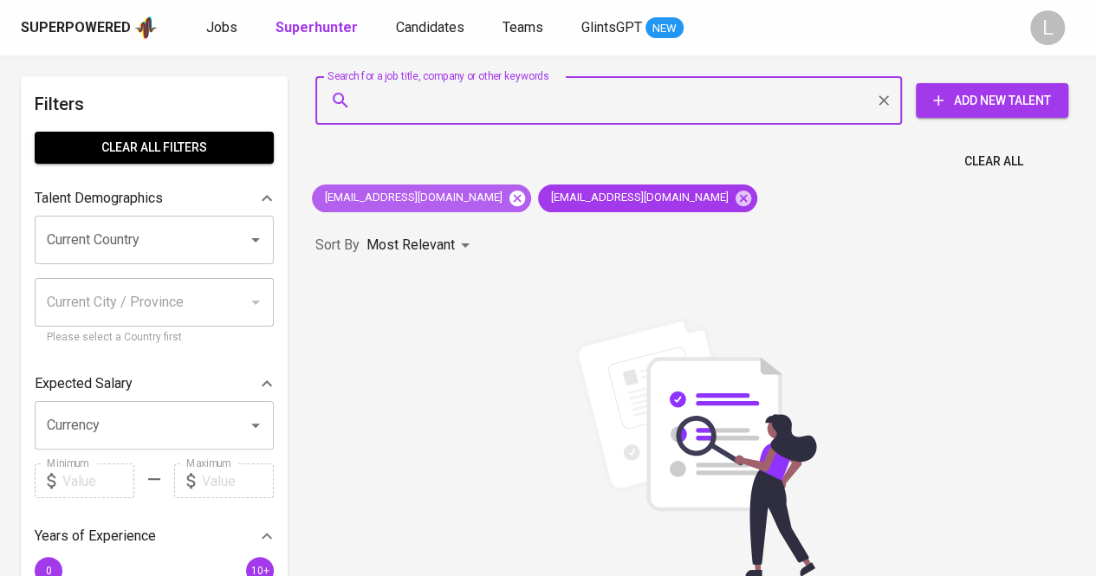
click at [508, 198] on icon at bounding box center [517, 198] width 19 height 19
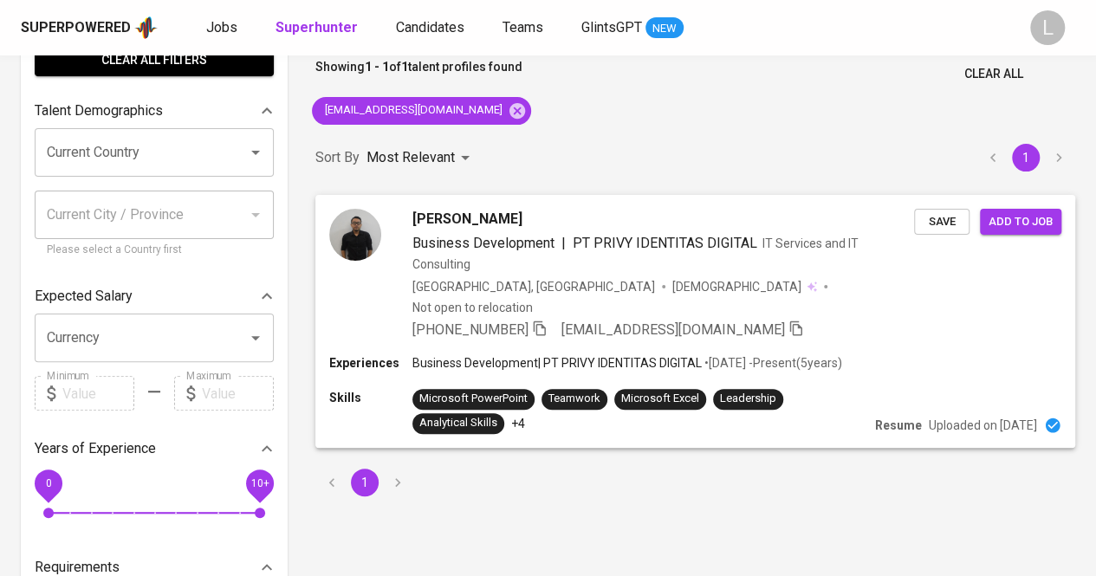
scroll to position [88, 0]
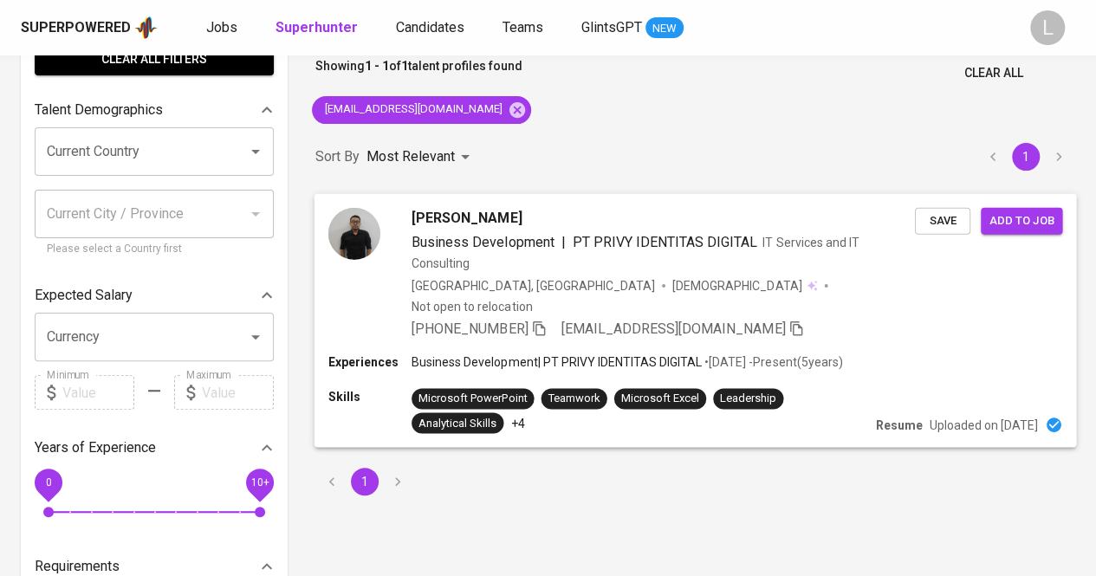
click at [547, 320] on icon "button" at bounding box center [539, 328] width 16 height 16
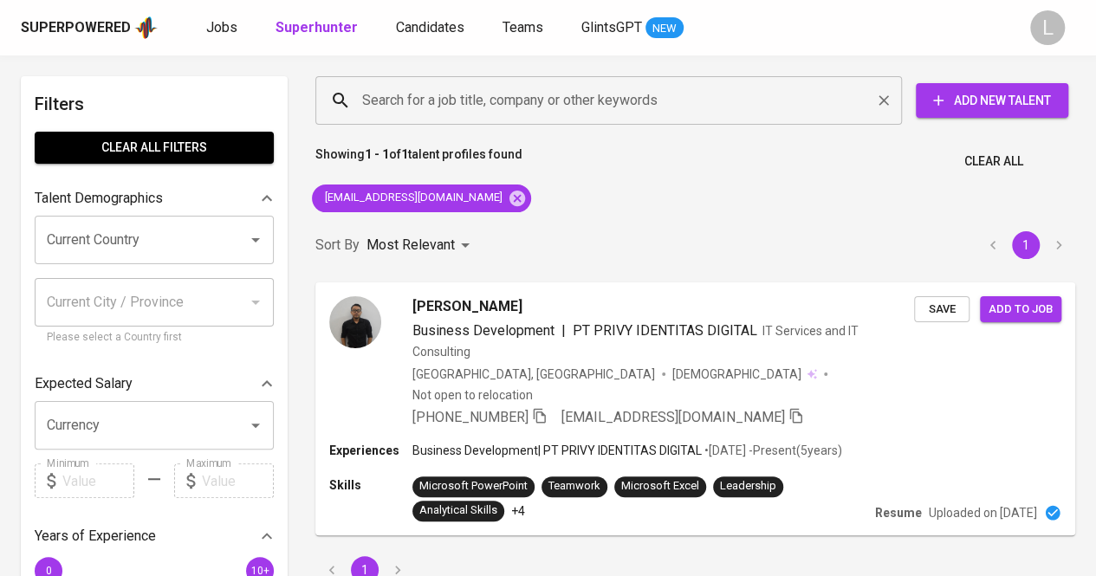
click at [441, 113] on input "Search for a job title, company or other keywords" at bounding box center [613, 100] width 510 height 33
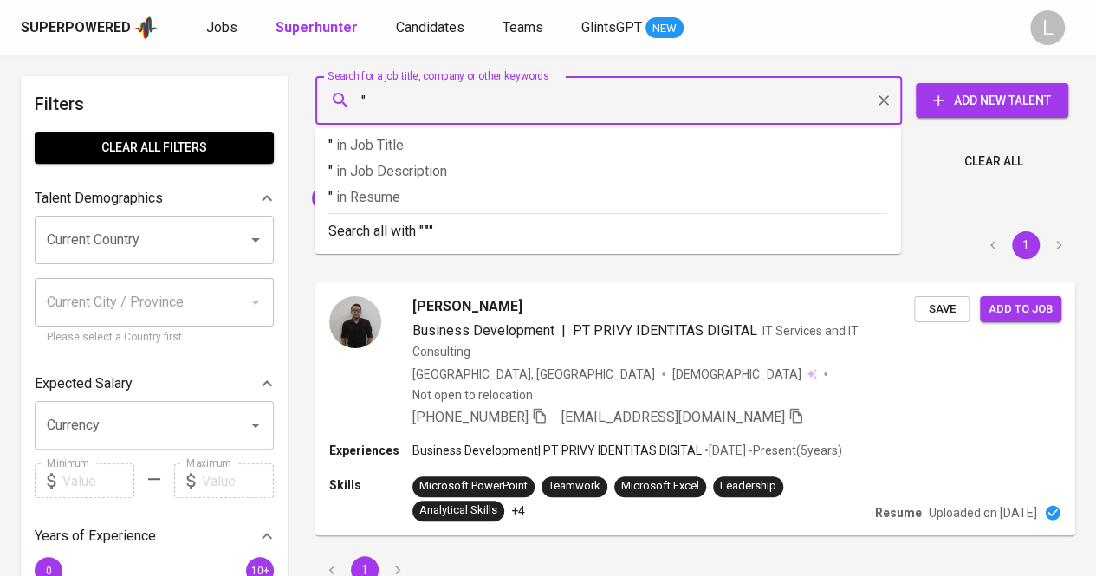
paste input "Ratih R. Indriastuty"
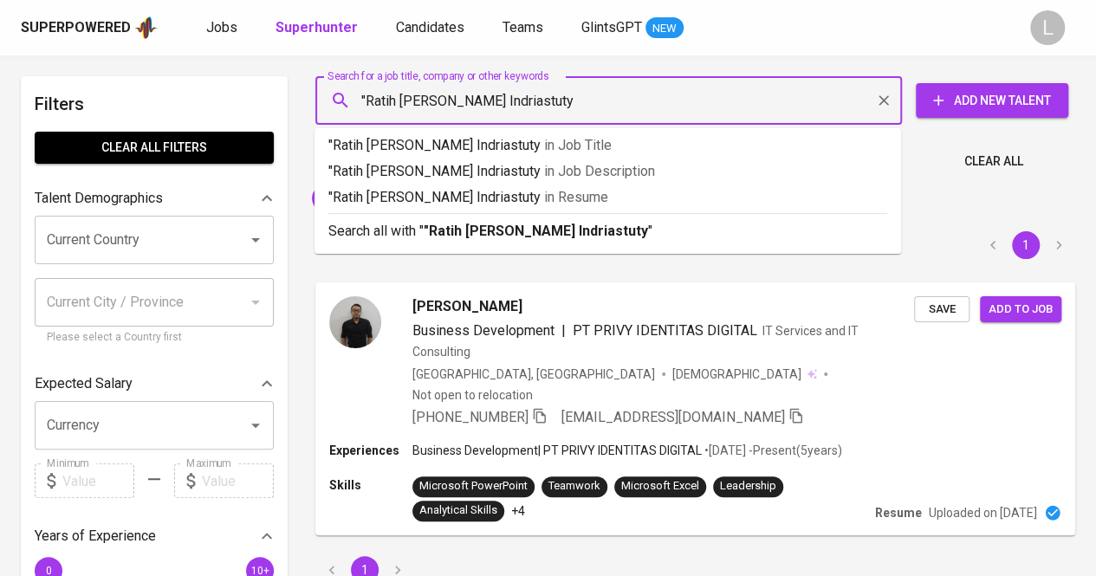
type input ""Ratih R. Indriastuty""
click at [464, 231] on b ""Ratih R. Indriastuty"" at bounding box center [539, 231] width 230 height 16
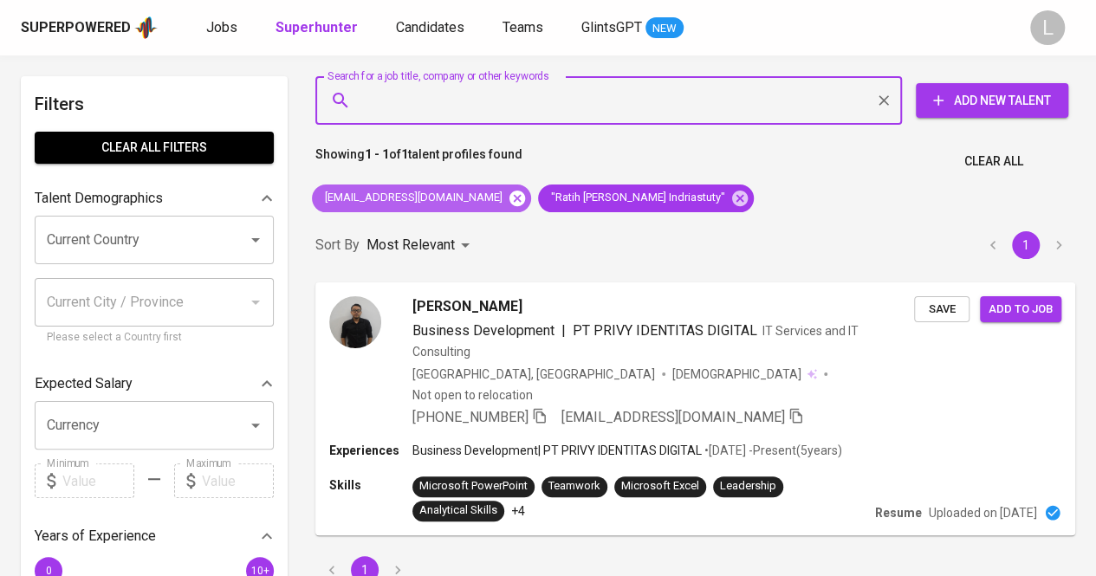
click at [508, 197] on icon at bounding box center [517, 198] width 19 height 19
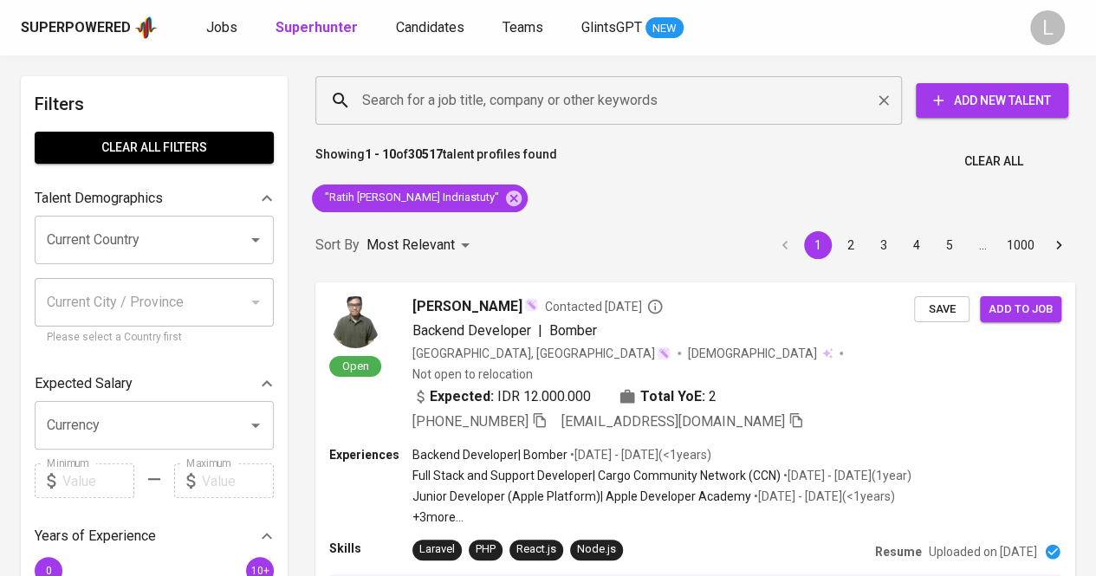
scroll to position [1, 0]
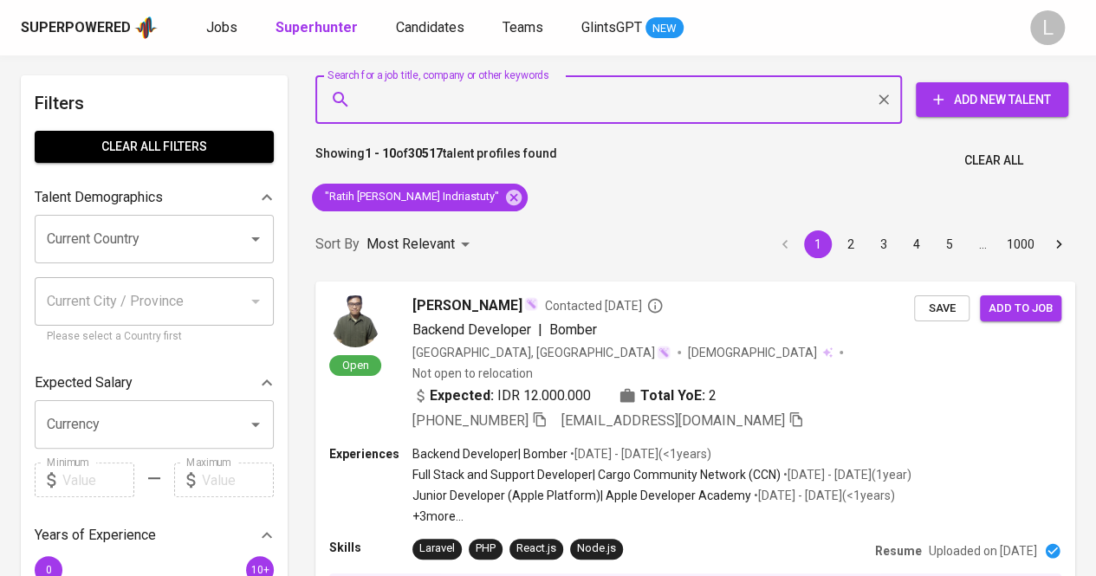
click at [472, 109] on input "Search for a job title, company or other keywords" at bounding box center [613, 99] width 510 height 33
paste input "[EMAIL_ADDRESS][DOMAIN_NAME]"
type input "[EMAIL_ADDRESS][DOMAIN_NAME]"
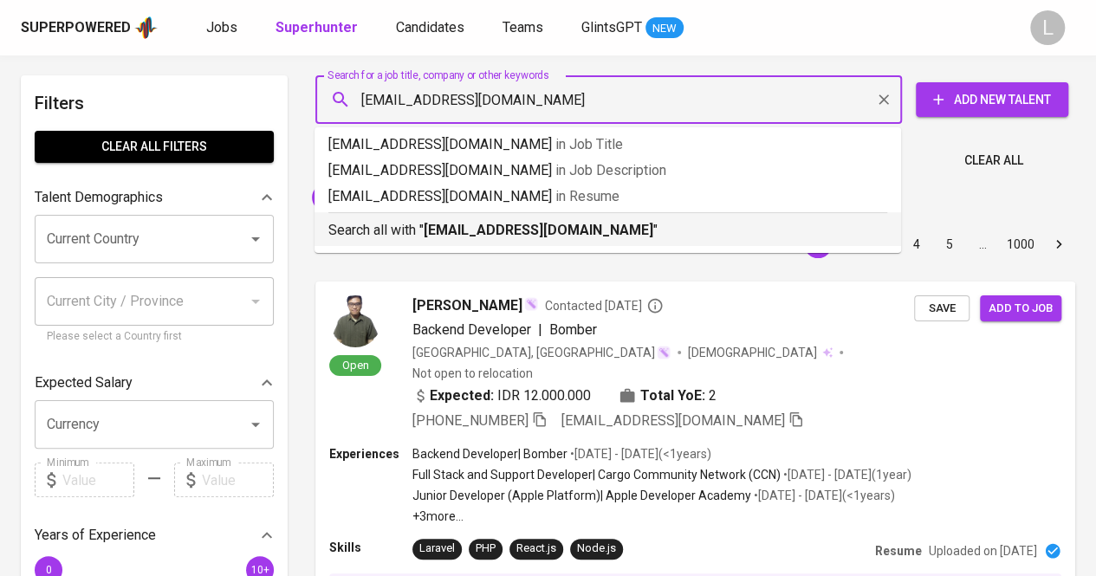
click at [477, 225] on b "[EMAIL_ADDRESS][DOMAIN_NAME]" at bounding box center [539, 230] width 230 height 16
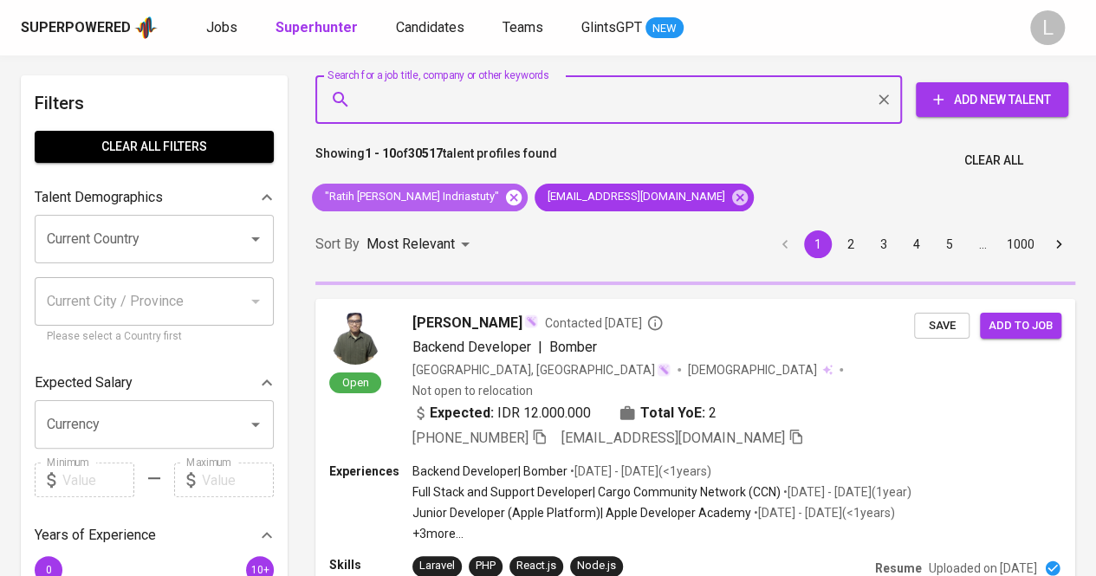
click at [504, 196] on icon at bounding box center [513, 197] width 19 height 19
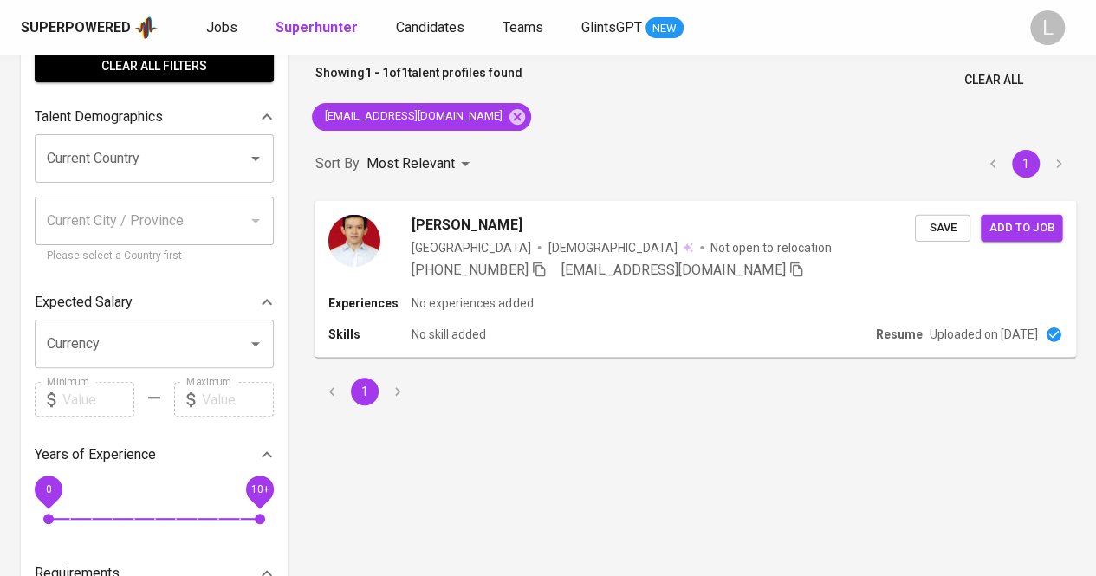
scroll to position [87, 0]
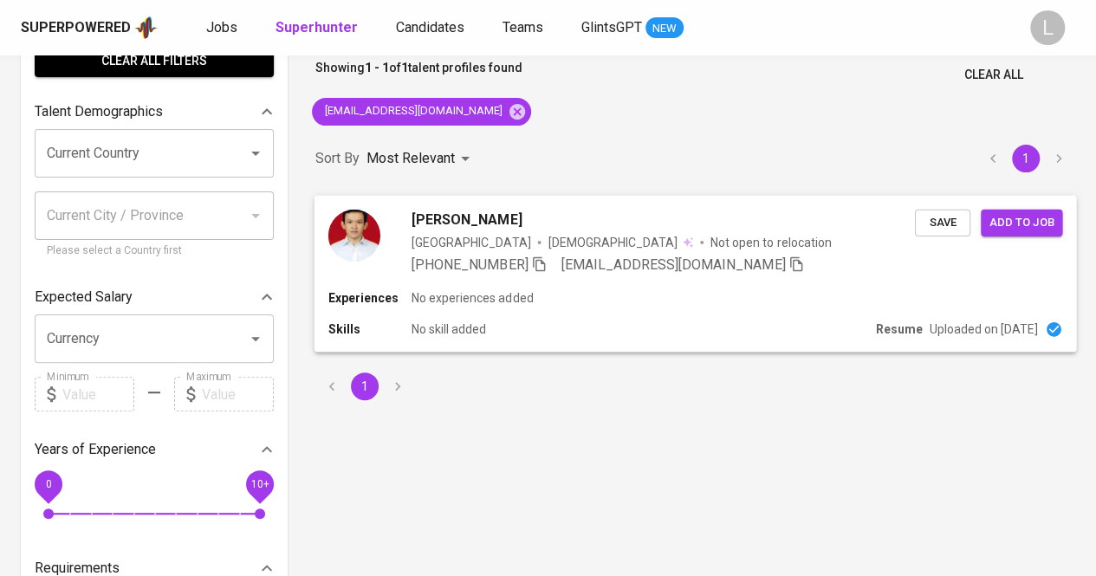
click at [547, 264] on icon "button" at bounding box center [539, 264] width 16 height 16
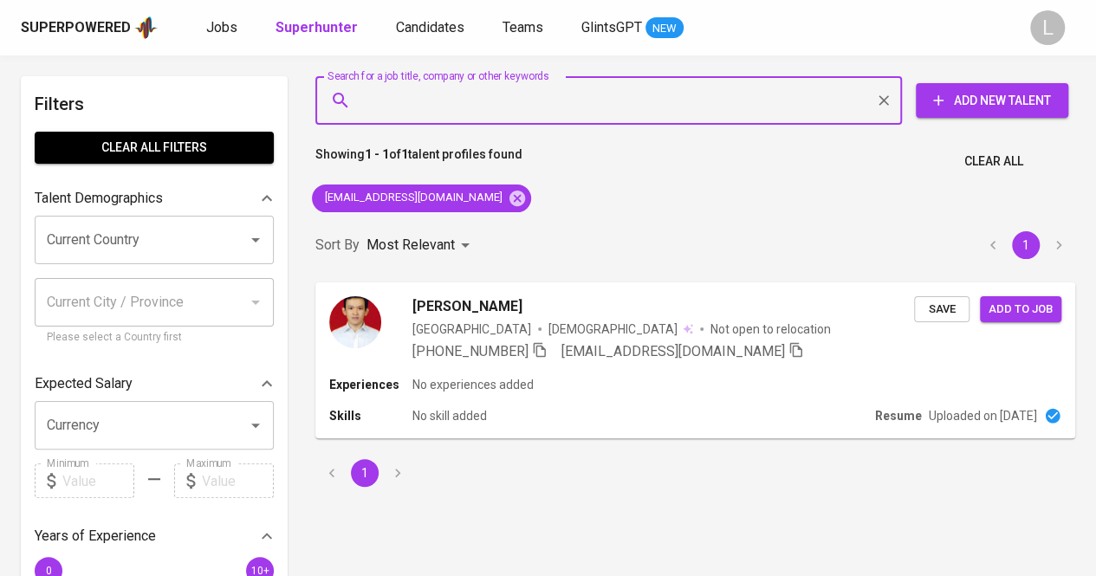
click at [495, 106] on input "Search for a job title, company or other keywords" at bounding box center [613, 100] width 510 height 33
paste input "kharismakumala@gmail.com"
type input "kharismakumala@gmail.com"
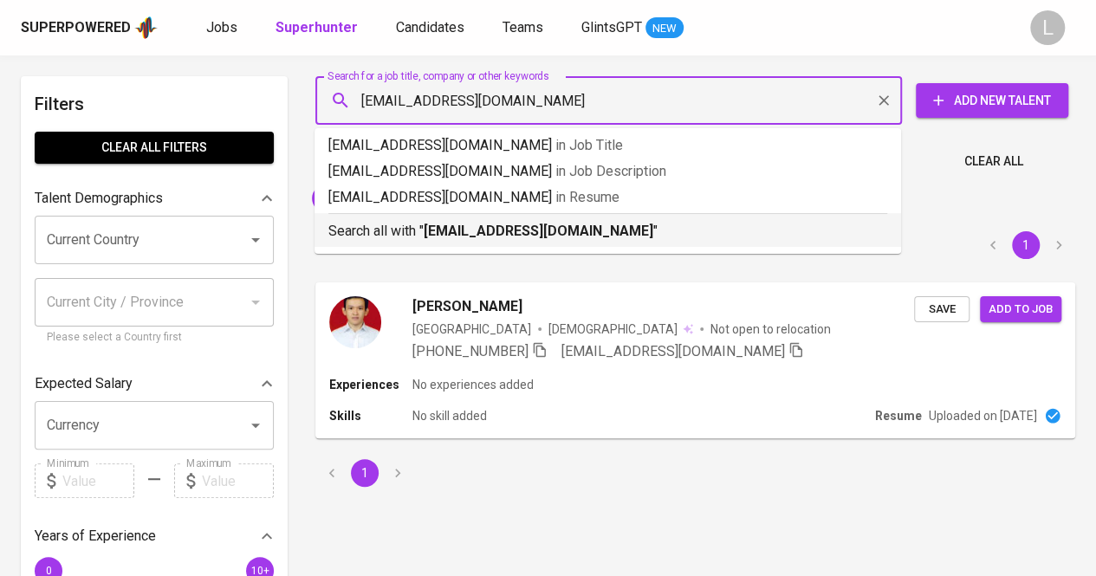
click at [494, 219] on div "Search all with " kharismakumala@gmail.com "" at bounding box center [607, 227] width 559 height 29
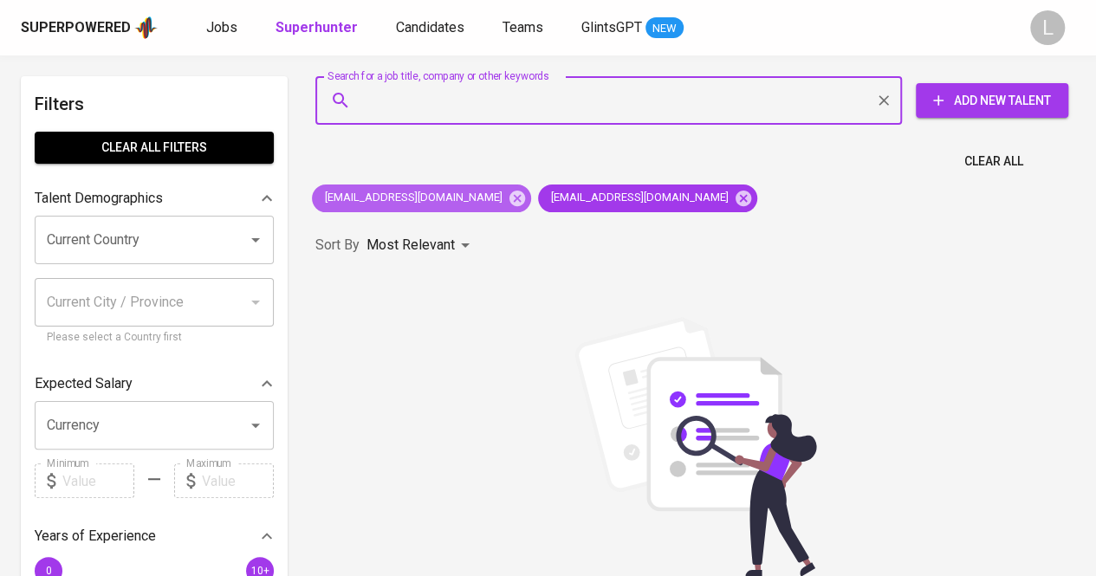
click at [446, 198] on span "fhmln1510@gmail.com" at bounding box center [412, 198] width 201 height 16
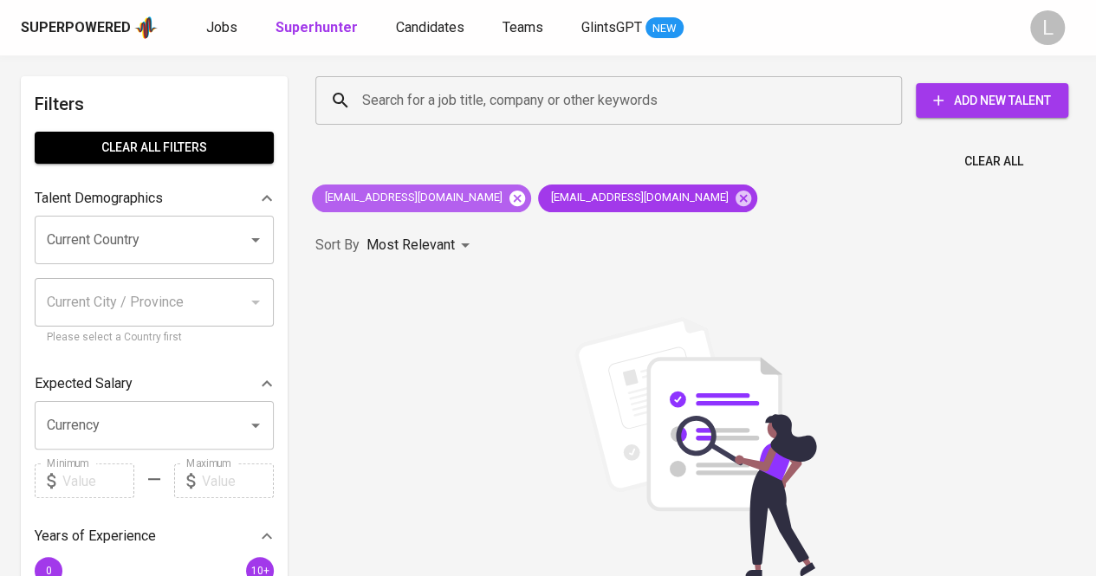
click at [509, 198] on icon at bounding box center [517, 198] width 16 height 16
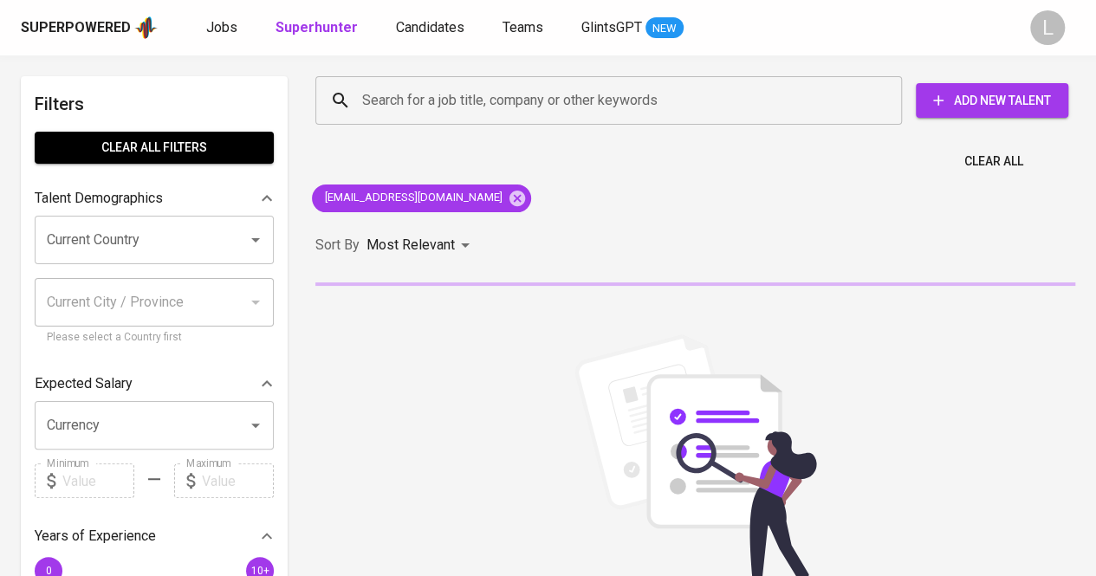
scroll to position [87, 0]
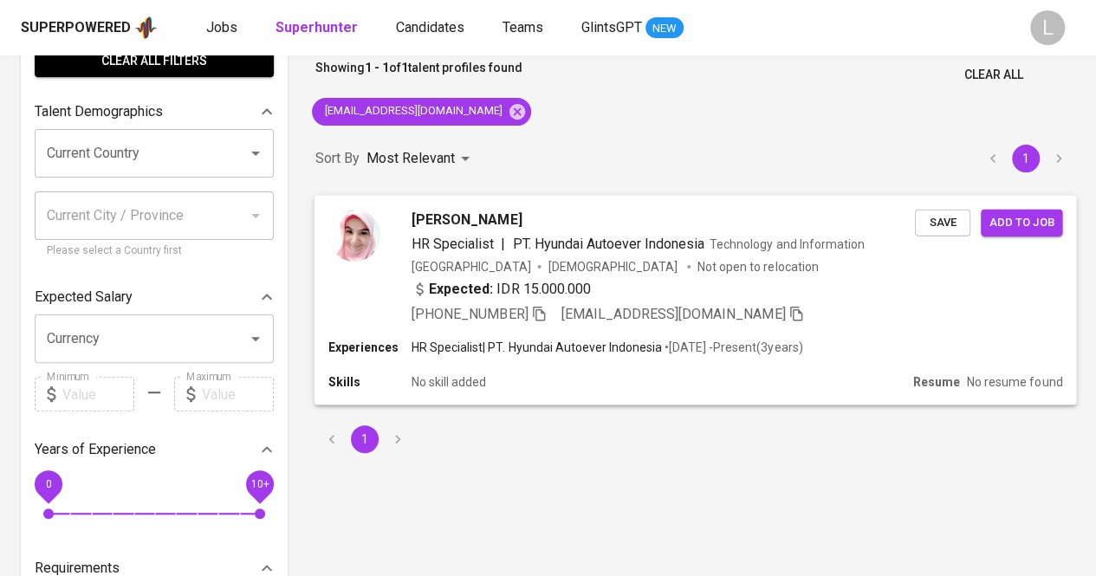
click at [470, 216] on span "Kharisma Anindya Kumala" at bounding box center [466, 219] width 110 height 21
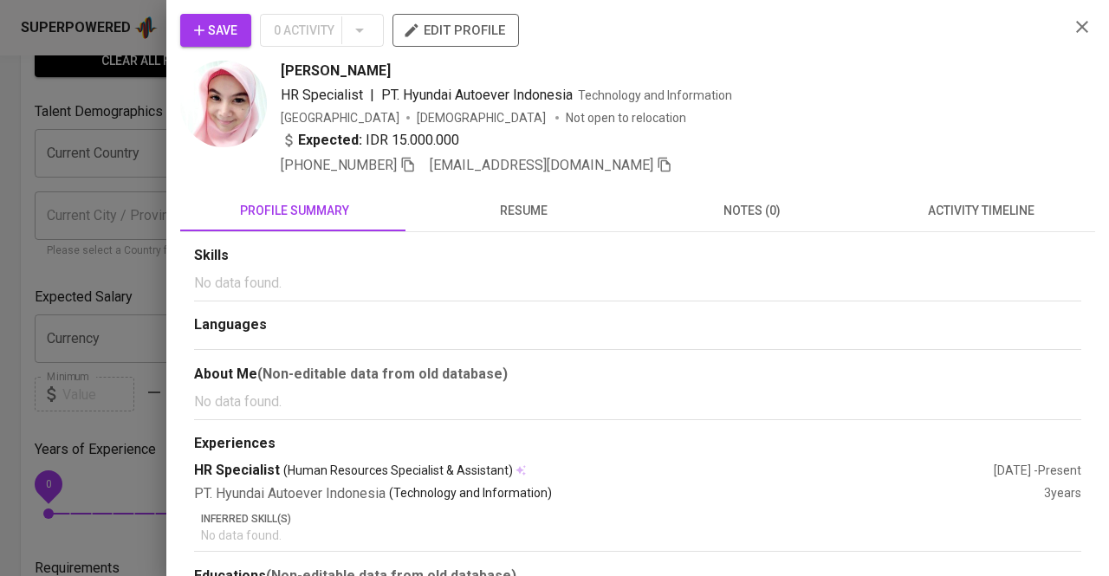
drag, startPoint x: 275, startPoint y: 77, endPoint x: 466, endPoint y: 67, distance: 190.9
click at [466, 67] on div "Kharisma Anindya Kumala HR Specialist | PT. Hyundai Autoever Indonesia Technolo…" at bounding box center [617, 118] width 875 height 115
copy span "Kharisma Anindya Kumala"
click at [412, 159] on icon "button" at bounding box center [408, 165] width 16 height 16
click at [508, 220] on span "resume" at bounding box center [523, 211] width 208 height 22
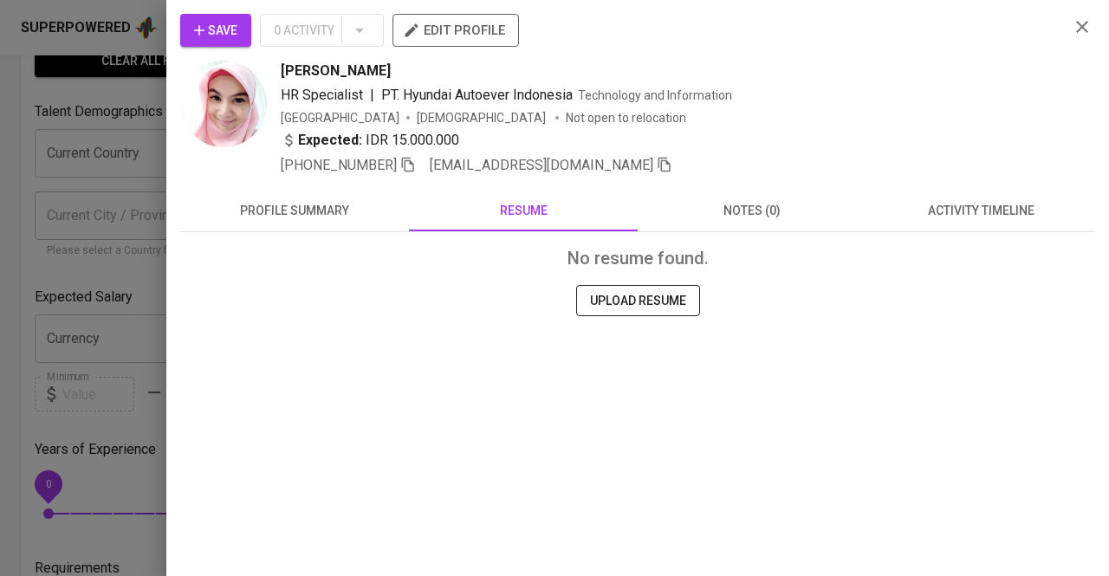
click at [88, 145] on div at bounding box center [554, 288] width 1109 height 576
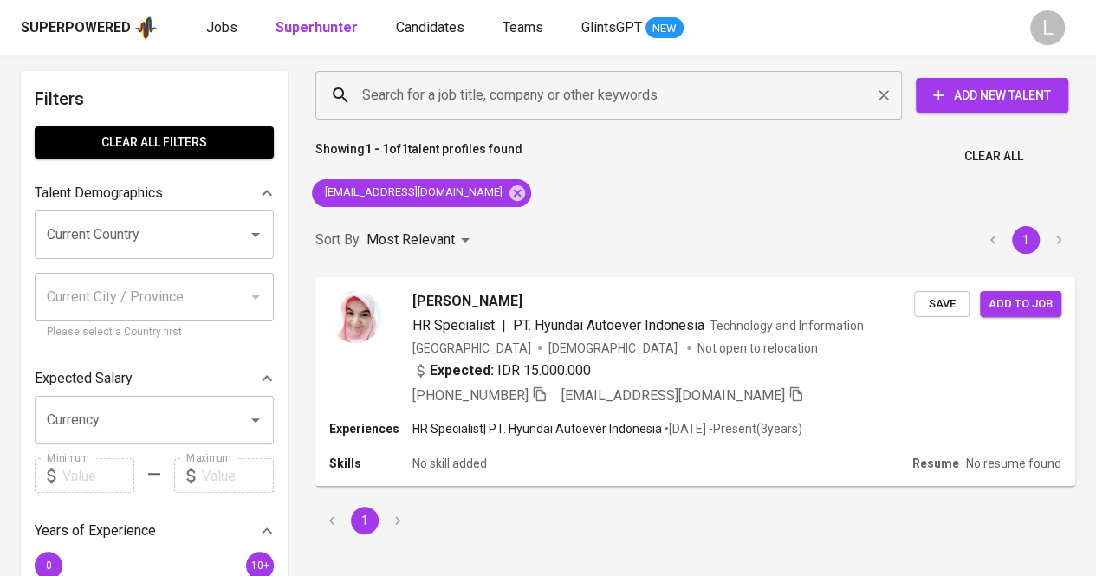
scroll to position [4, 0]
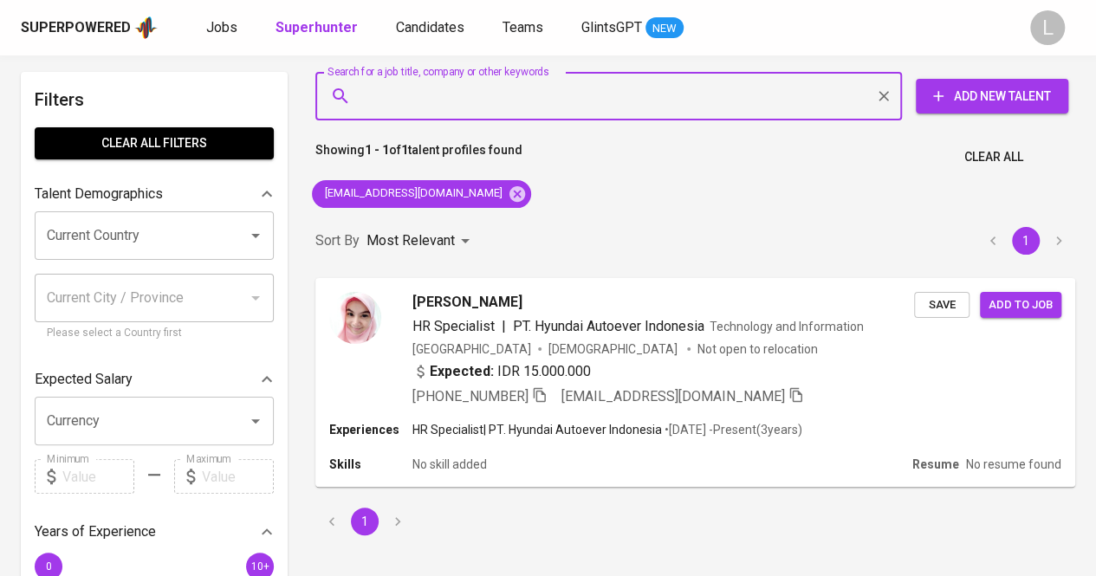
paste input "fhmln1510@gmail.com"
click at [441, 105] on input "Search for a job title, company or other keywords" at bounding box center [613, 96] width 510 height 33
type input "fhmln1510@gmail.com"
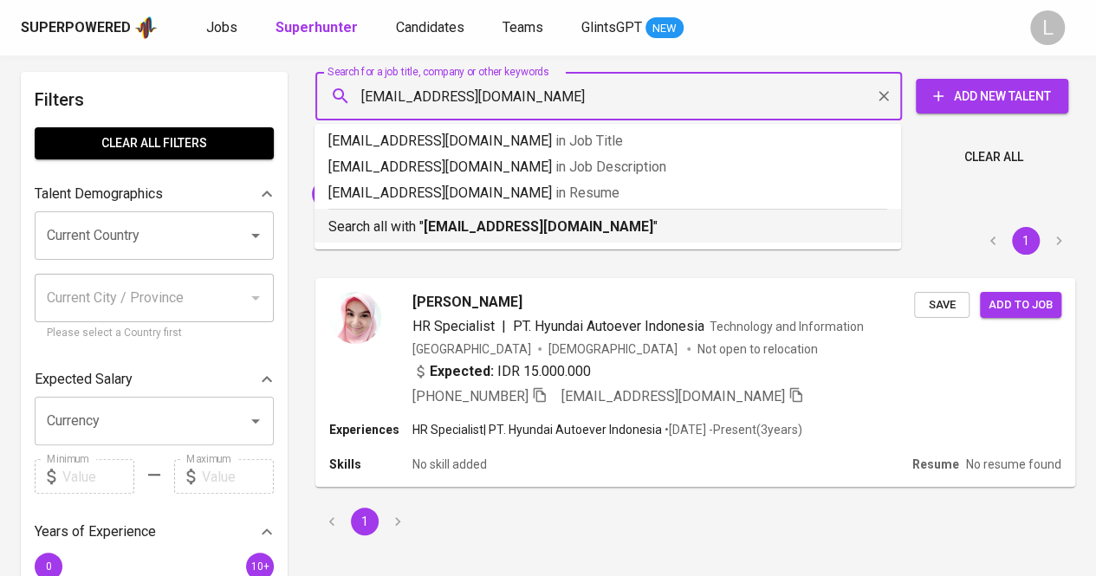
click at [469, 217] on p "Search all with " fhmln1510@gmail.com "" at bounding box center [607, 227] width 559 height 21
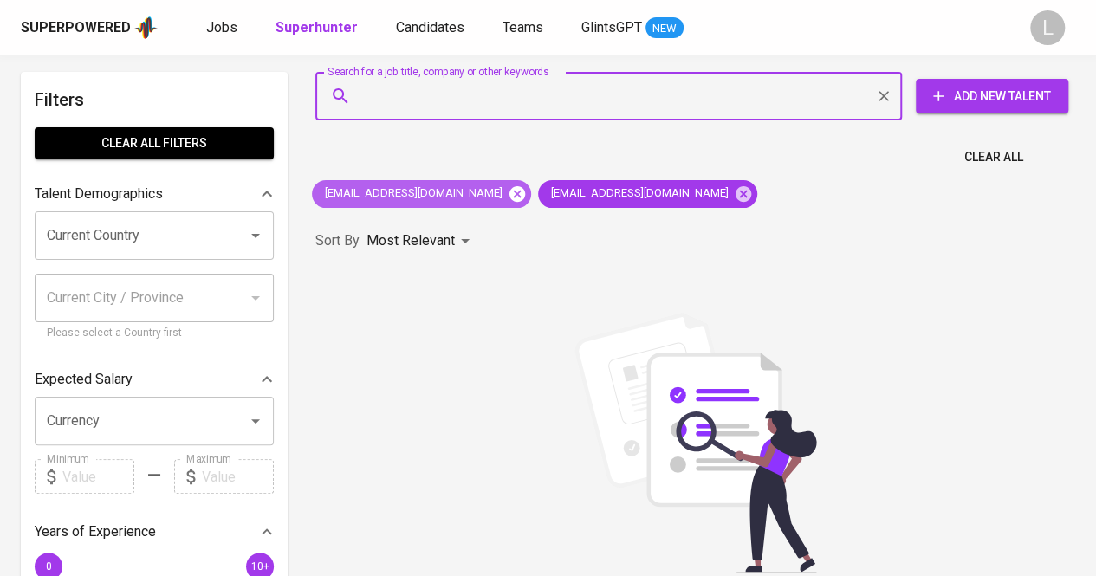
click at [509, 188] on icon at bounding box center [517, 193] width 16 height 16
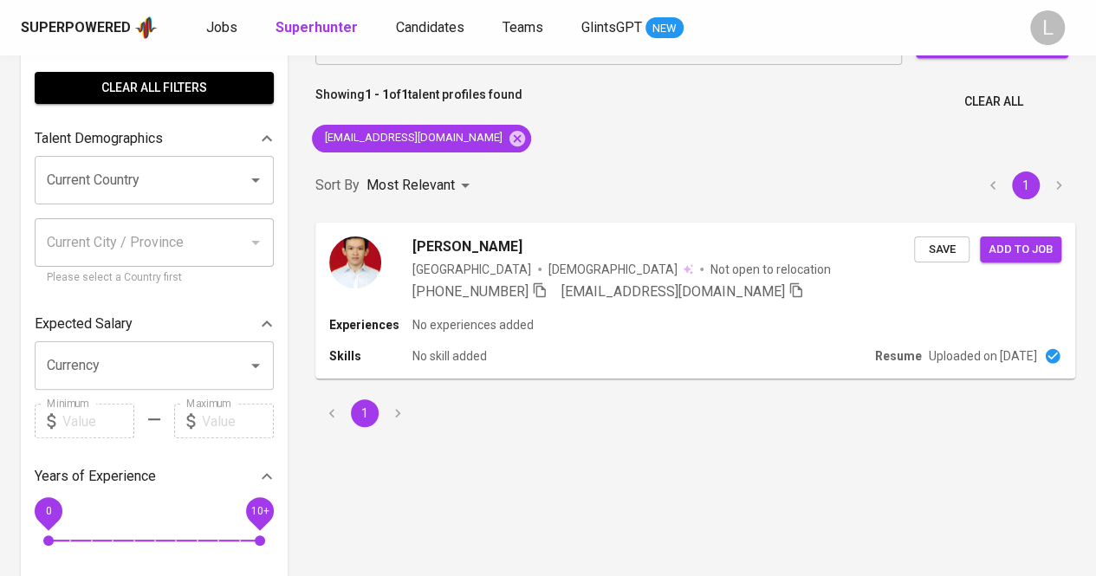
scroll to position [61, 0]
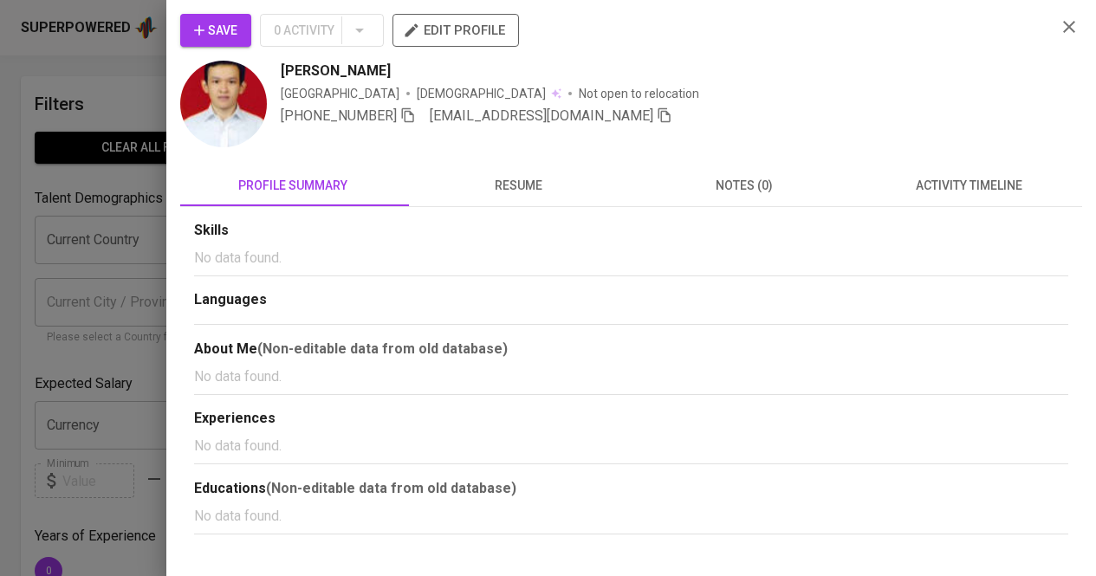
scroll to position [61, 0]
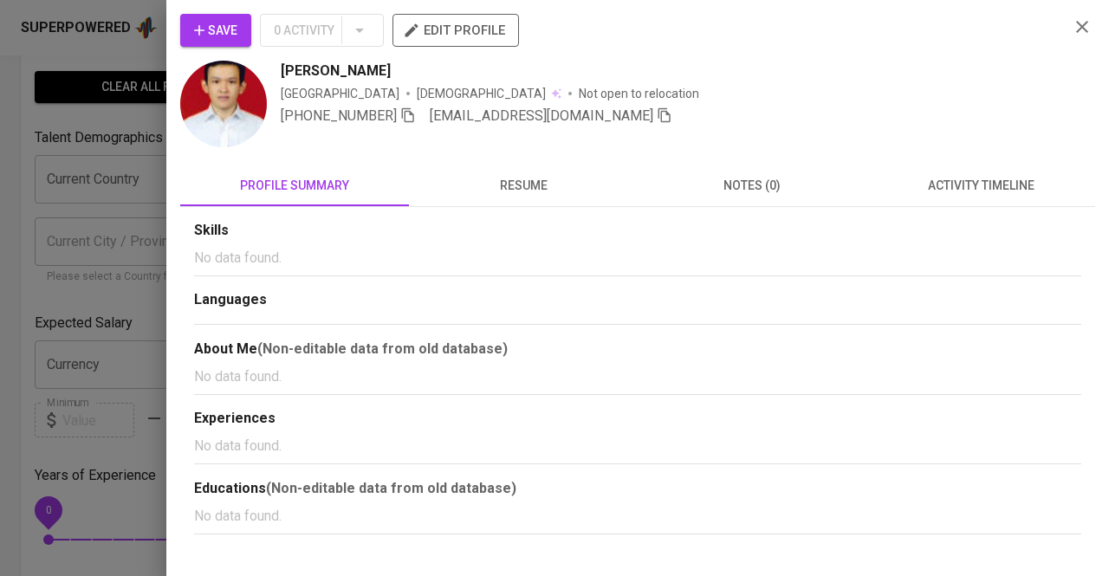
click at [113, 125] on div at bounding box center [554, 288] width 1109 height 576
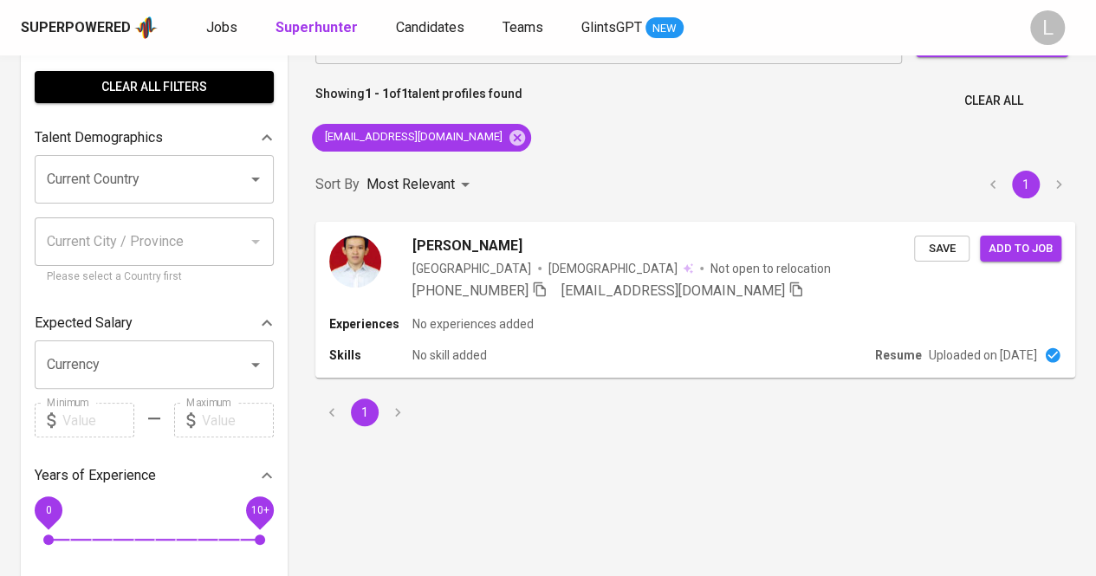
scroll to position [0, 0]
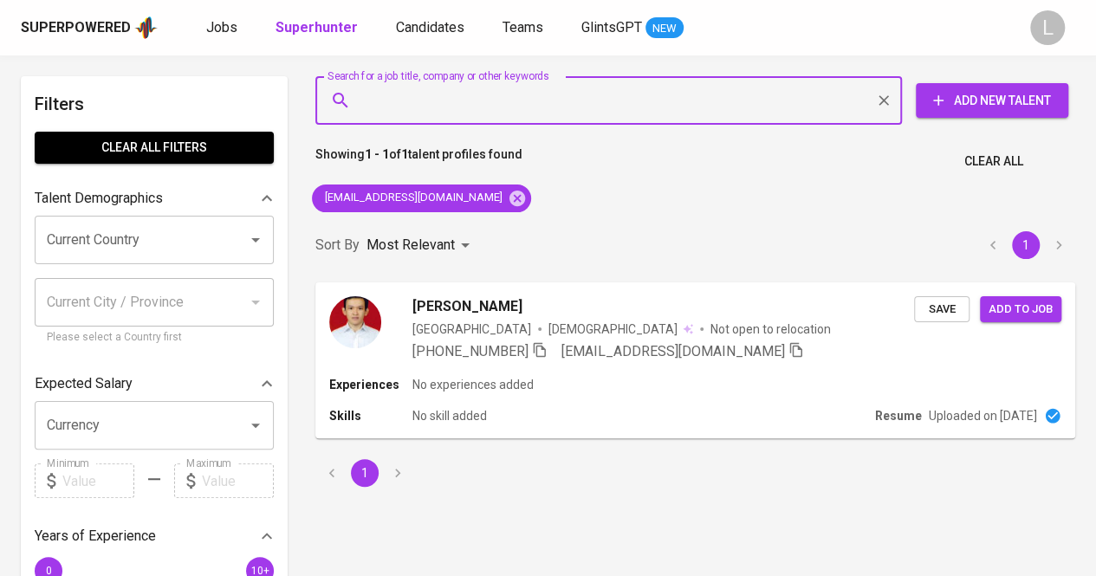
click at [528, 95] on input "Search for a job title, company or other keywords" at bounding box center [613, 100] width 510 height 33
paste input "[EMAIL_ADDRESS][DOMAIN_NAME]"
type input "[EMAIL_ADDRESS][DOMAIN_NAME]"
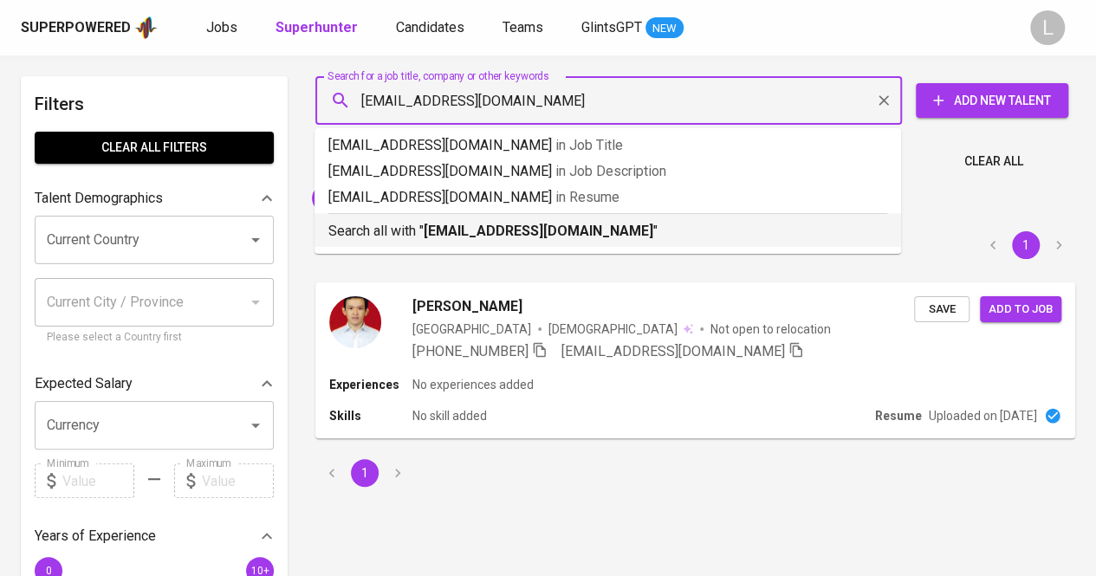
click at [544, 223] on b "[EMAIL_ADDRESS][DOMAIN_NAME]" at bounding box center [539, 231] width 230 height 16
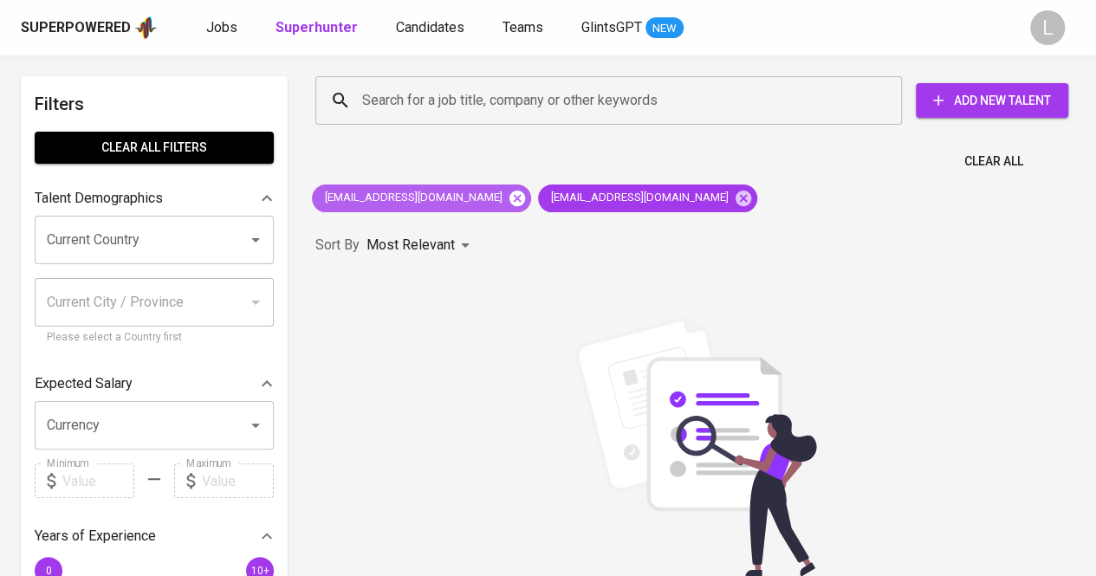
click at [508, 190] on icon at bounding box center [517, 198] width 19 height 19
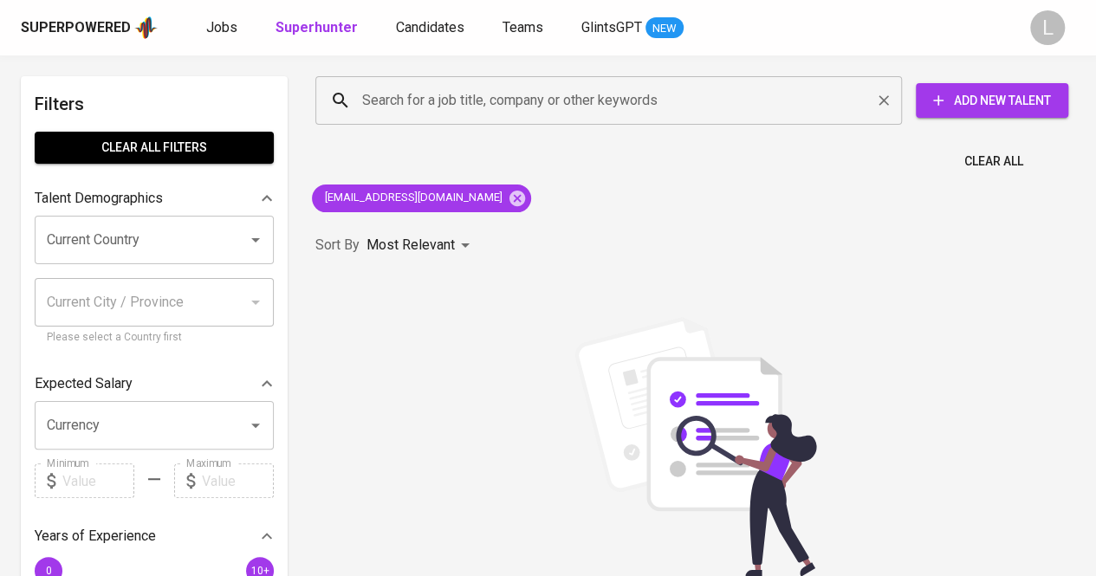
click at [499, 76] on div "Search for a job title, company or other keywords" at bounding box center [608, 100] width 586 height 49
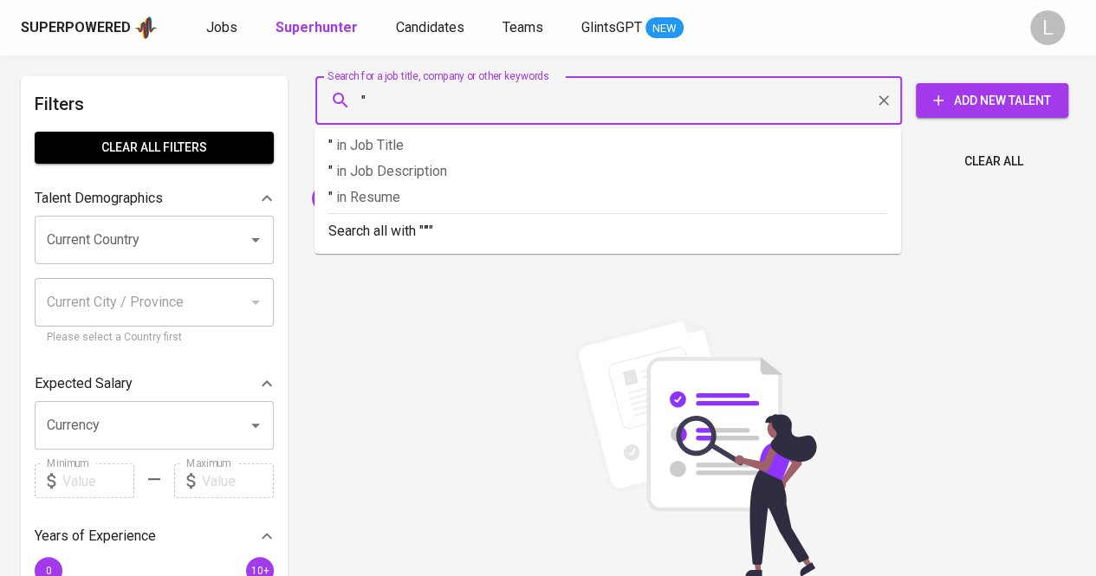
paste input "Oxa Wella Pradana"
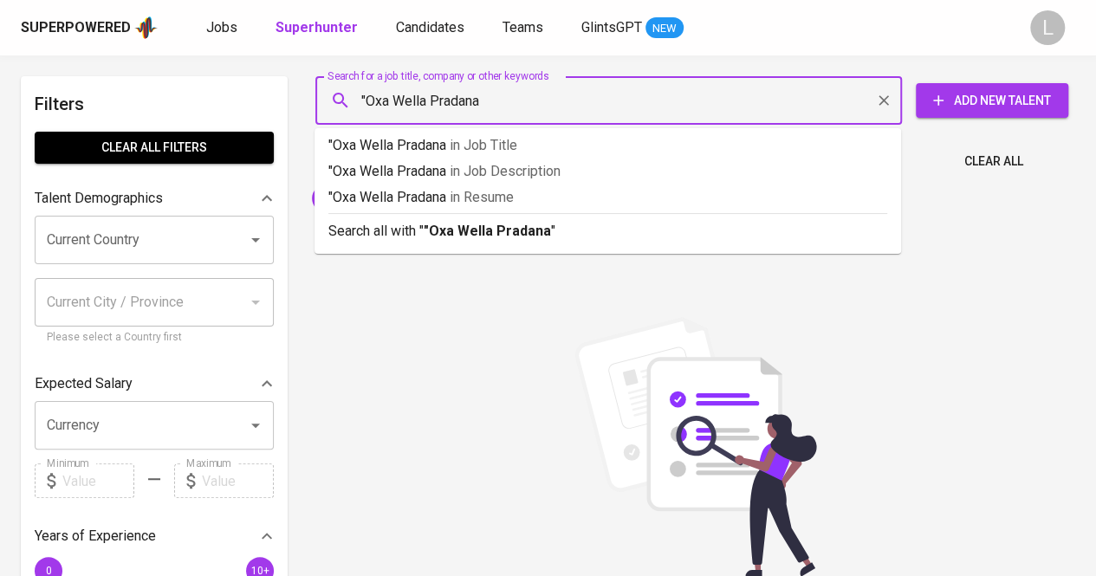
type input ""Oxa Wella Pradana""
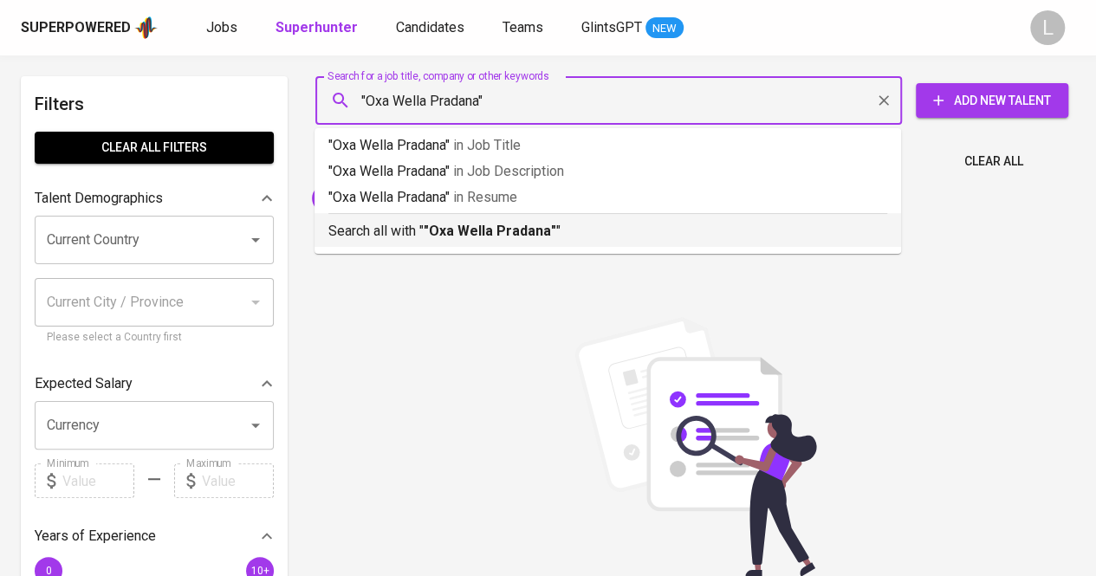
click at [501, 224] on b ""Oxa Wella Pradana"" at bounding box center [490, 231] width 133 height 16
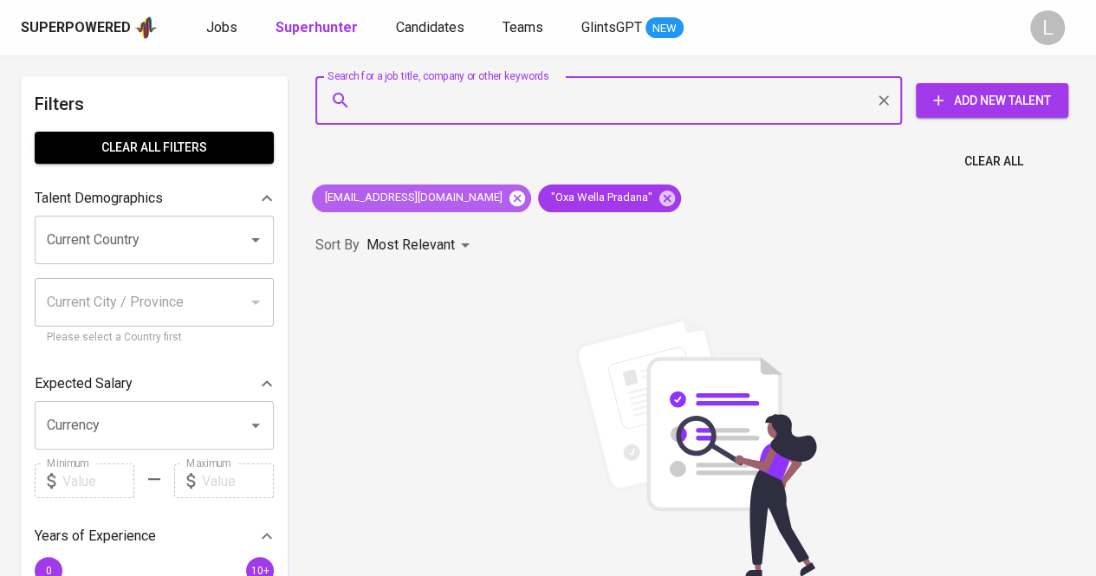
click at [509, 196] on icon at bounding box center [517, 198] width 16 height 16
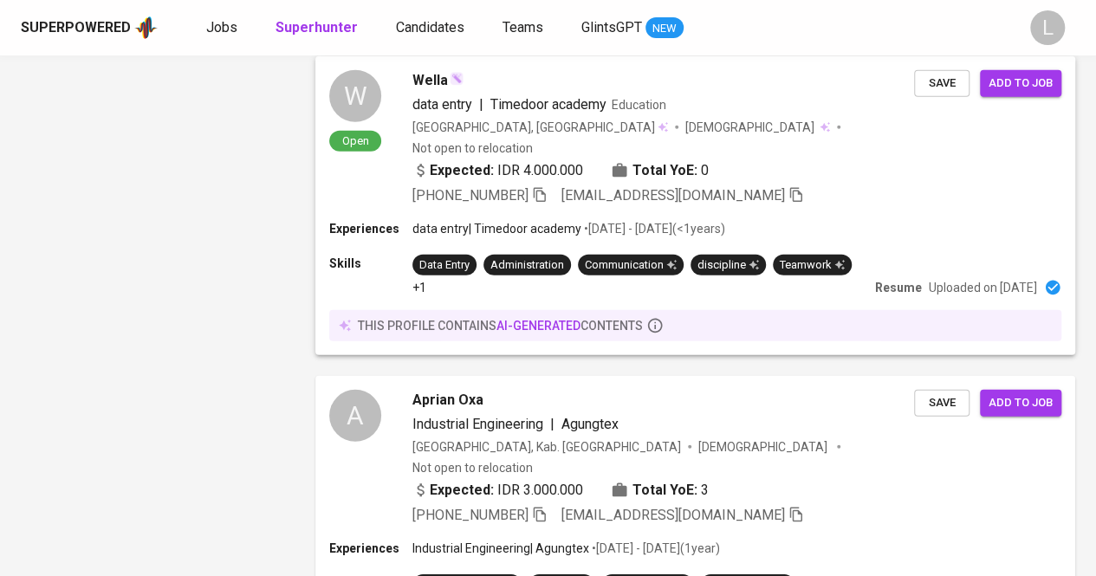
scroll to position [2972, 0]
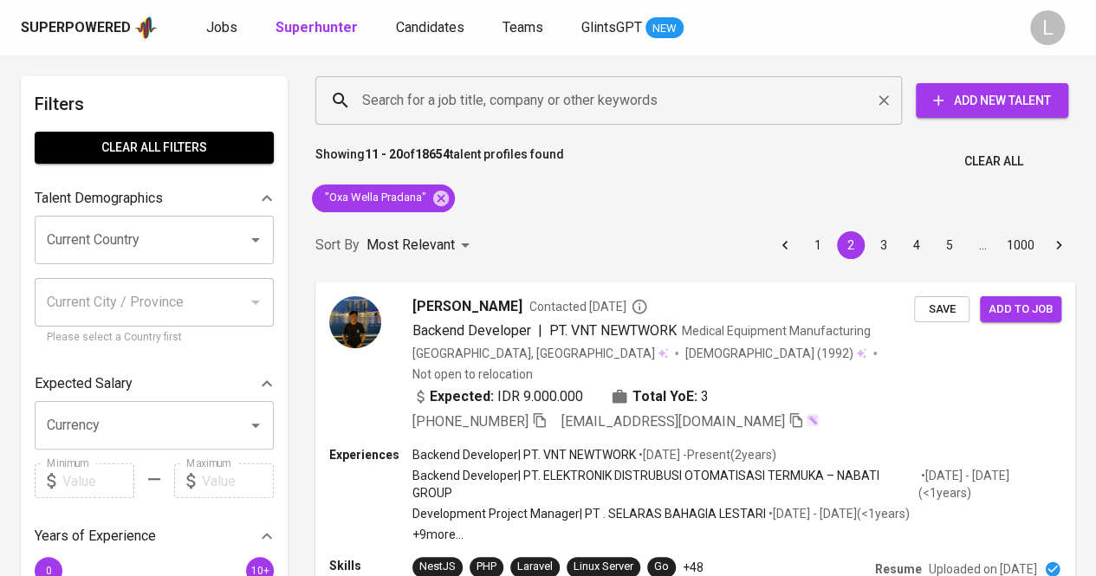
click at [454, 121] on div "Search for a job title, company or other keywords" at bounding box center [608, 100] width 586 height 49
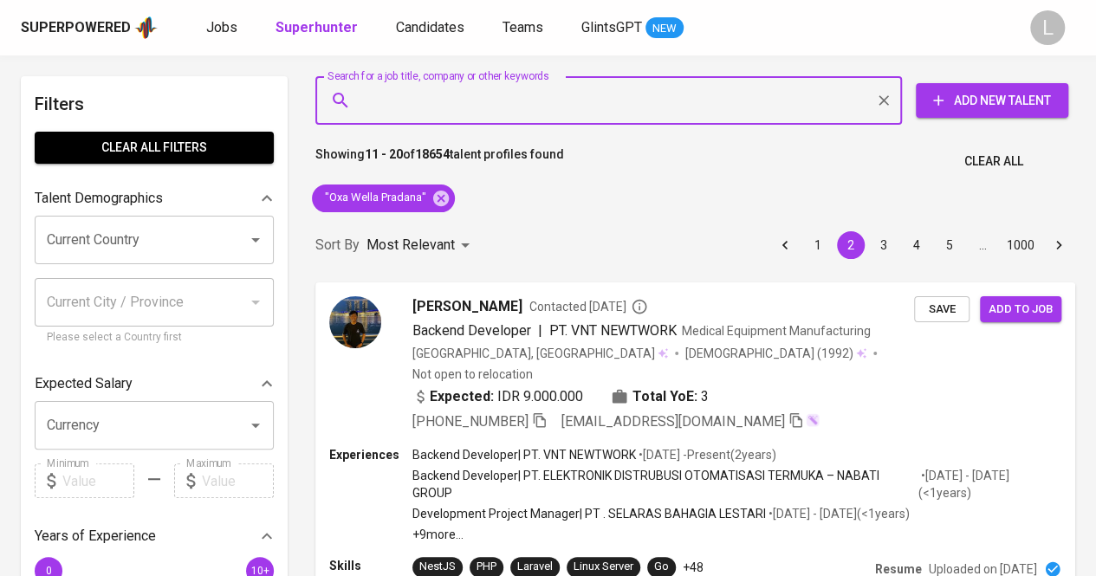
paste input "[EMAIL_ADDRESS][DOMAIN_NAME]"
type input "[EMAIL_ADDRESS][DOMAIN_NAME]"
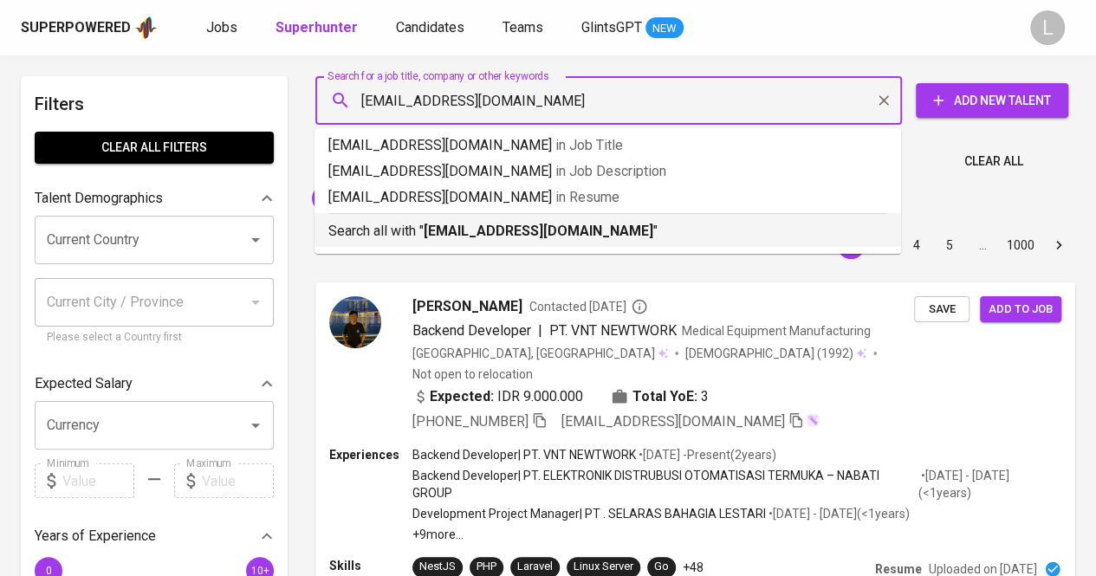
click at [497, 236] on b "[EMAIL_ADDRESS][DOMAIN_NAME]" at bounding box center [539, 231] width 230 height 16
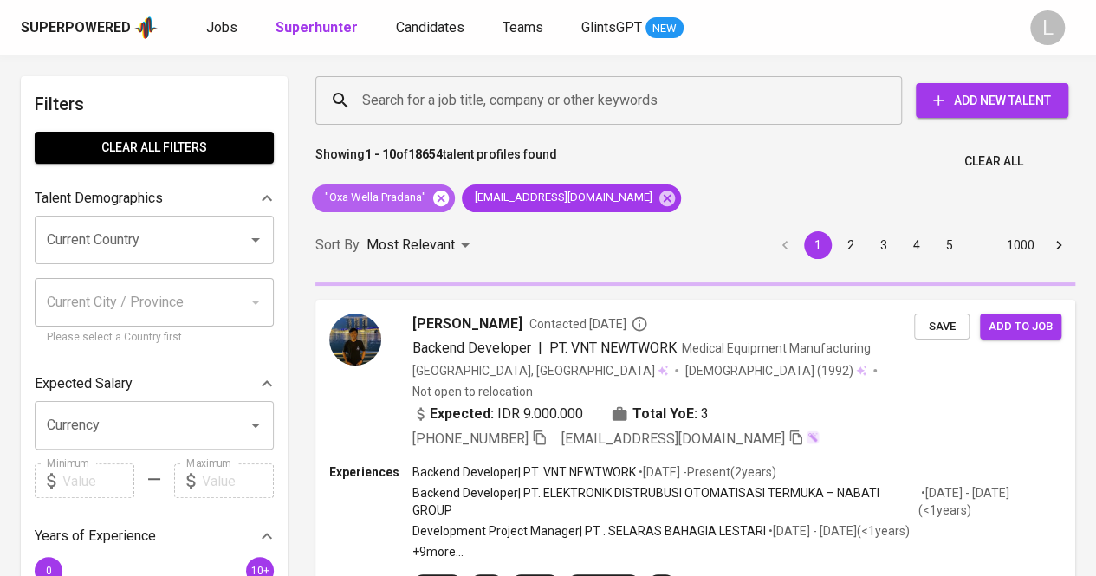
click at [437, 193] on icon at bounding box center [441, 198] width 16 height 16
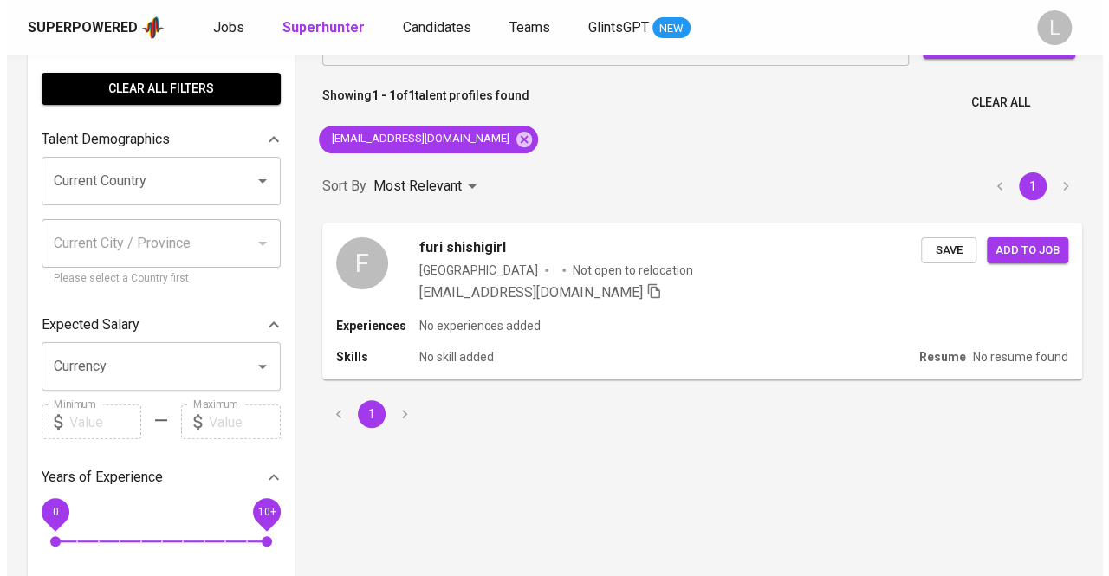
scroll to position [62, 0]
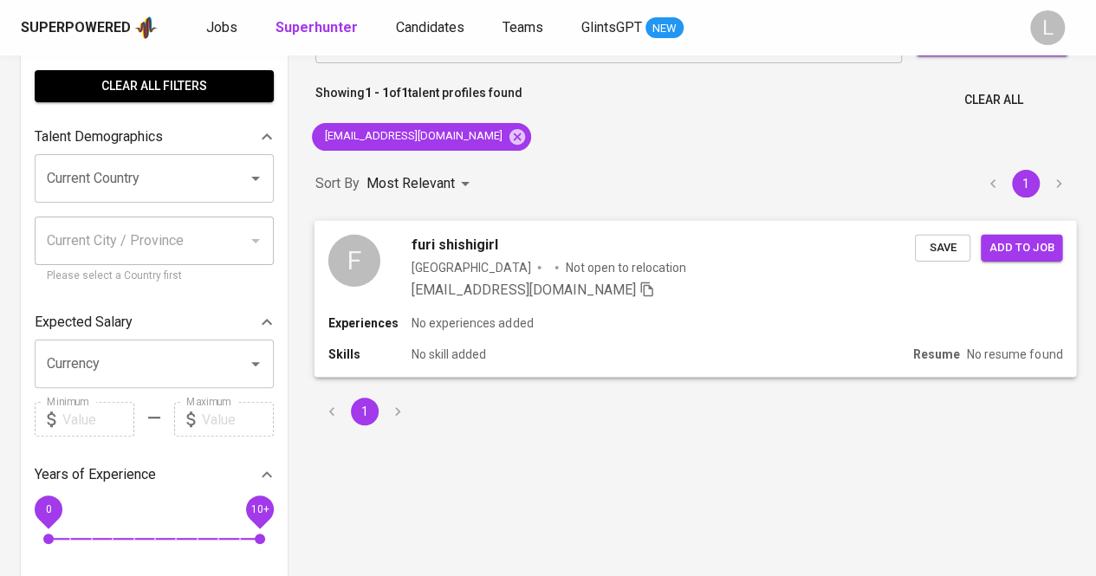
click at [444, 239] on span "furi shishigirl" at bounding box center [454, 244] width 87 height 21
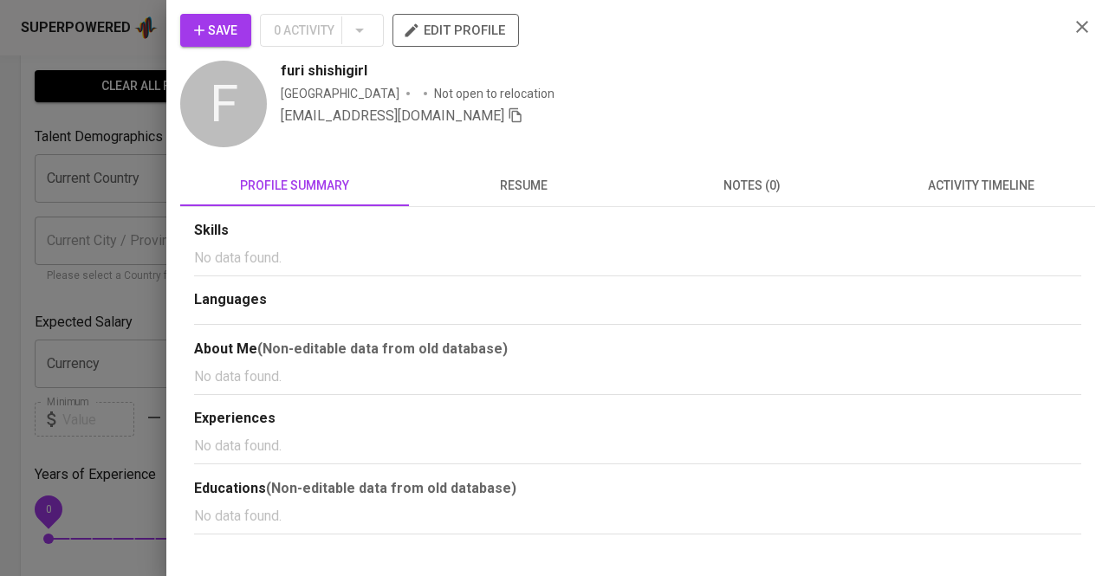
click at [528, 192] on span "resume" at bounding box center [523, 186] width 208 height 22
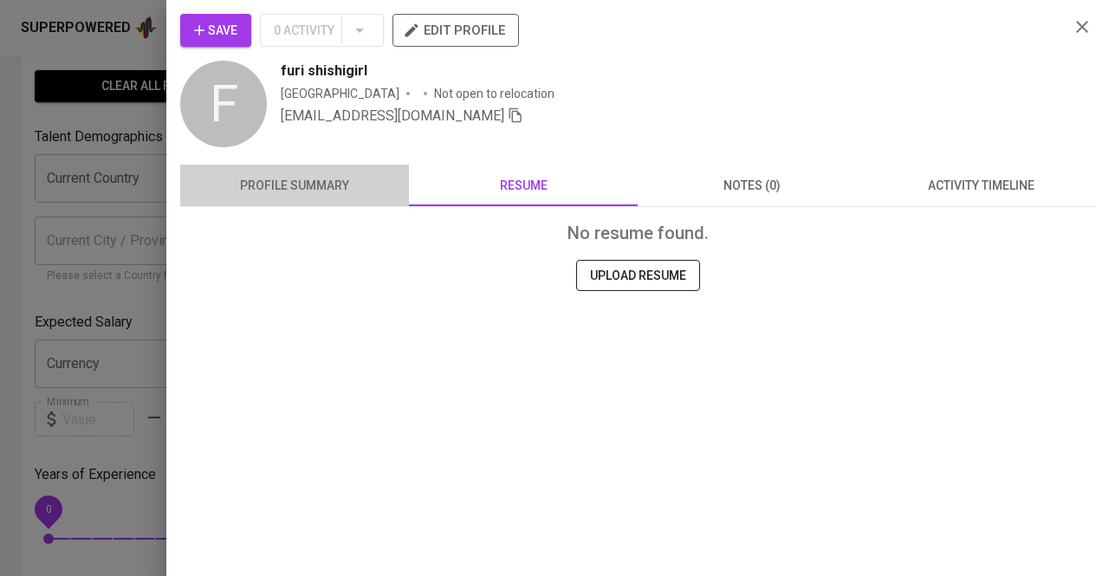
click at [366, 185] on span "profile summary" at bounding box center [295, 186] width 208 height 22
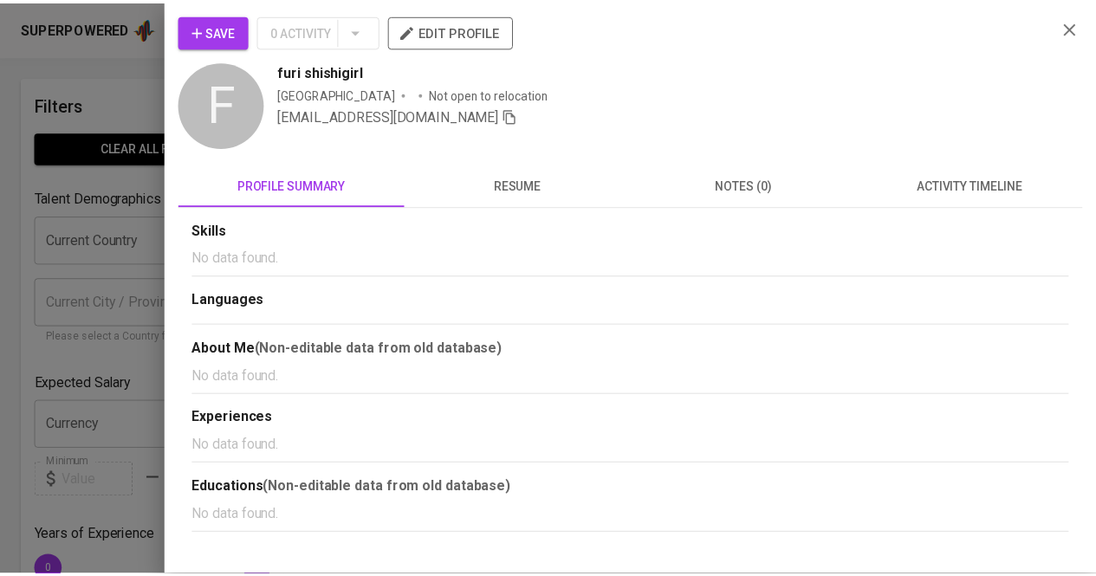
scroll to position [62, 0]
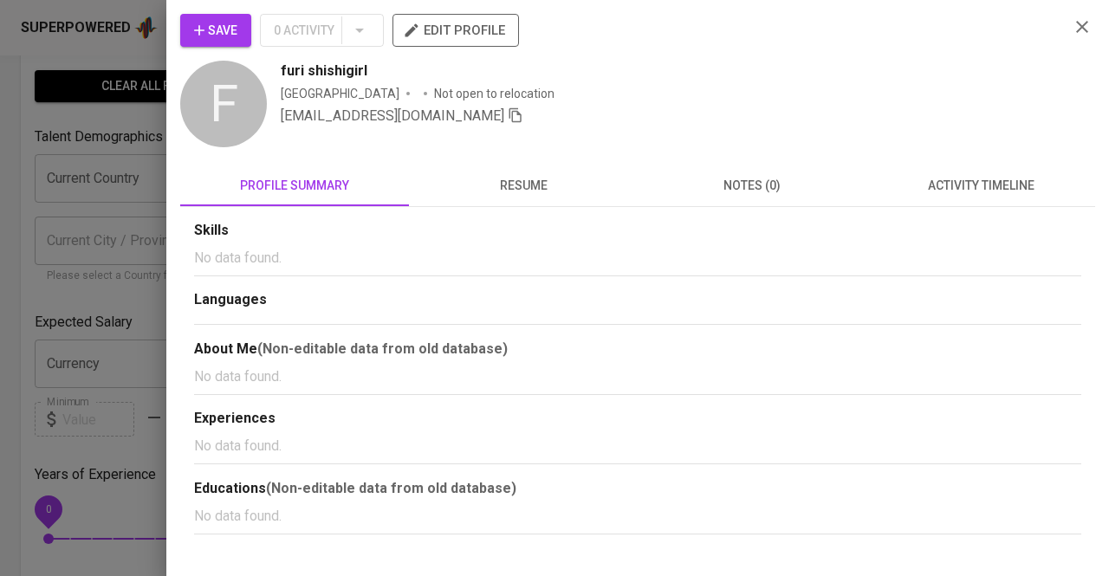
click at [191, 130] on div "F" at bounding box center [223, 104] width 87 height 87
click at [114, 119] on div at bounding box center [554, 288] width 1109 height 576
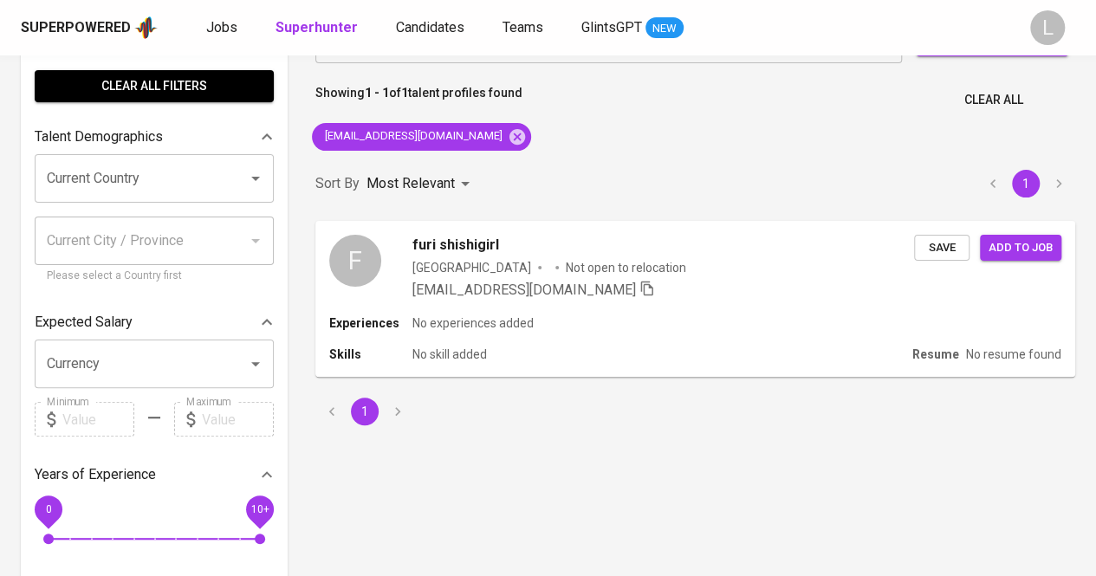
scroll to position [0, 0]
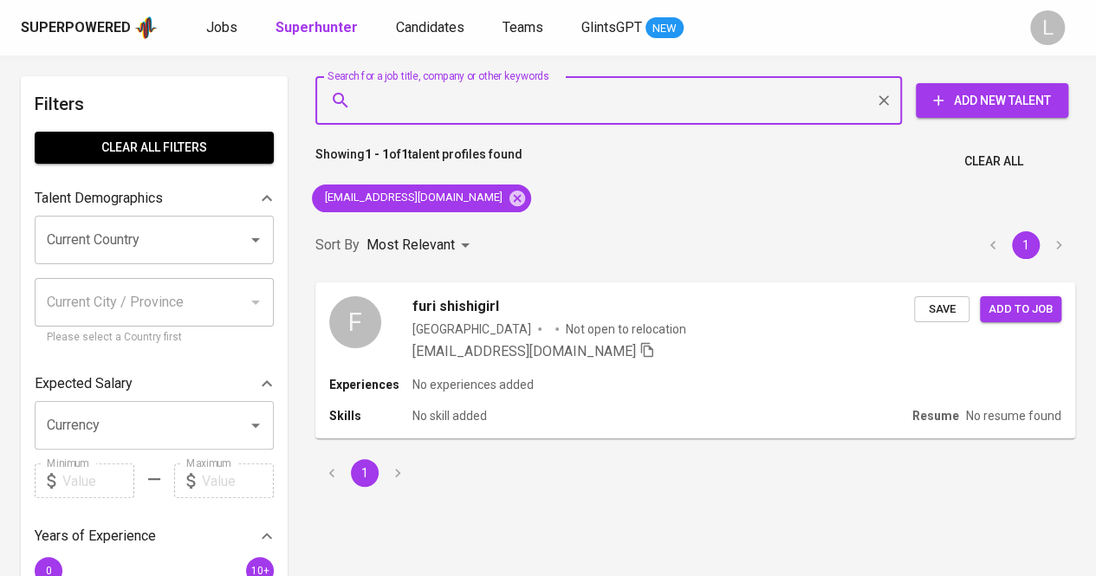
click at [610, 115] on input "Search for a job title, company or other keywords" at bounding box center [613, 100] width 510 height 33
paste input "[EMAIL_ADDRESS][DOMAIN_NAME]"
type input "[EMAIL_ADDRESS][DOMAIN_NAME]"
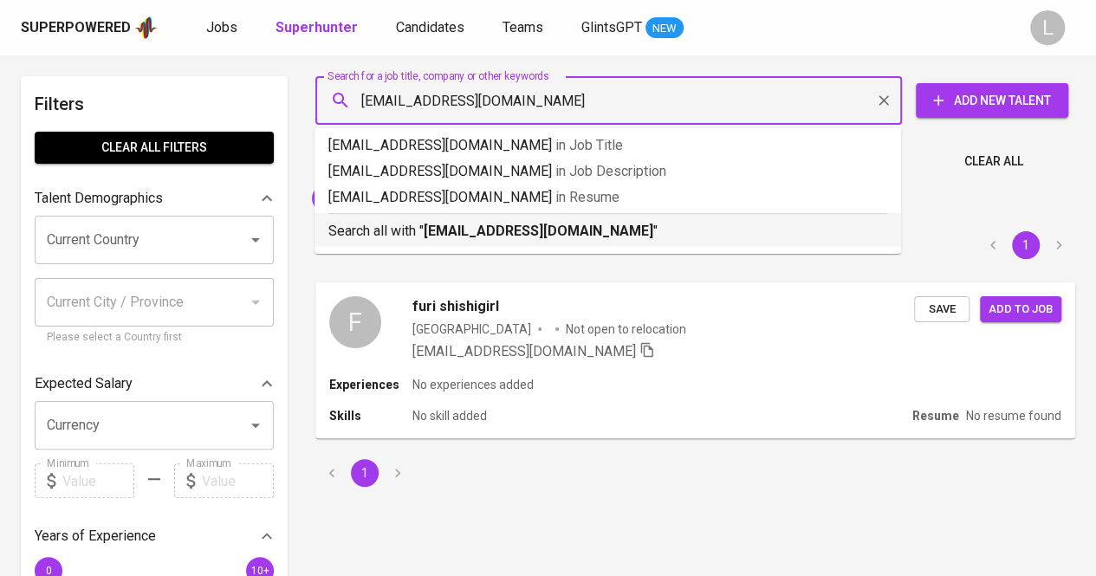
click at [586, 243] on li "Search all with " [EMAIL_ADDRESS][DOMAIN_NAME] "" at bounding box center [607, 230] width 586 height 34
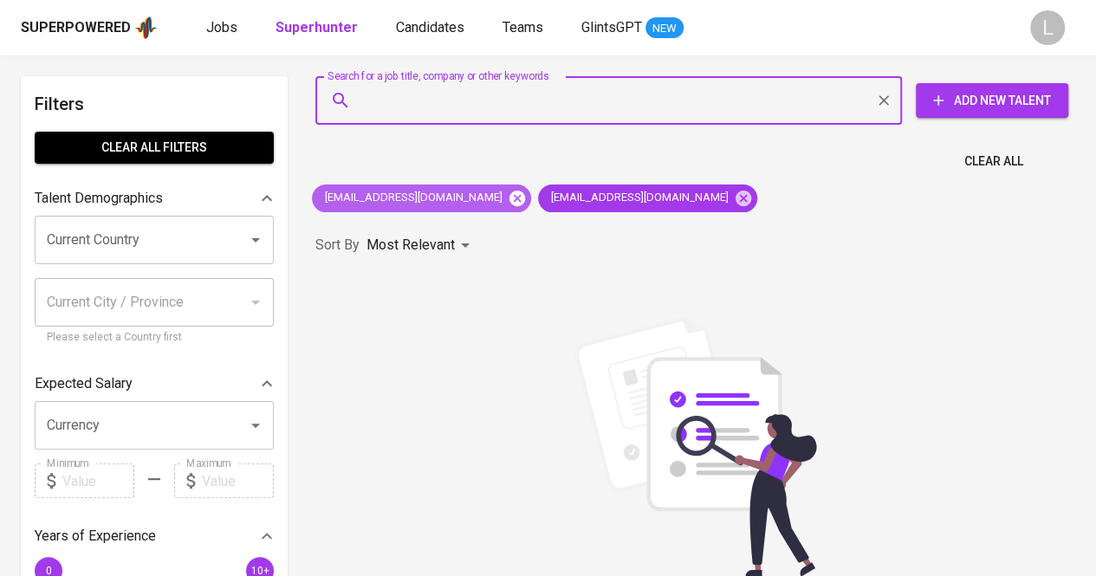
click at [508, 198] on icon at bounding box center [517, 198] width 19 height 19
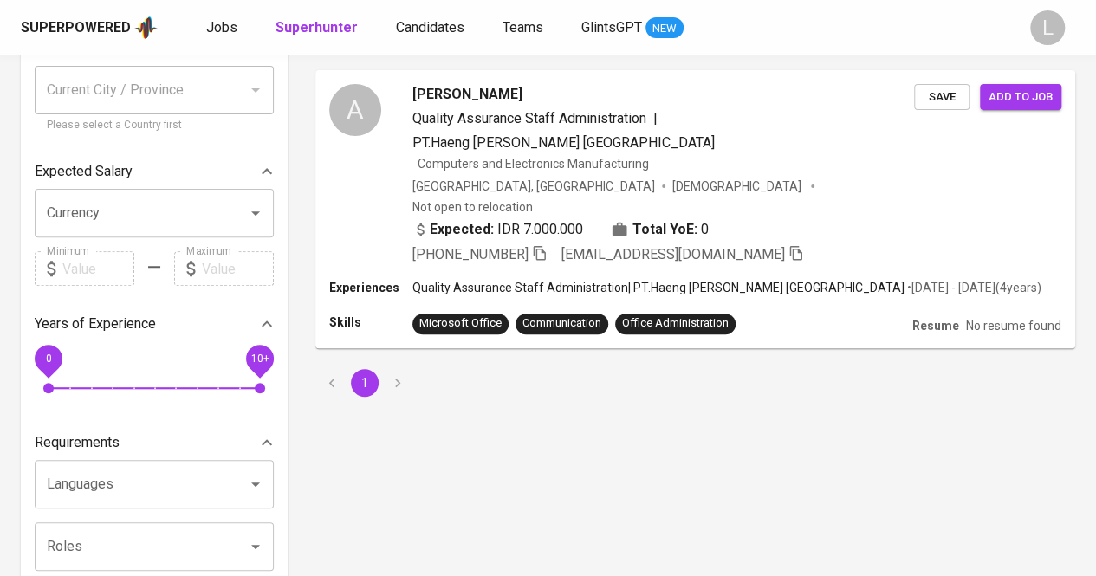
scroll to position [213, 0]
click at [542, 244] on icon "button" at bounding box center [539, 252] width 16 height 16
click at [467, 89] on span "[PERSON_NAME]" at bounding box center [466, 92] width 110 height 21
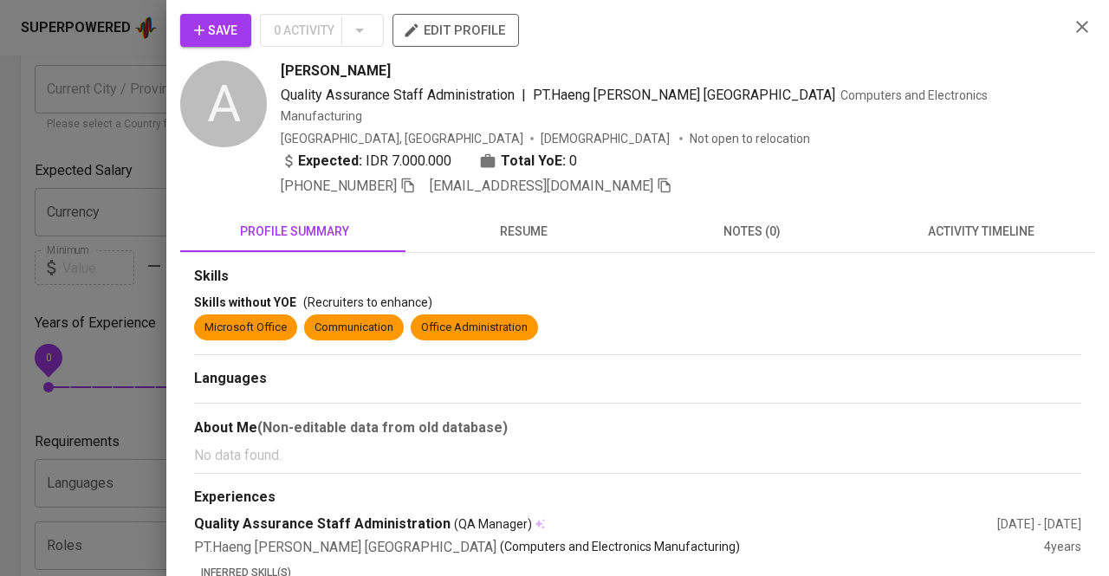
click at [561, 221] on span "resume" at bounding box center [523, 232] width 208 height 22
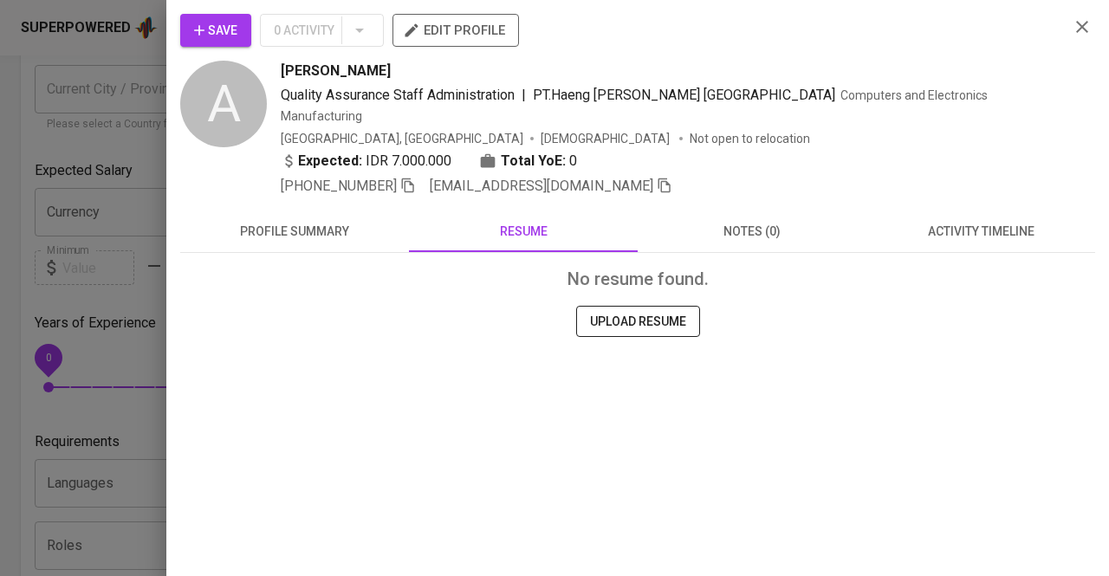
click at [68, 171] on div at bounding box center [554, 288] width 1109 height 576
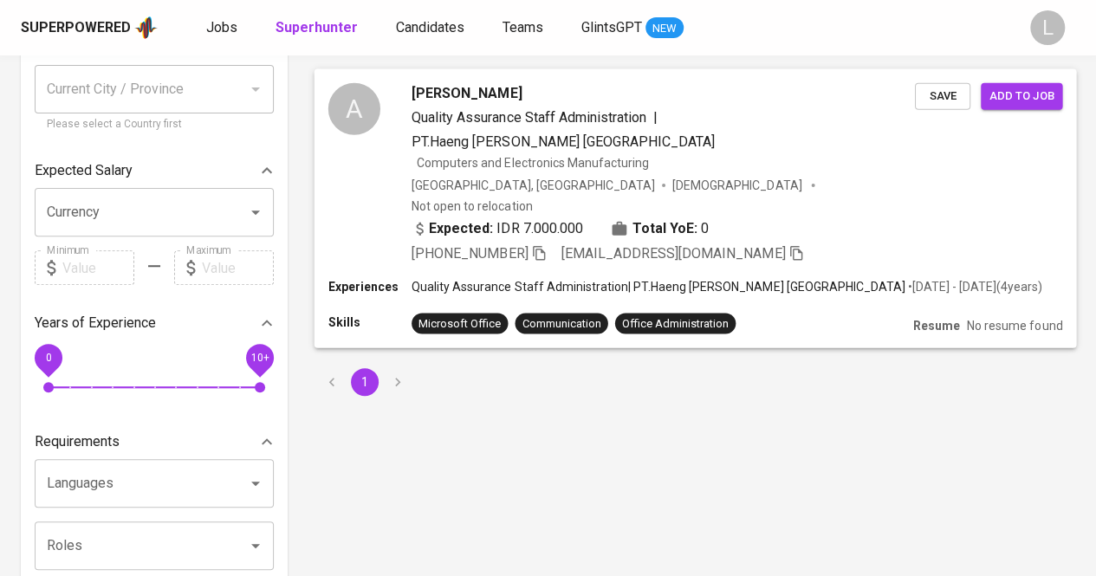
scroll to position [0, 0]
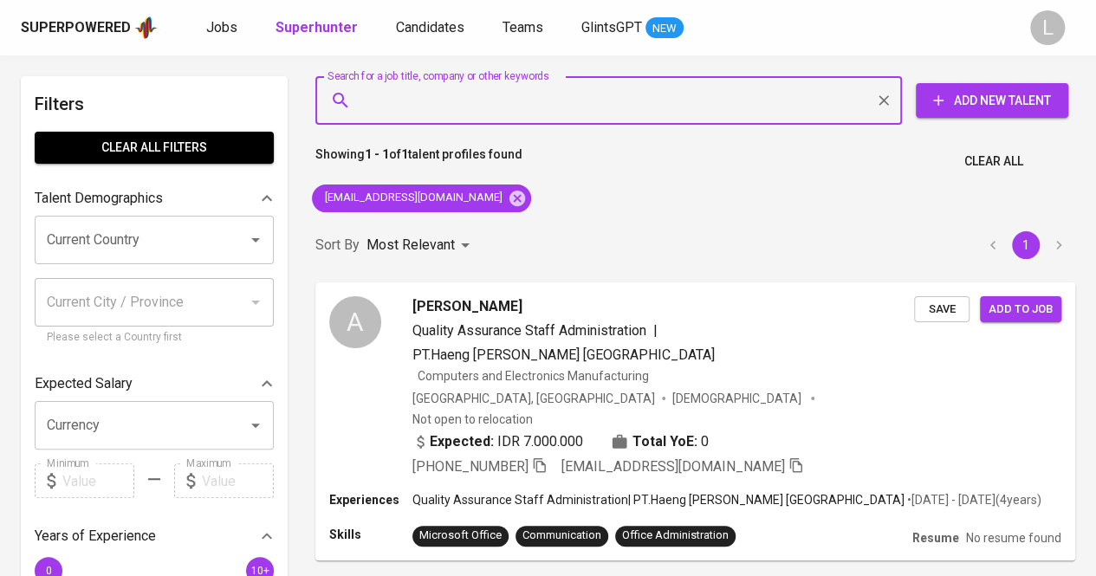
click at [494, 103] on input "Search for a job title, company or other keywords" at bounding box center [613, 100] width 510 height 33
paste input "[EMAIL_ADDRESS][DOMAIN_NAME]"
type input "[EMAIL_ADDRESS][DOMAIN_NAME]"
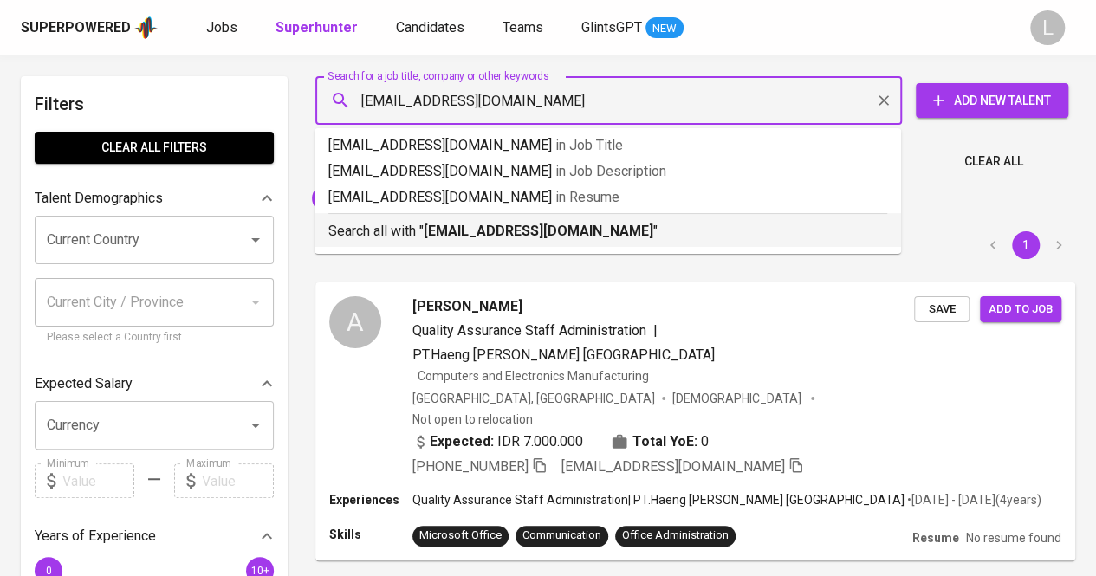
click at [509, 241] on p "Search all with " [EMAIL_ADDRESS][DOMAIN_NAME] "" at bounding box center [607, 231] width 559 height 21
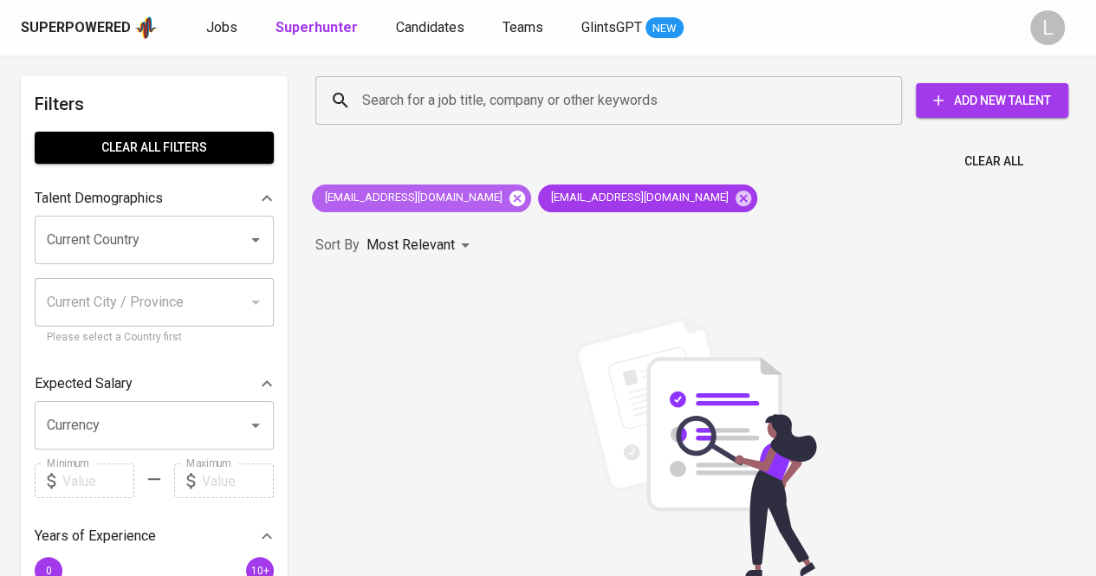
click at [509, 200] on icon at bounding box center [517, 198] width 16 height 16
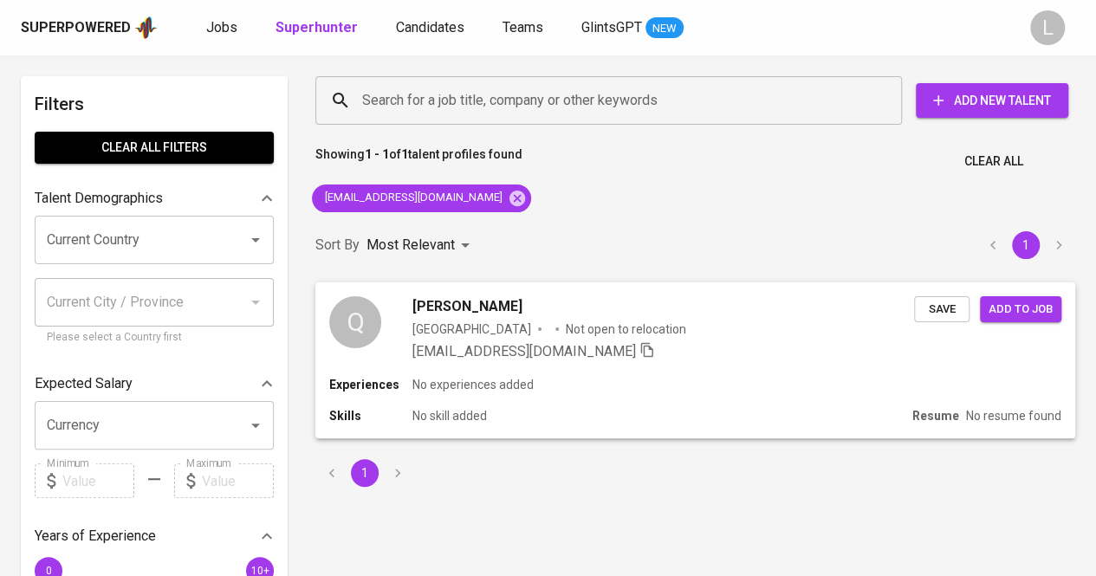
scroll to position [138, 0]
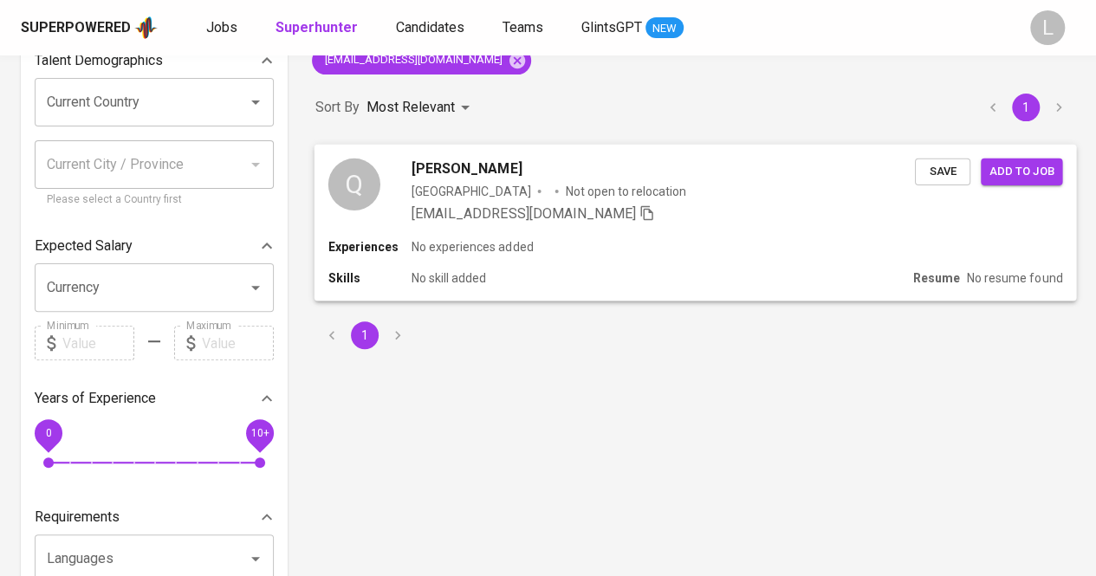
click at [454, 146] on div "Q Qory [PERSON_NAME] [GEOGRAPHIC_DATA] Not open to relocation [EMAIL_ADDRESS][D…" at bounding box center [695, 191] width 762 height 94
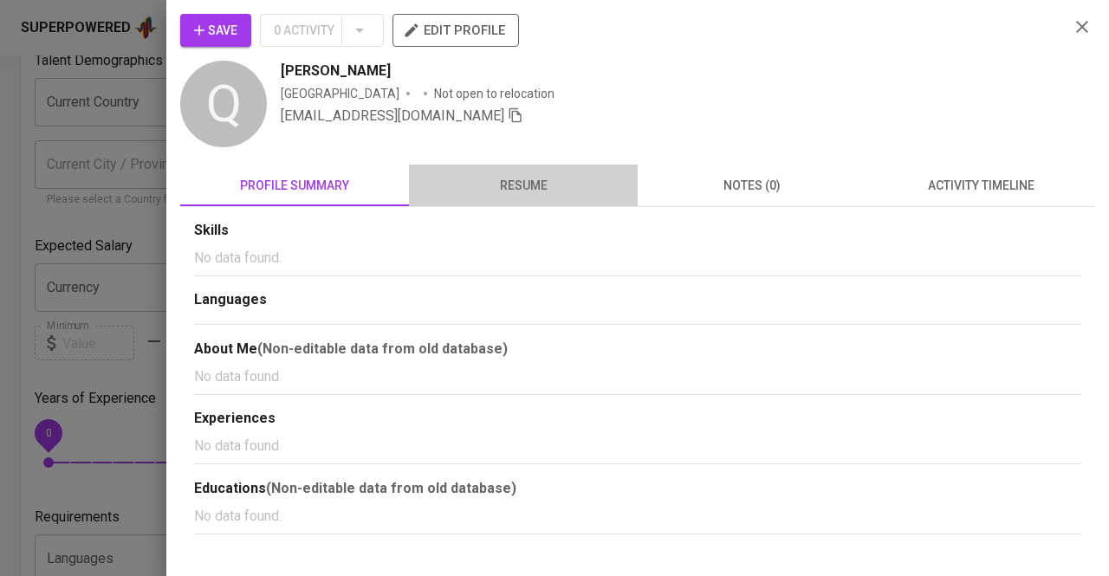
click at [541, 178] on span "resume" at bounding box center [523, 186] width 208 height 22
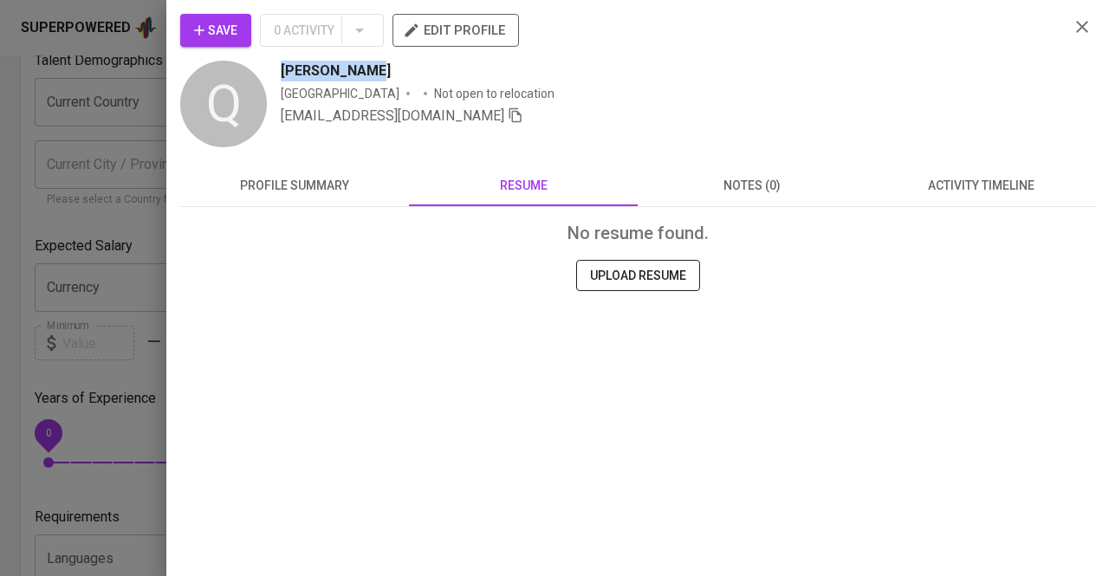
drag, startPoint x: 282, startPoint y: 68, endPoint x: 400, endPoint y: 68, distance: 117.8
click at [400, 68] on div "[PERSON_NAME]" at bounding box center [668, 71] width 774 height 21
copy span "[PERSON_NAME]"
click at [75, 185] on div at bounding box center [554, 288] width 1109 height 576
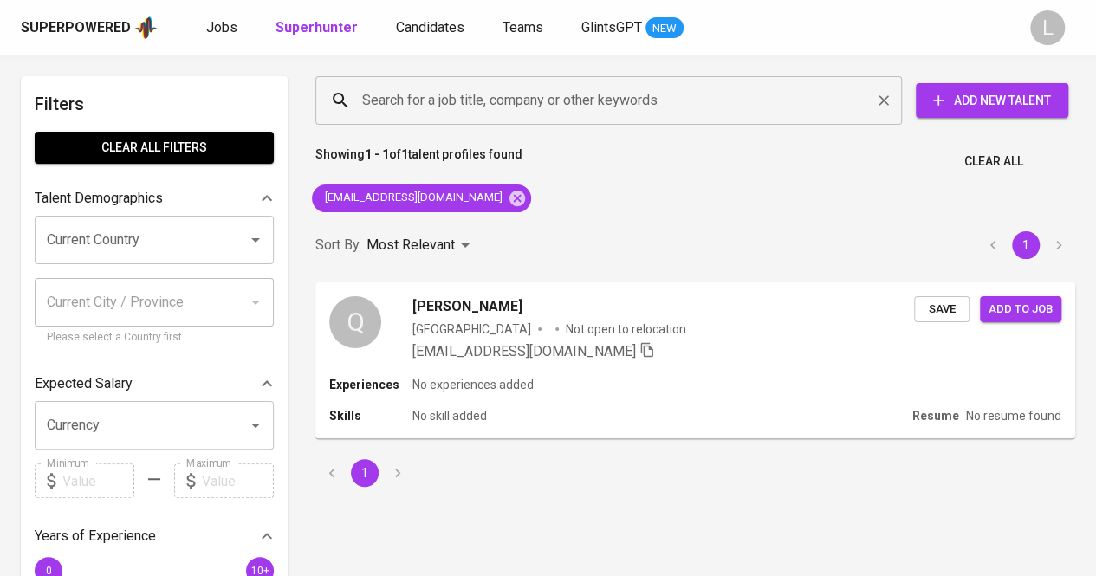
scroll to position [1, 0]
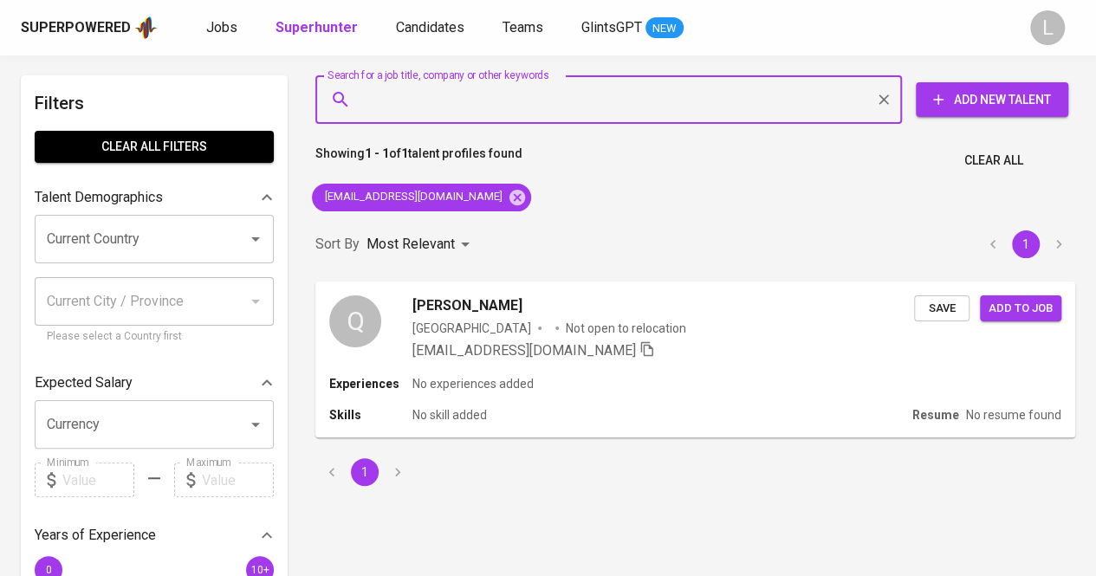
click at [499, 87] on input "Search for a job title, company or other keywords" at bounding box center [613, 99] width 510 height 33
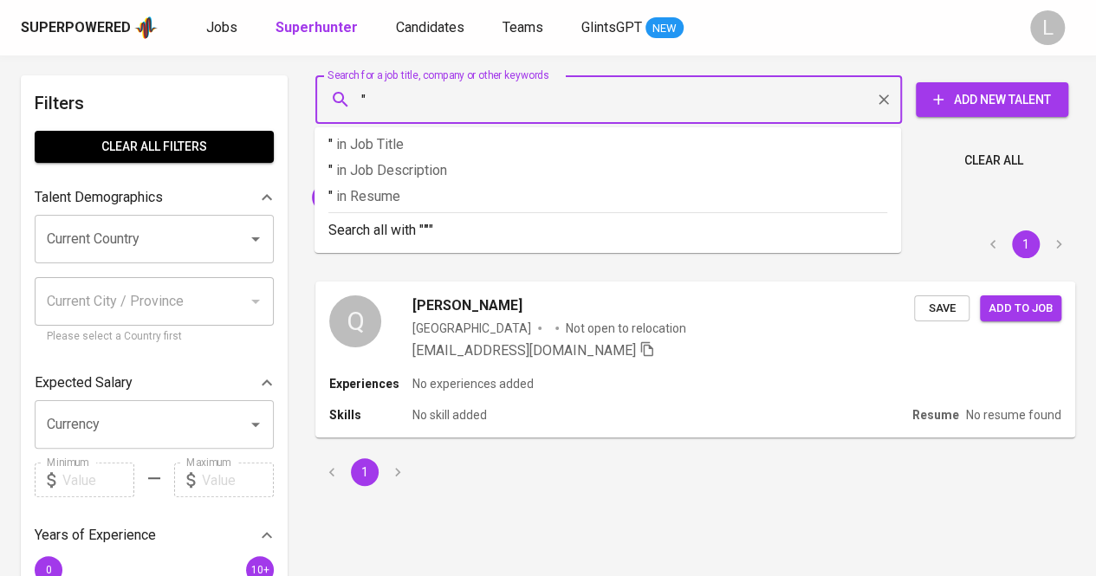
paste input "marchellivelena"
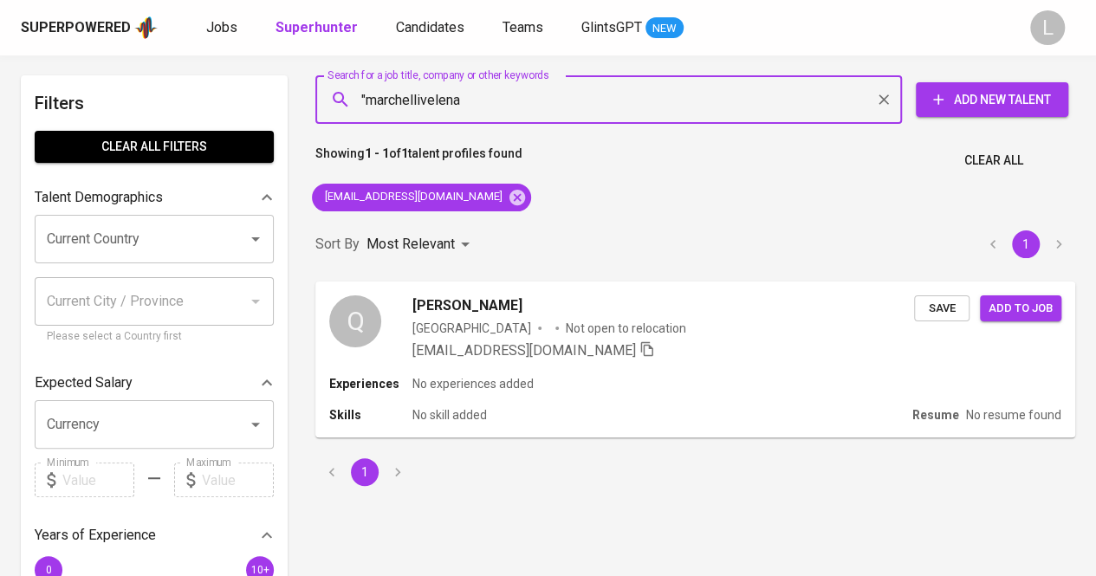
click at [421, 101] on input ""marchellivelena" at bounding box center [613, 99] width 510 height 33
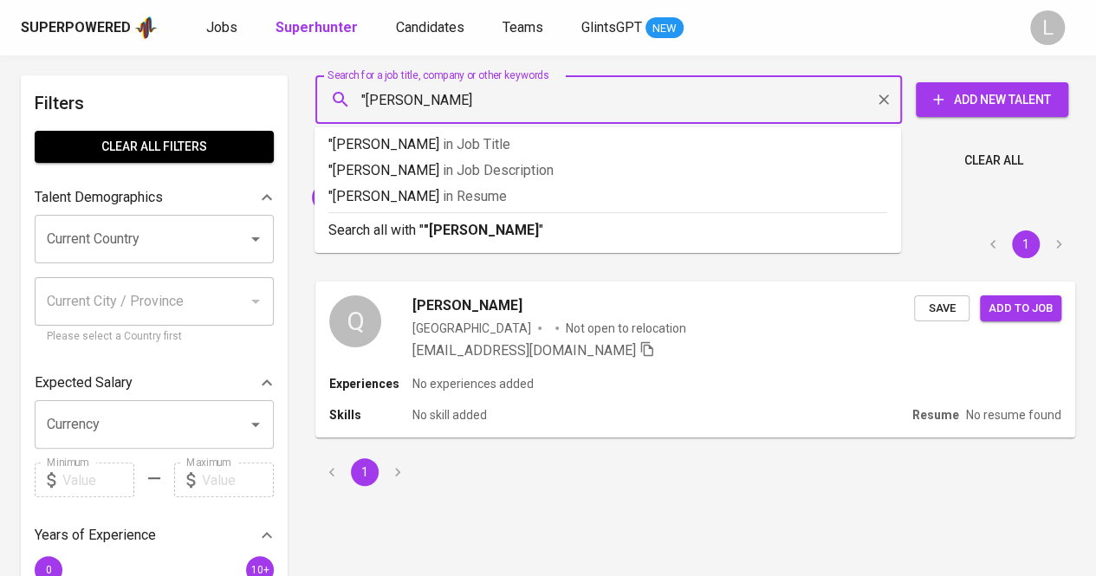
click at [473, 102] on input ""[PERSON_NAME]" at bounding box center [613, 99] width 510 height 33
type input ""[PERSON_NAME]""
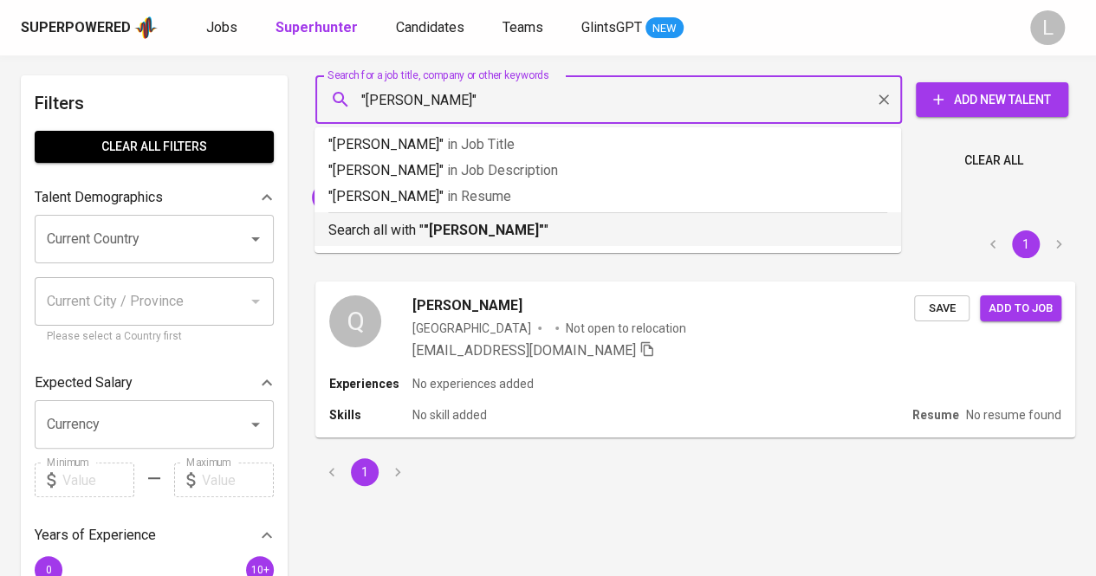
click at [487, 230] on b ""[PERSON_NAME]"" at bounding box center [484, 230] width 120 height 16
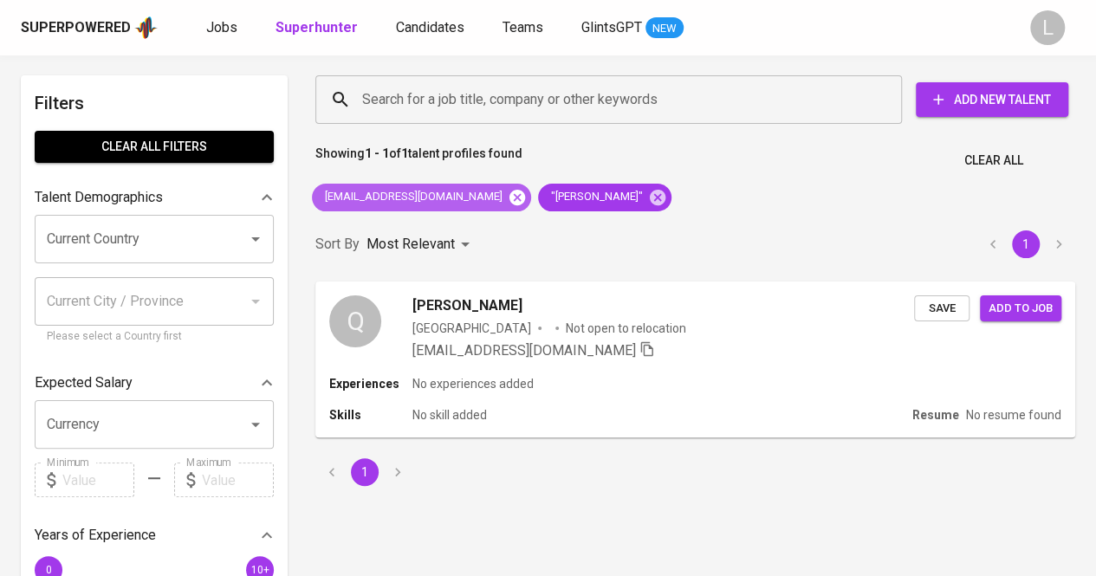
click at [509, 191] on icon at bounding box center [517, 197] width 16 height 16
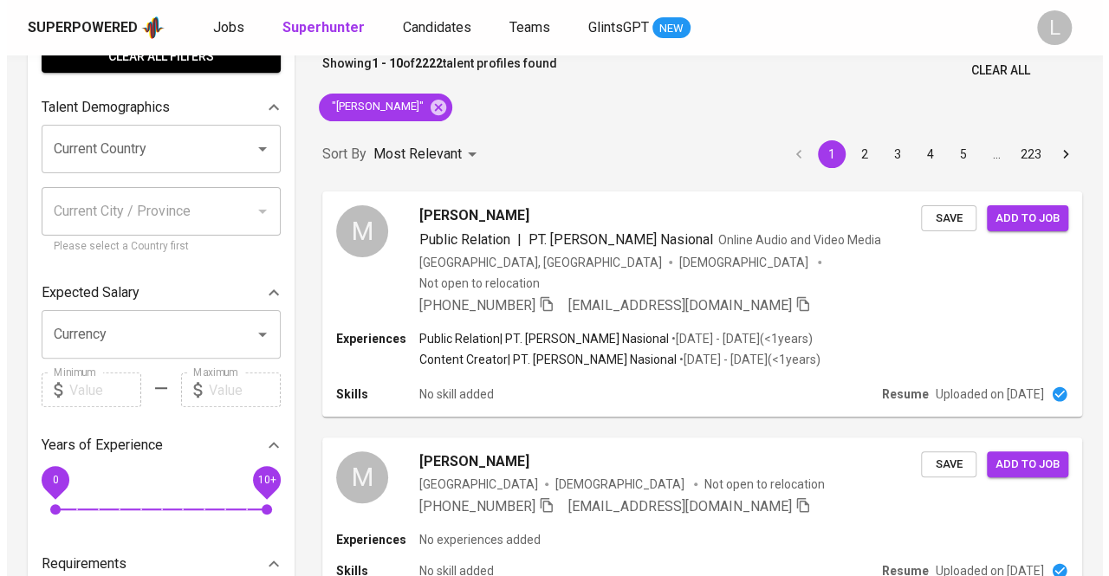
scroll to position [107, 0]
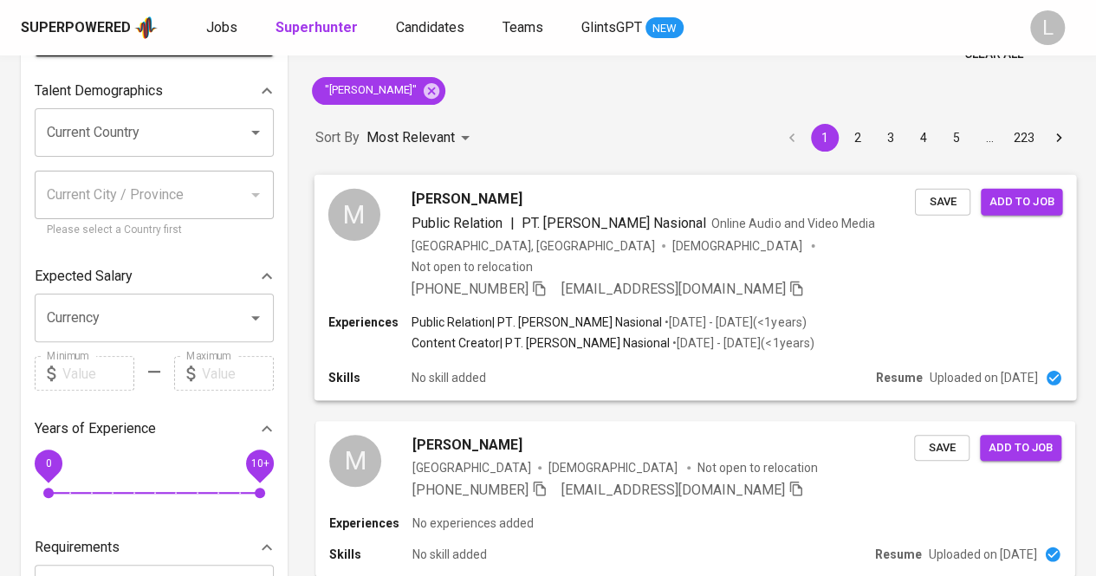
click at [463, 197] on span "[PERSON_NAME]" at bounding box center [466, 198] width 110 height 21
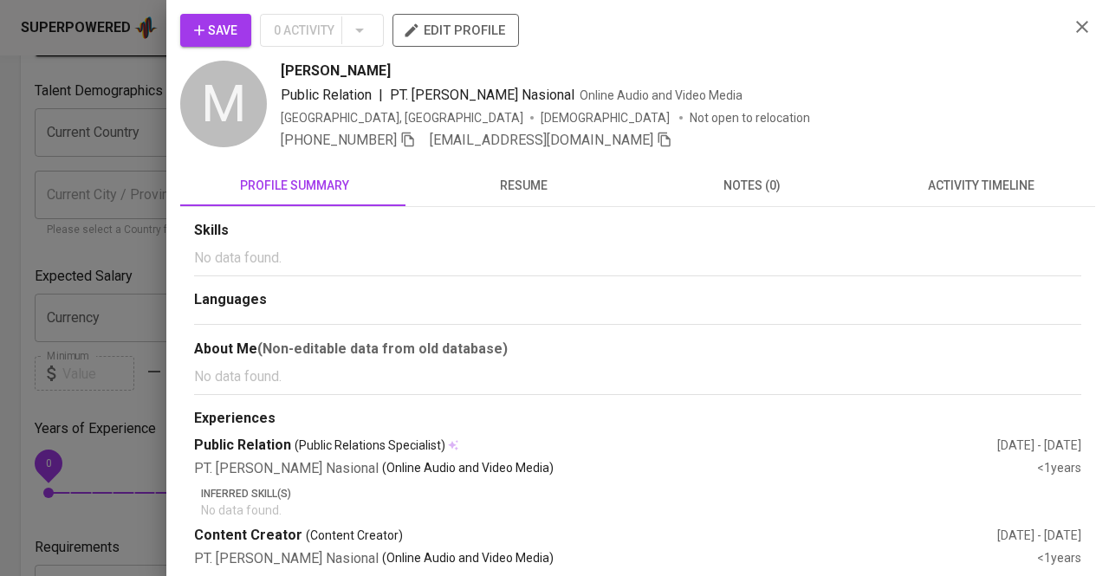
click at [522, 193] on span "resume" at bounding box center [523, 186] width 208 height 22
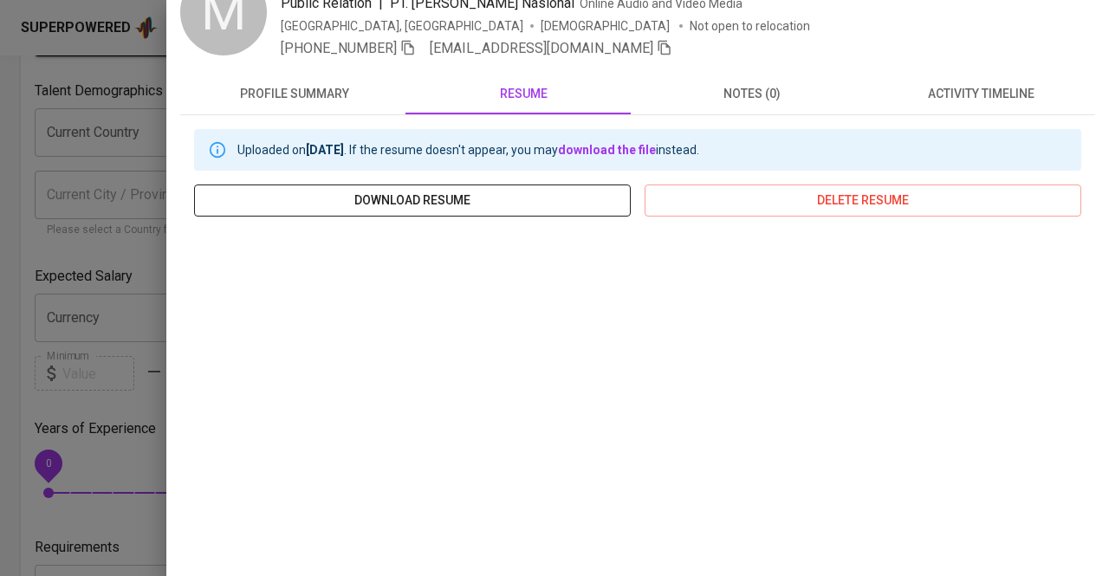
scroll to position [53, 0]
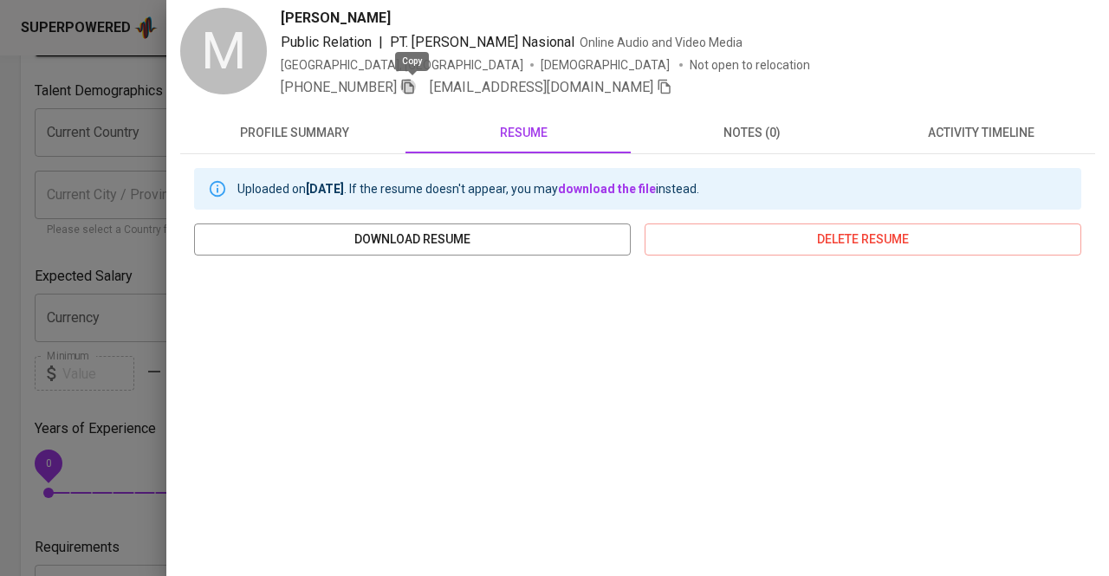
click at [409, 83] on icon "button" at bounding box center [408, 87] width 12 height 15
